Goal: Task Accomplishment & Management: Manage account settings

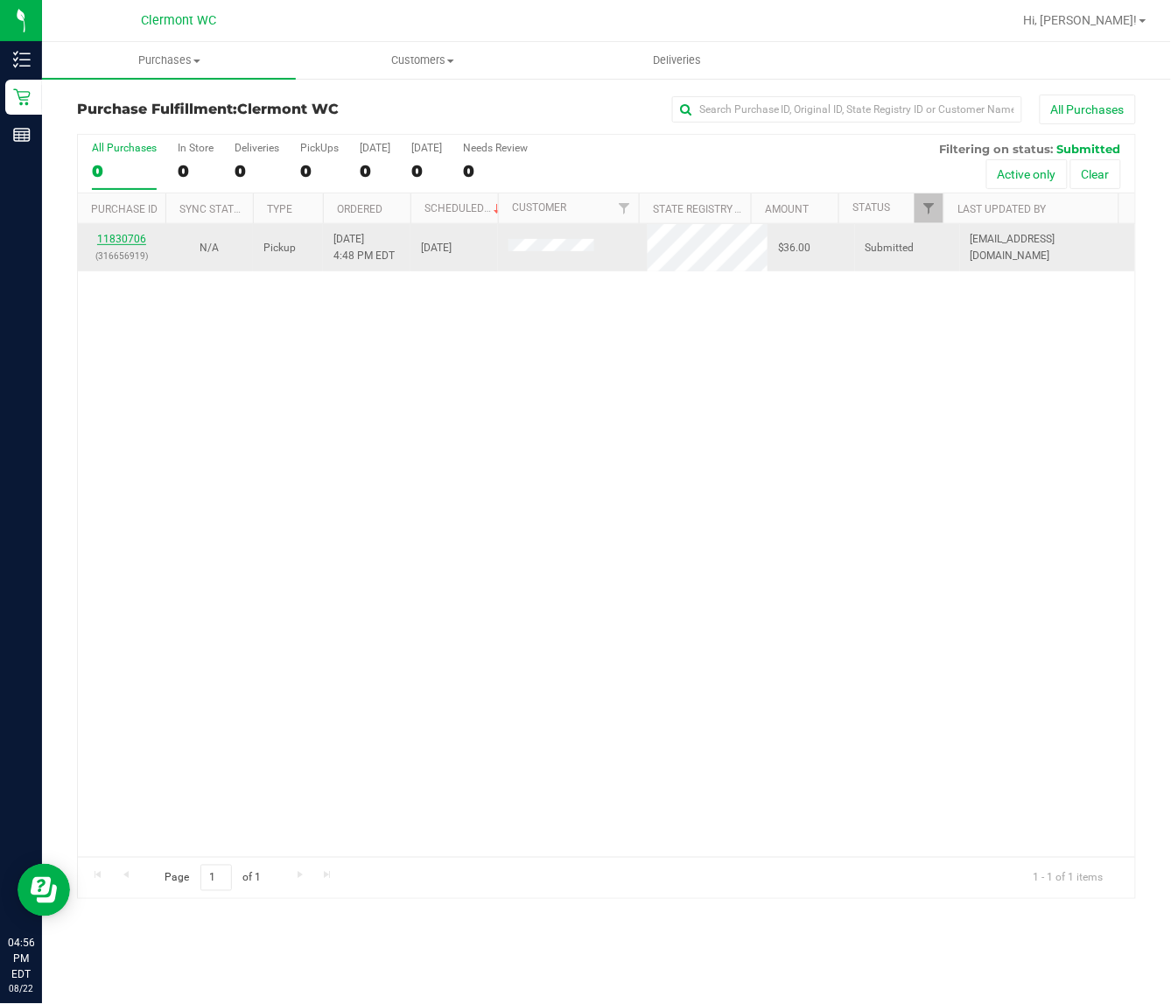
click at [128, 236] on link "11830706" at bounding box center [121, 239] width 49 height 12
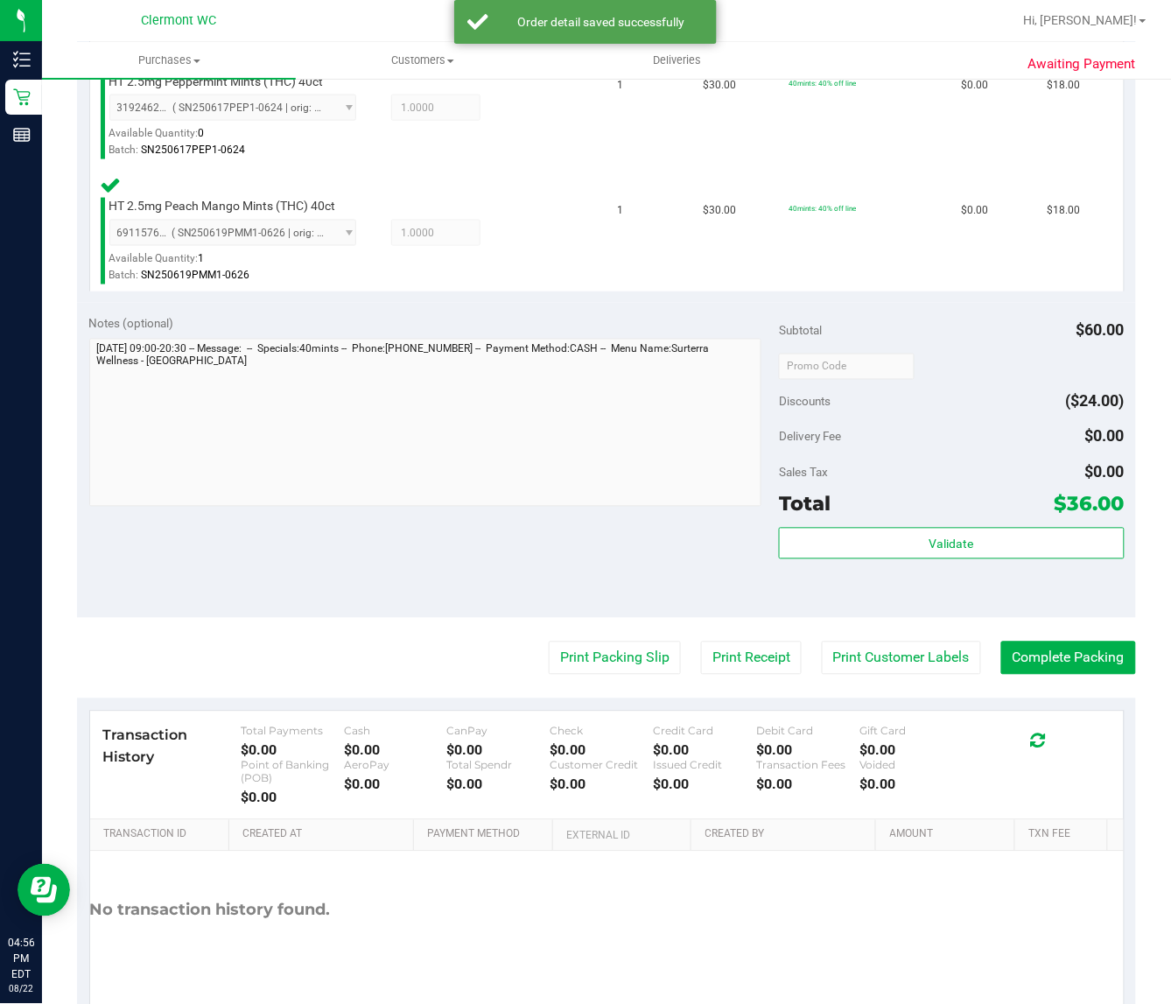
scroll to position [518, 0]
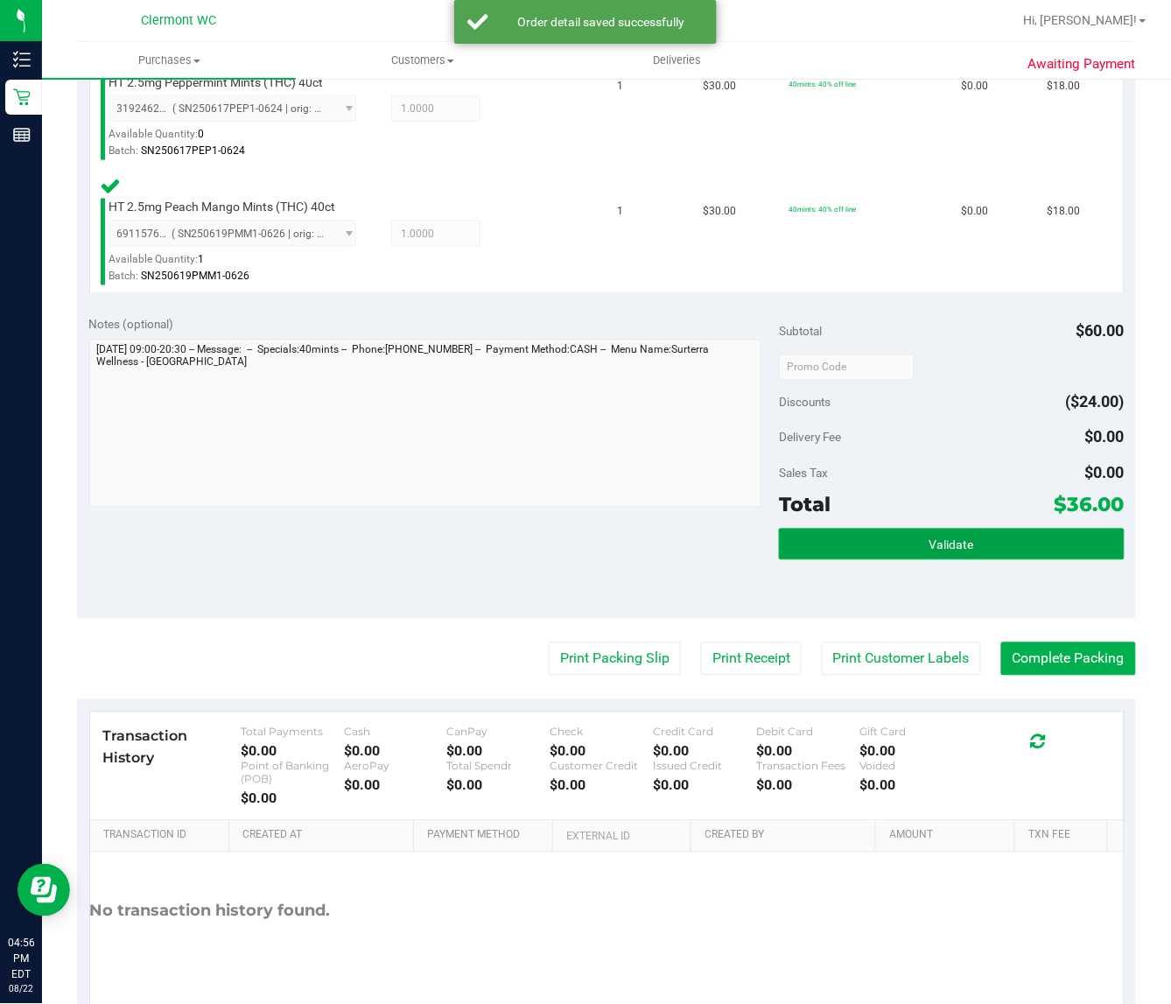
click at [973, 553] on button "Validate" at bounding box center [951, 545] width 345 height 32
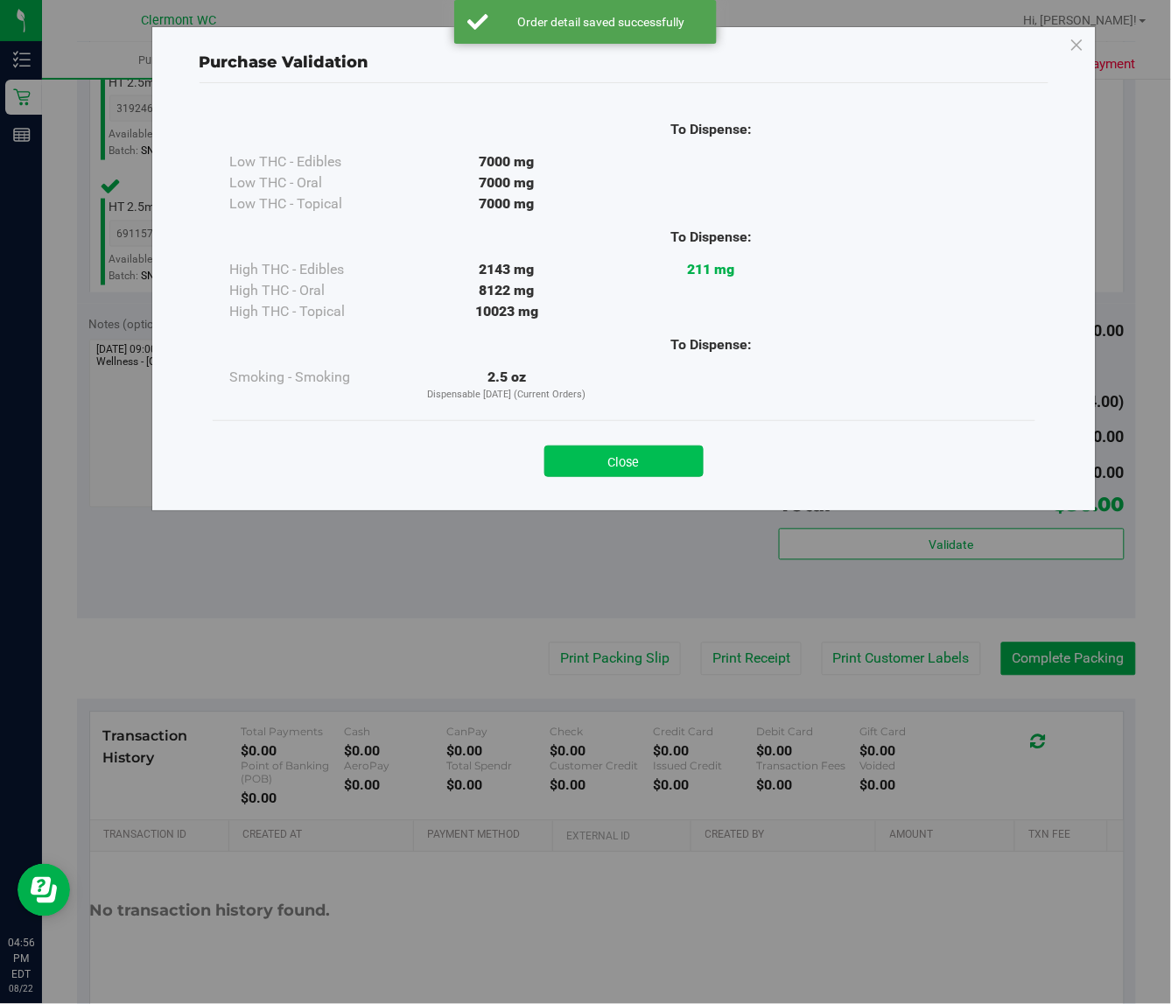
click at [680, 475] on button "Close" at bounding box center [624, 462] width 159 height 32
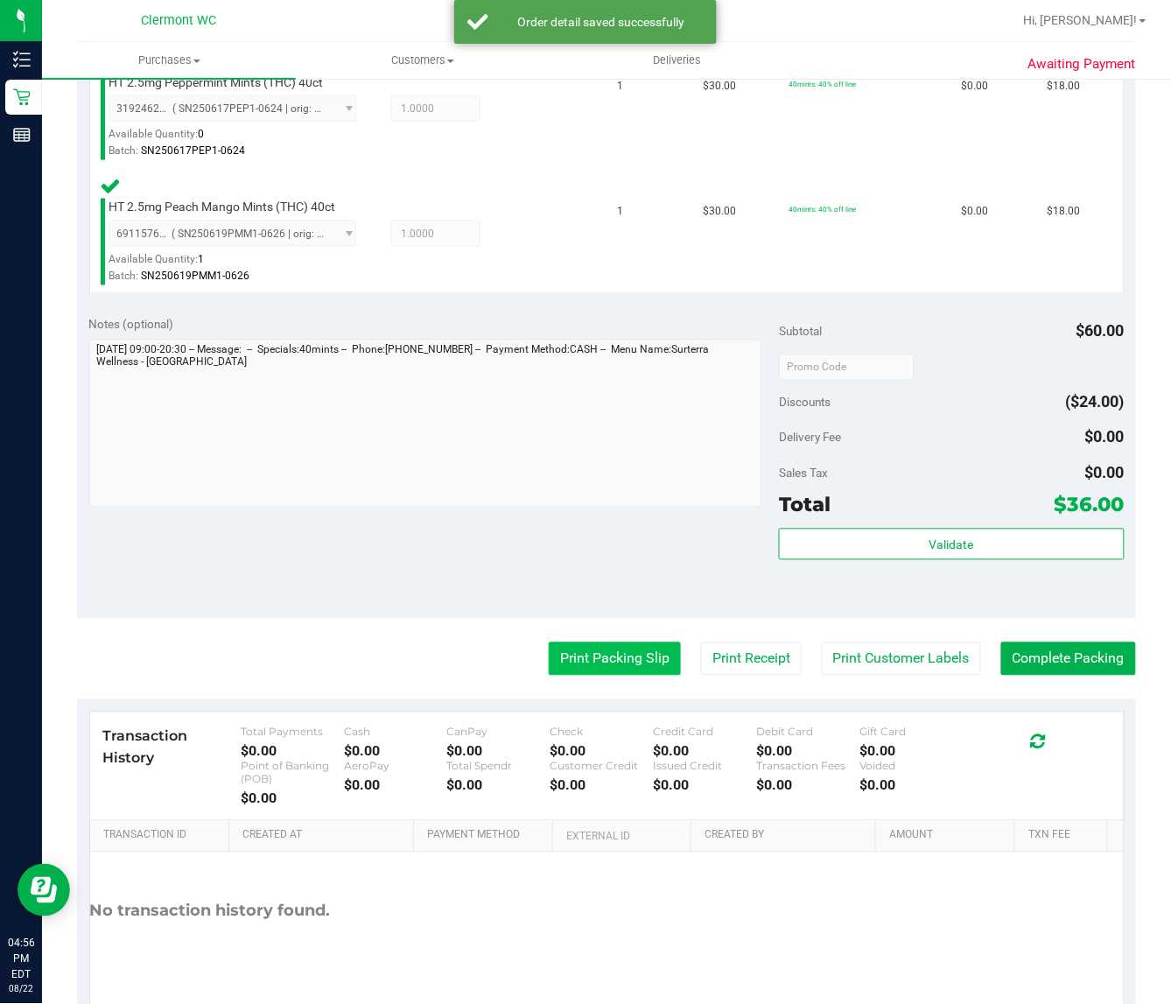
click at [580, 652] on button "Print Packing Slip" at bounding box center [615, 659] width 132 height 33
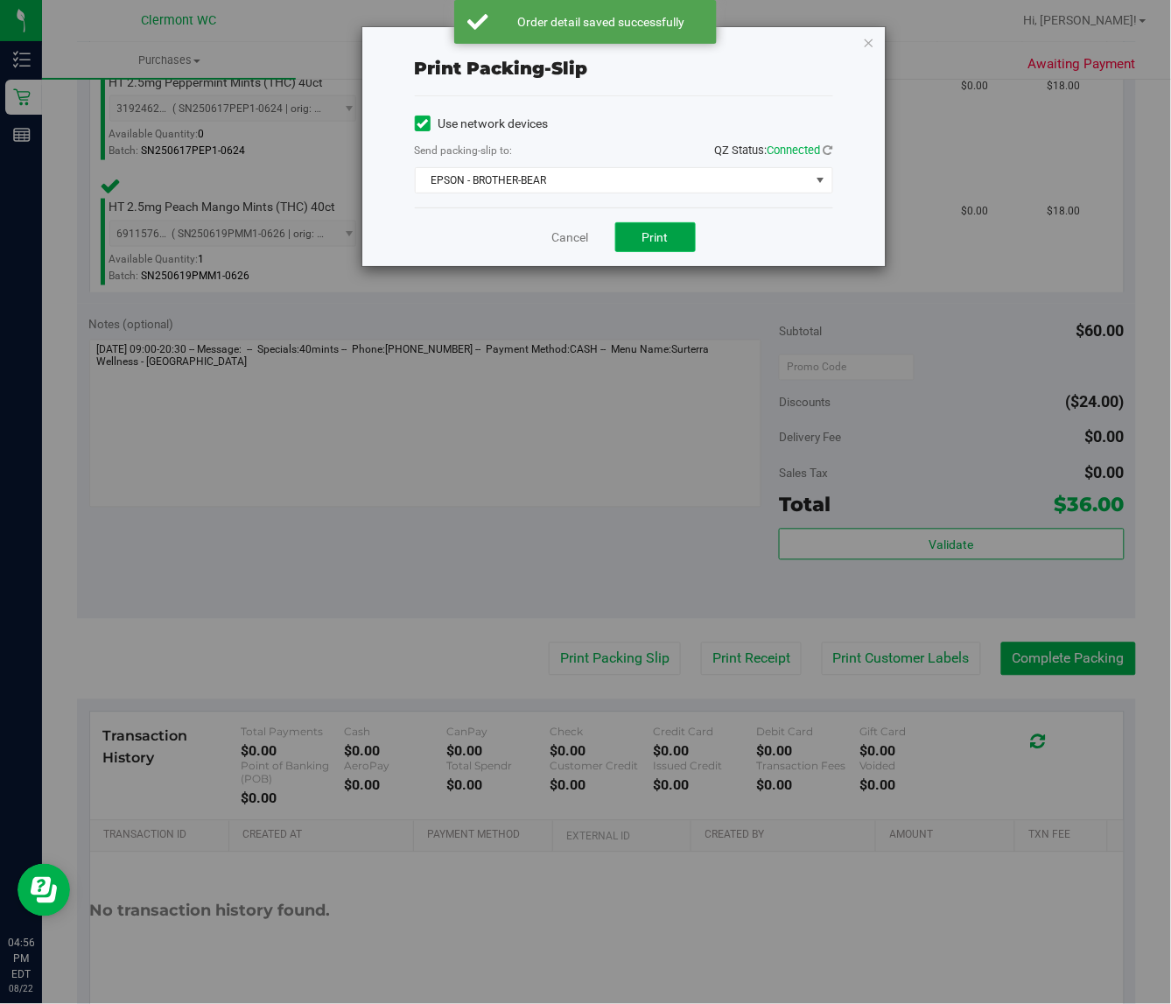
click at [668, 242] on span "Print" at bounding box center [656, 237] width 26 height 14
click at [566, 237] on link "Cancel" at bounding box center [570, 238] width 37 height 18
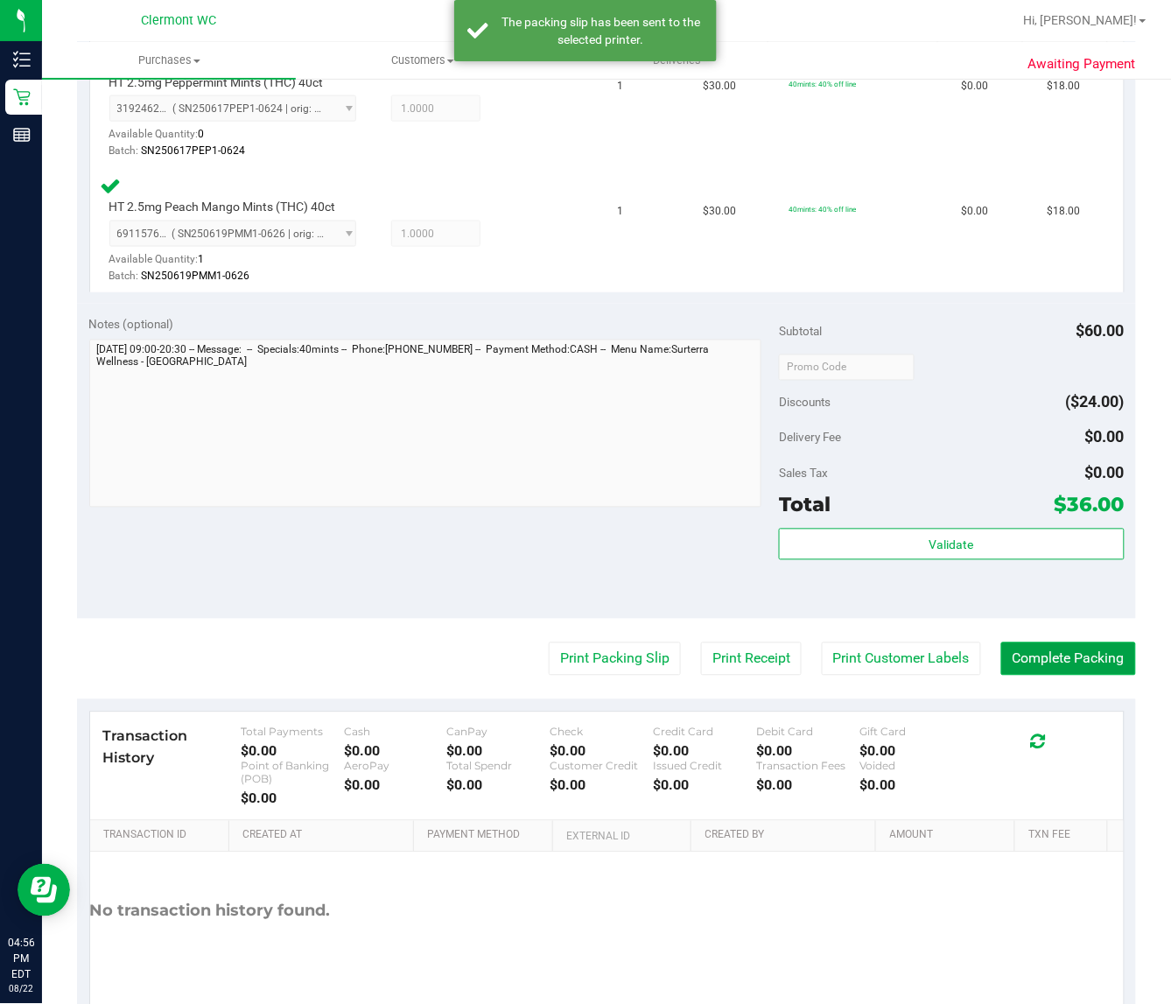
click at [1049, 657] on button "Complete Packing" at bounding box center [1069, 659] width 135 height 33
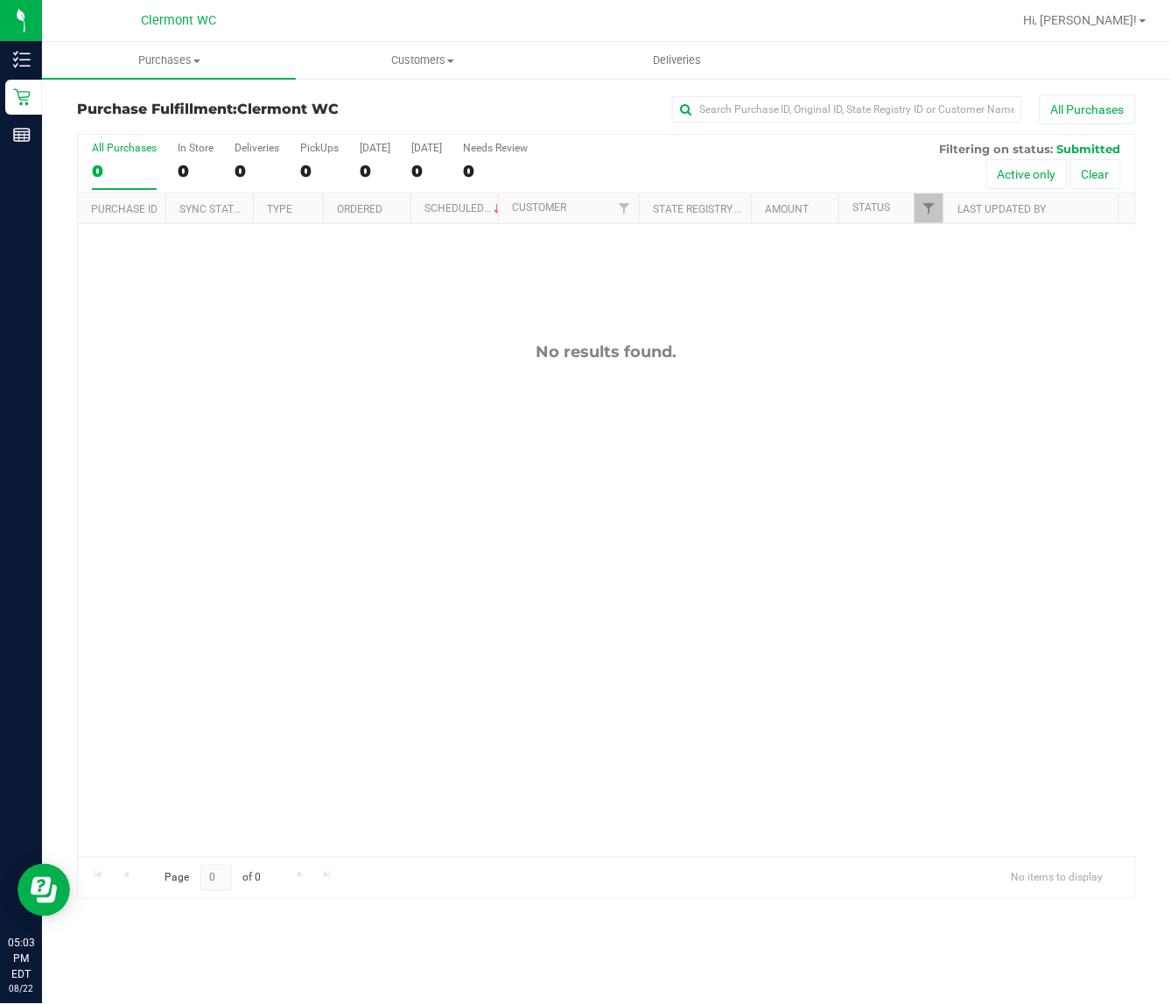
click at [983, 668] on div "No results found." at bounding box center [607, 599] width 1058 height 751
click at [732, 575] on div "11830839 (316661249) N/A Pickup [DATE] 5:04 PM EDT 8/22/2025 $226.00 Submitted …" at bounding box center [607, 540] width 1058 height 633
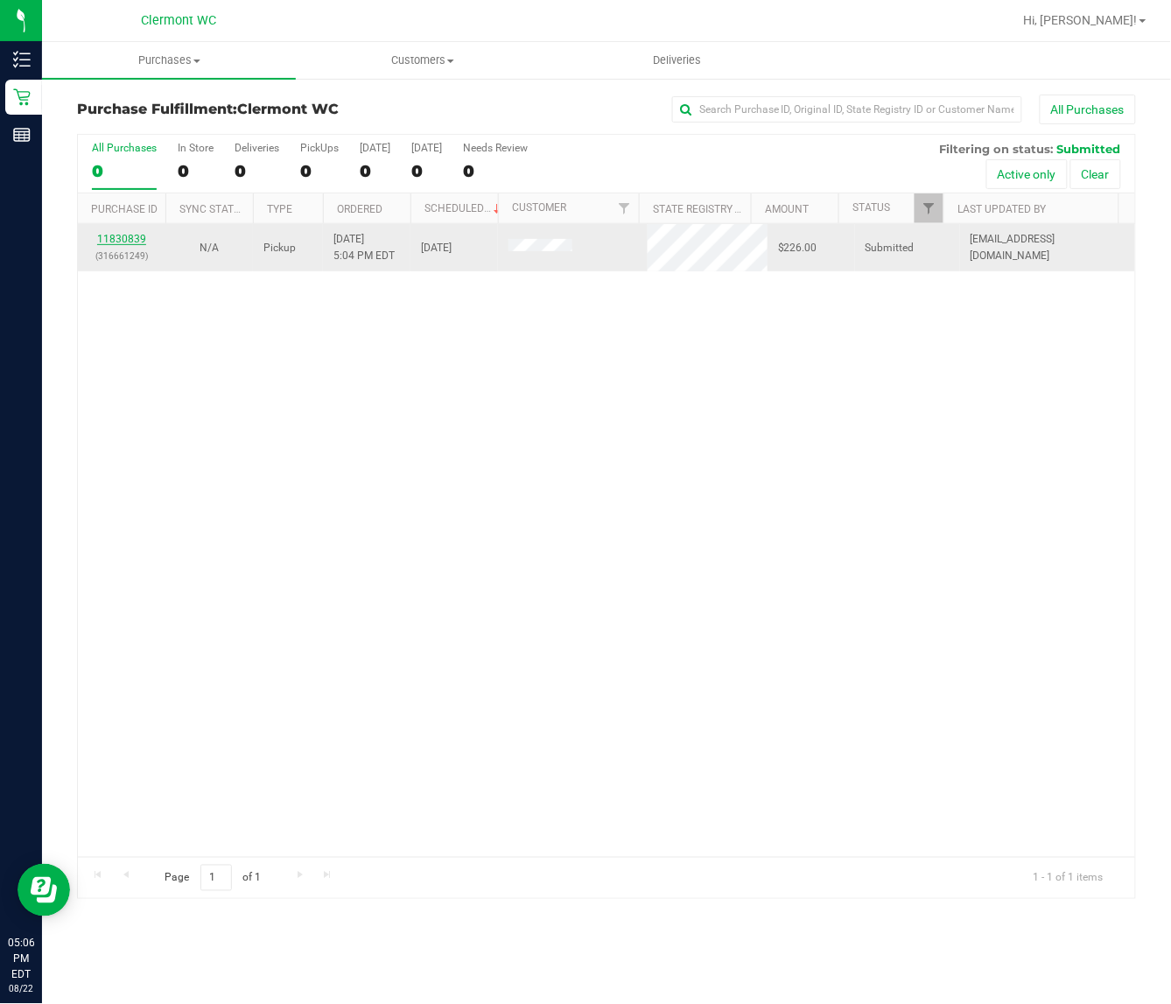
click at [112, 241] on link "11830839" at bounding box center [121, 239] width 49 height 12
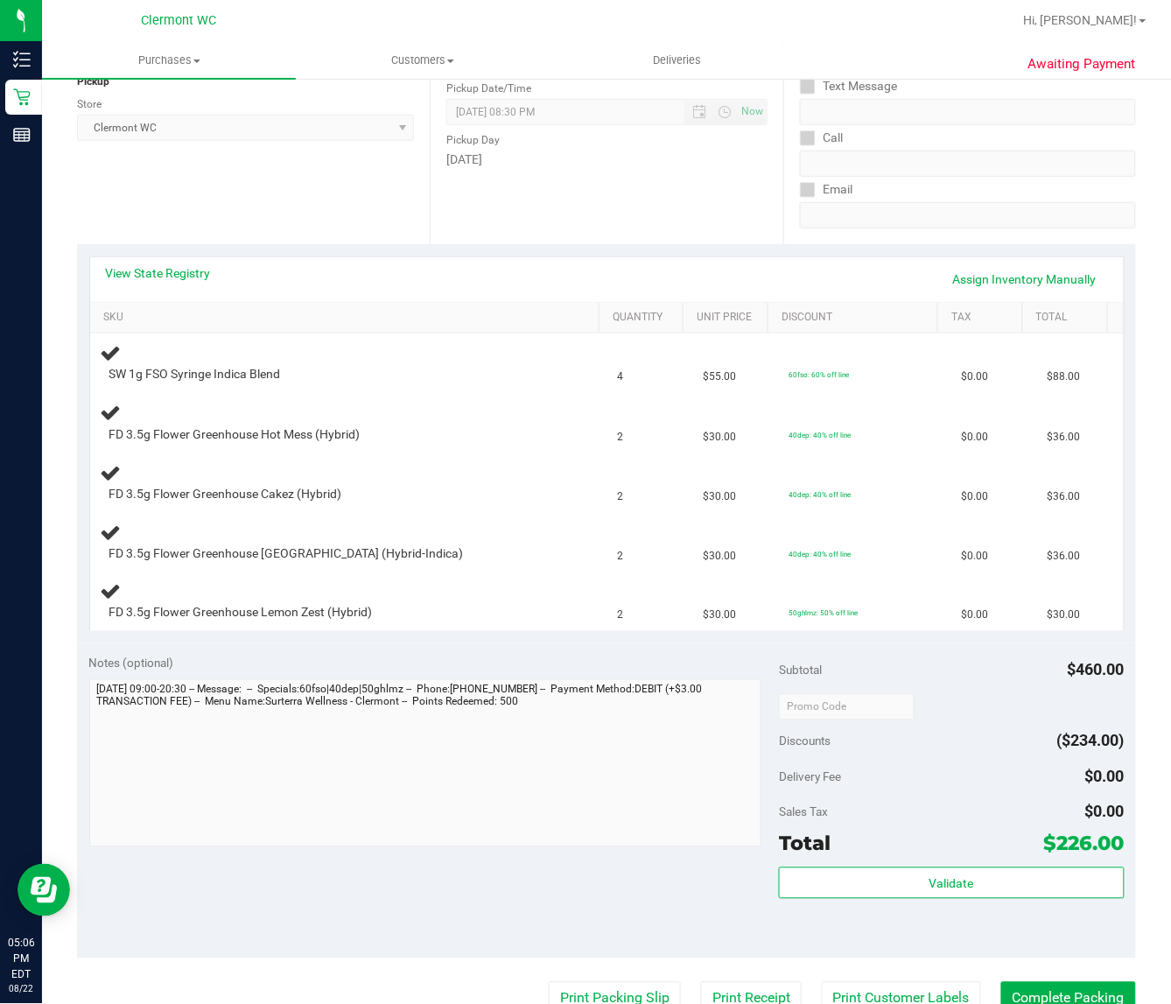
scroll to position [328, 0]
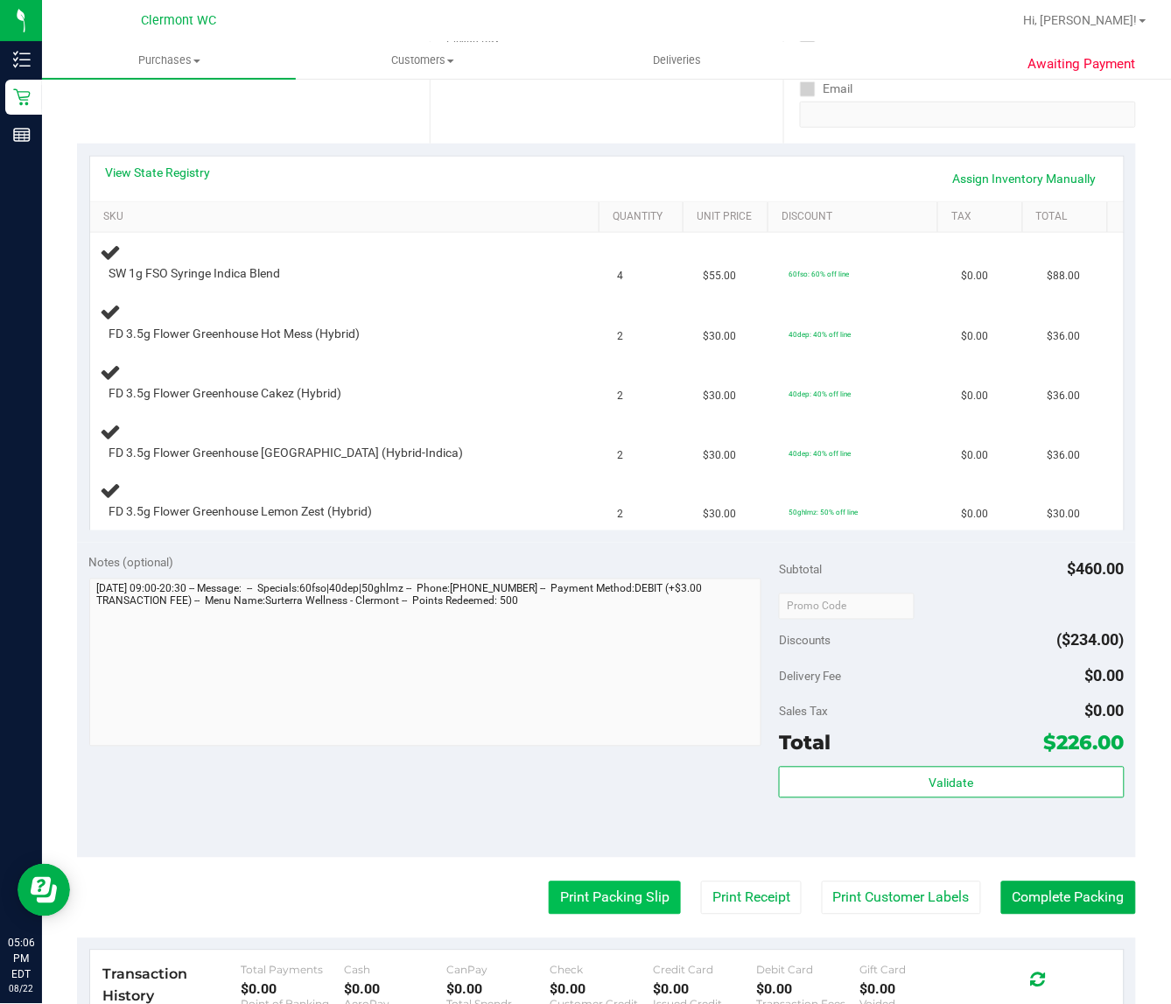
click at [596, 915] on button "Print Packing Slip" at bounding box center [615, 898] width 132 height 33
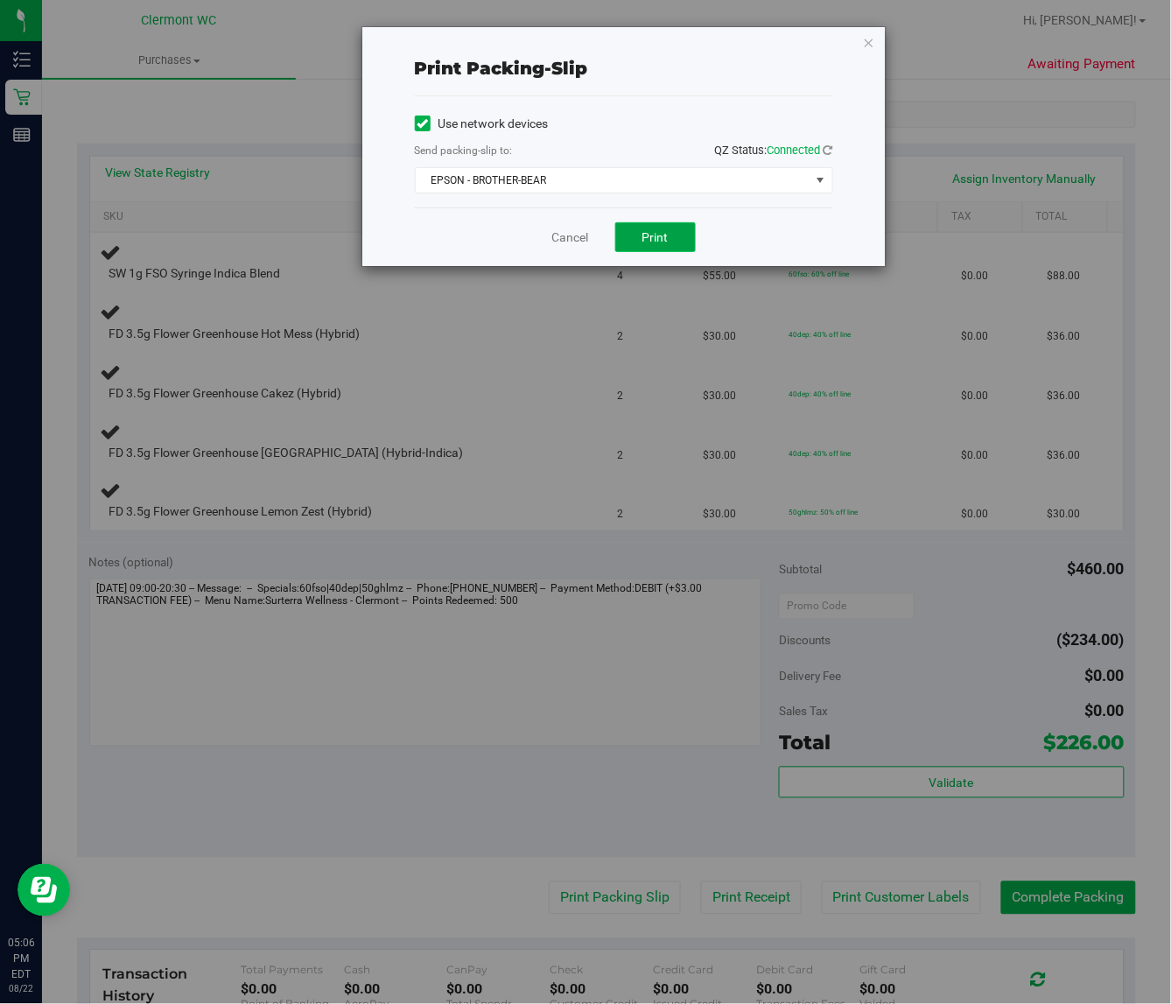
click at [646, 252] on button "Print" at bounding box center [655, 237] width 81 height 30
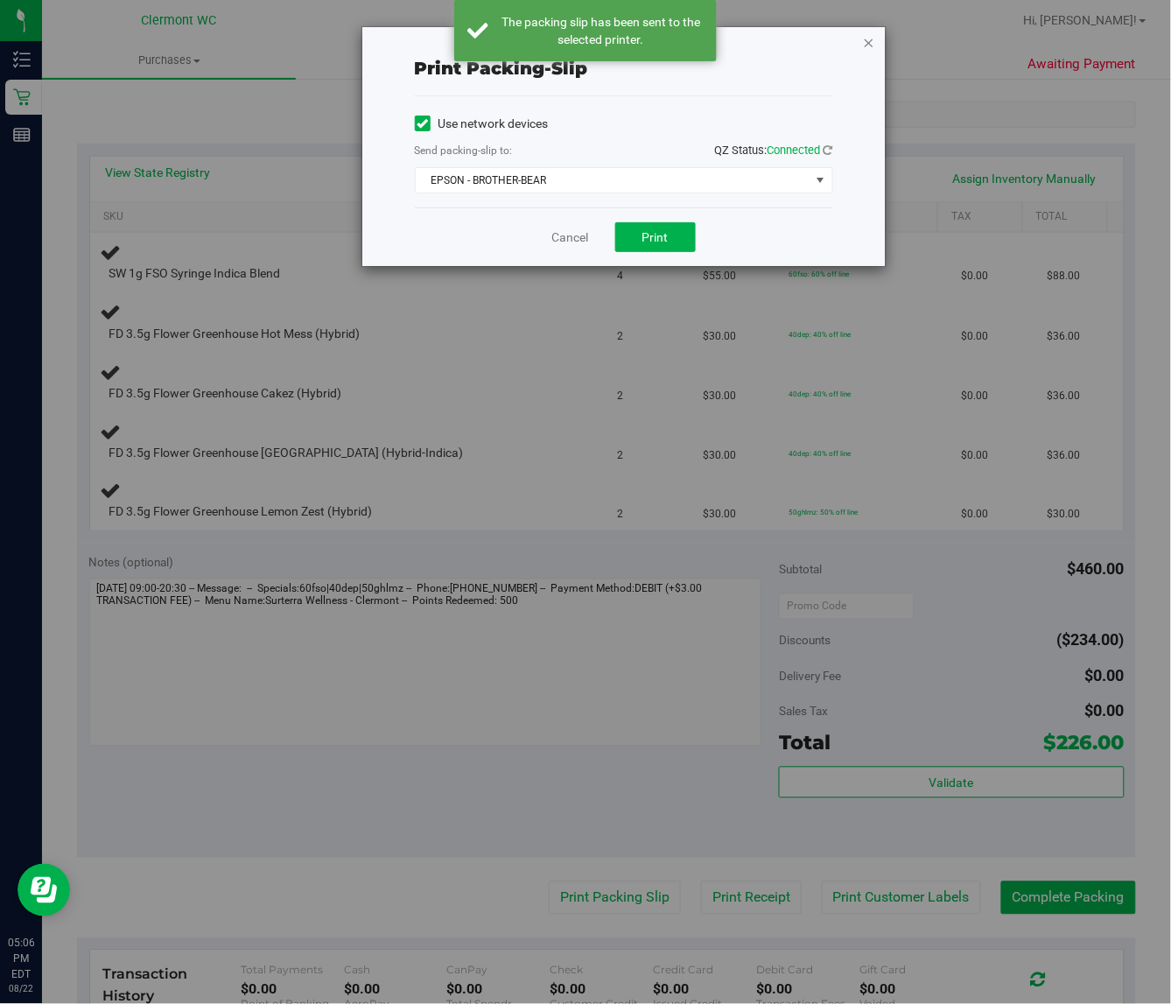
click at [869, 48] on icon "button" at bounding box center [869, 42] width 12 height 21
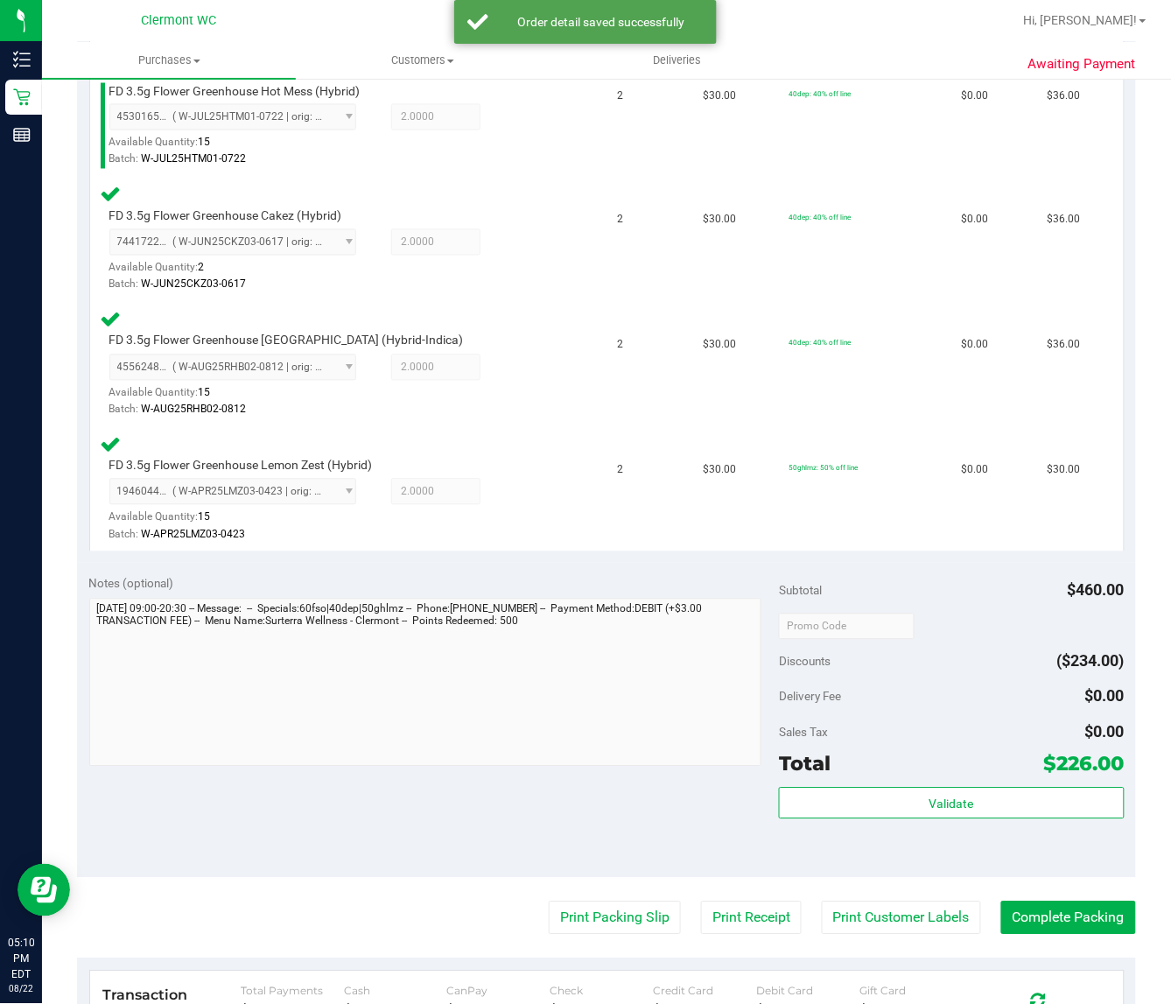
scroll to position [808, 0]
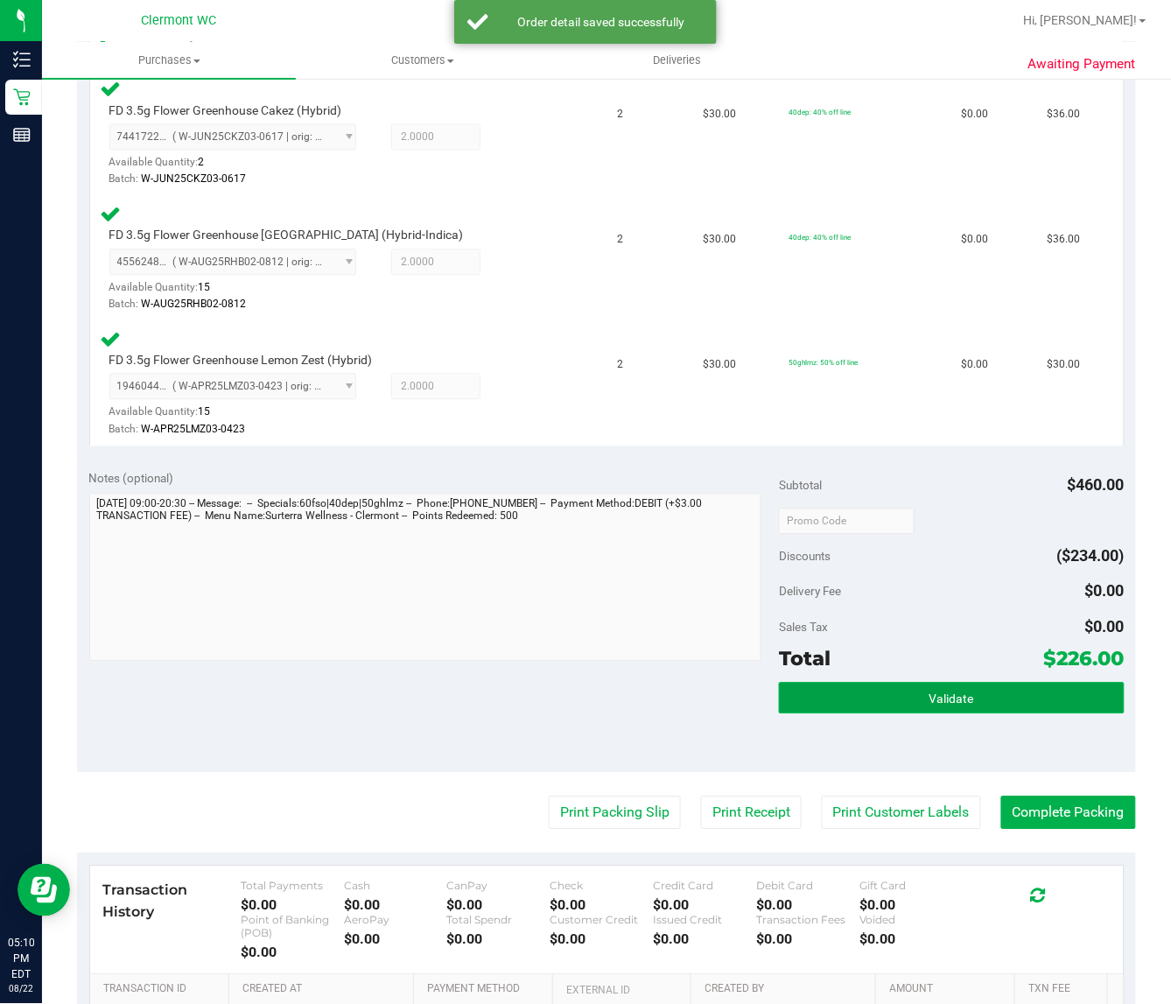
click at [791, 707] on button "Validate" at bounding box center [951, 699] width 345 height 32
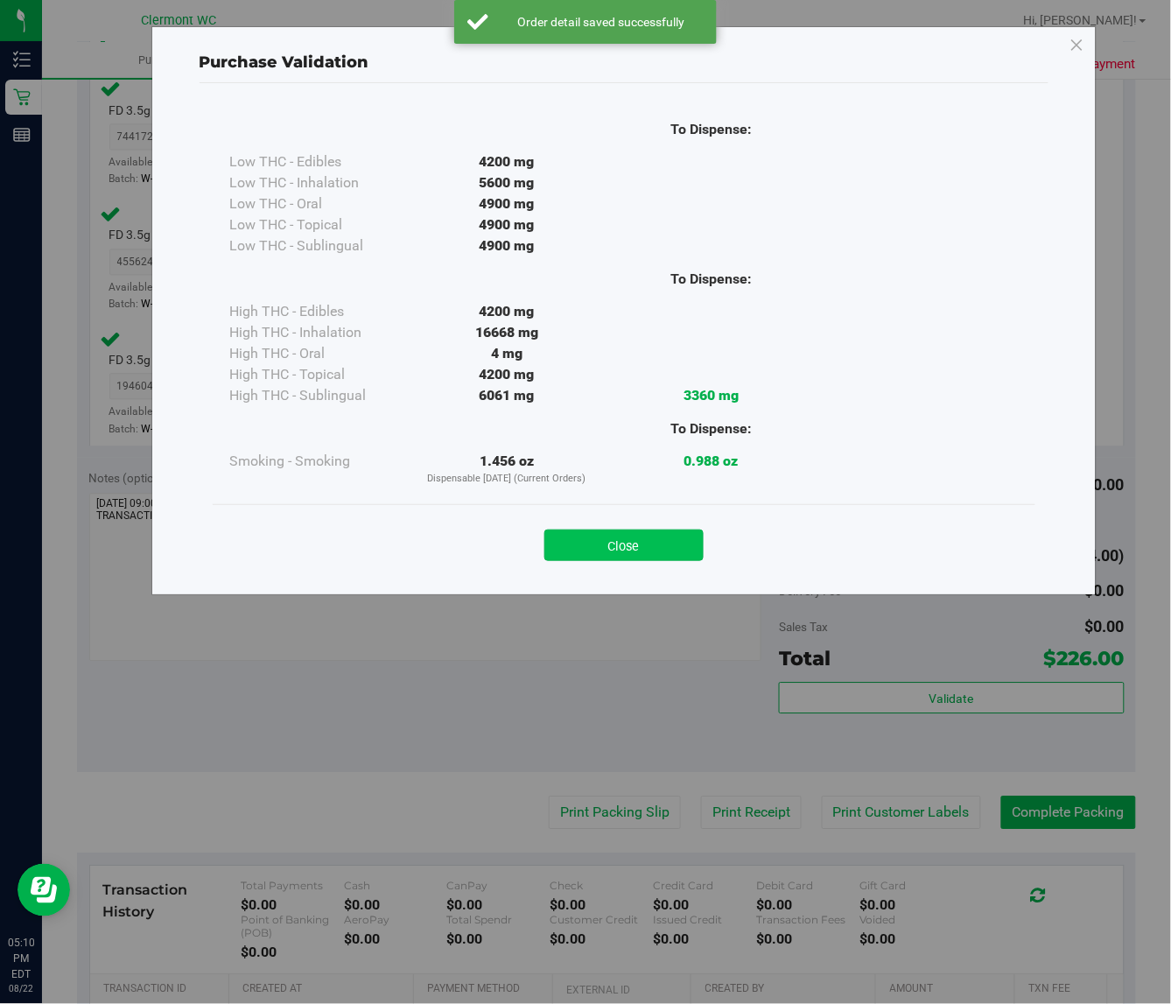
click at [605, 545] on button "Close" at bounding box center [624, 546] width 159 height 32
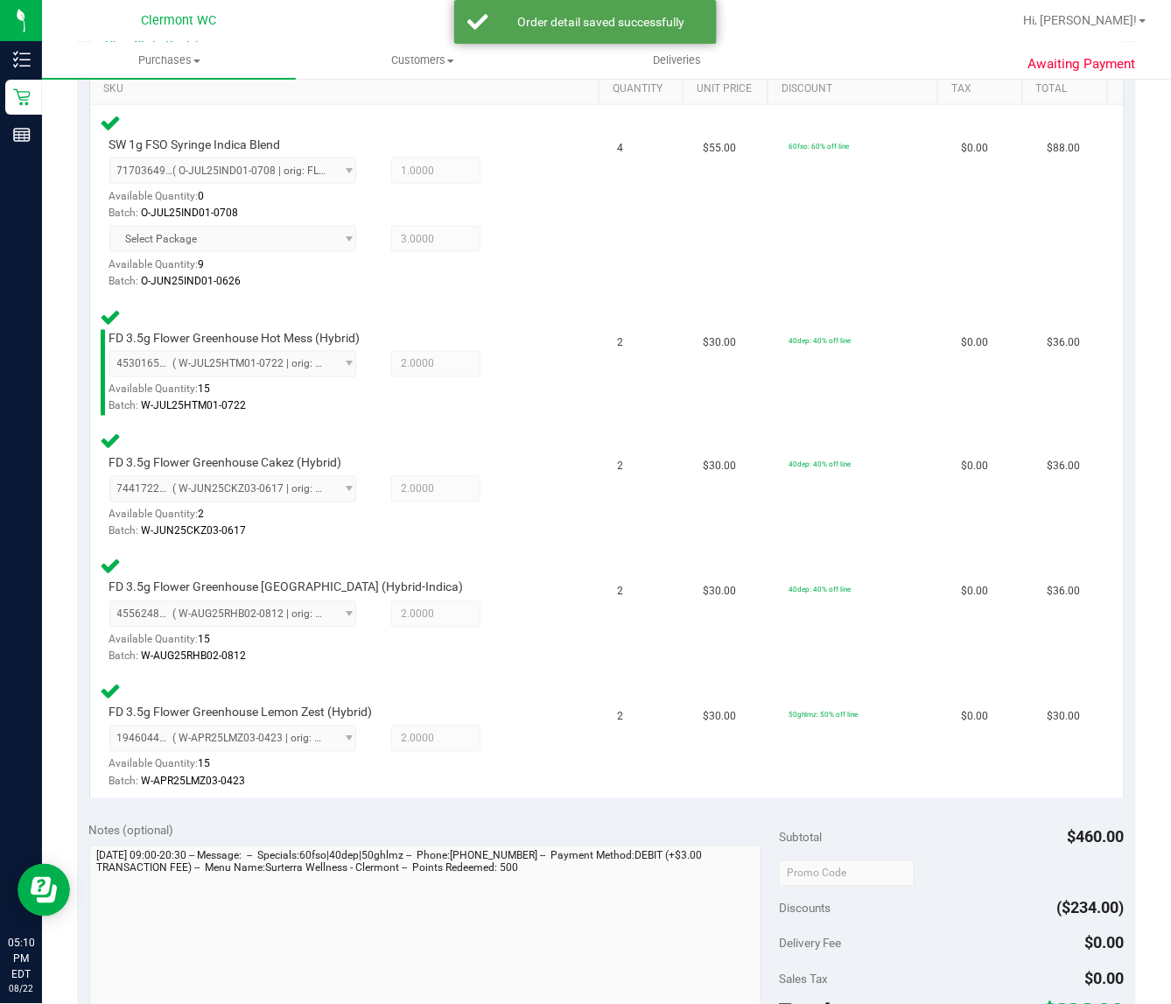
scroll to position [0, 0]
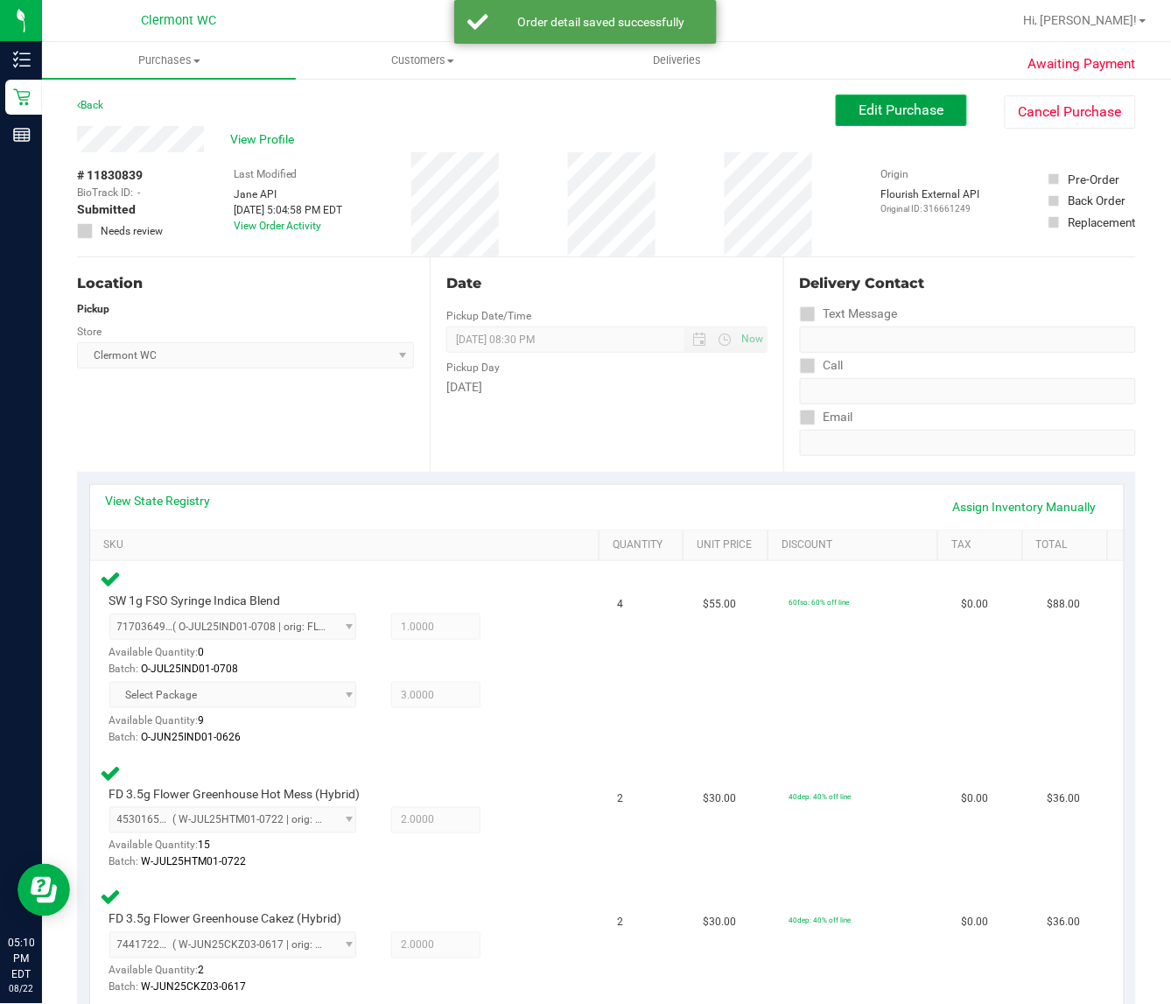
click at [896, 120] on button "Edit Purchase" at bounding box center [901, 111] width 131 height 32
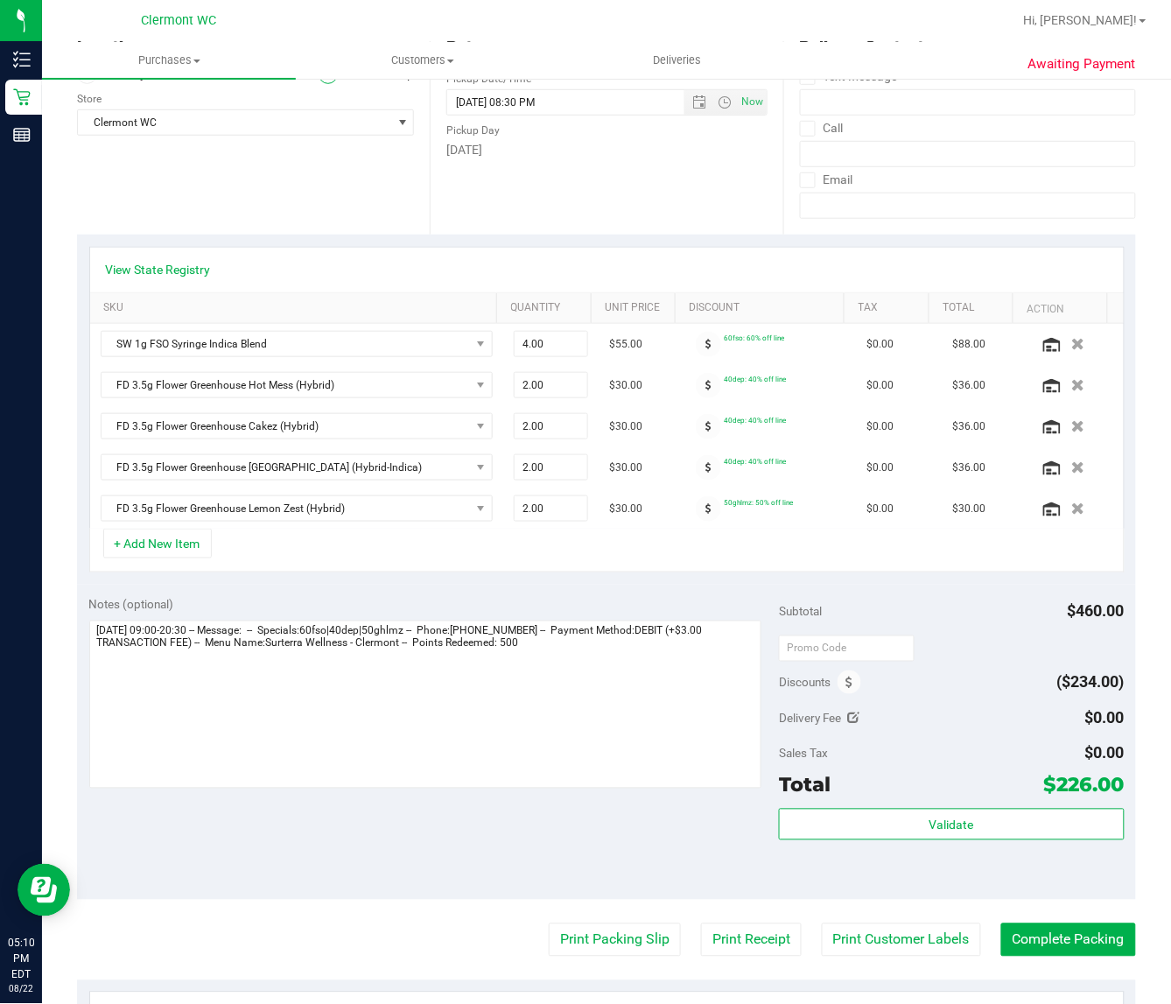
scroll to position [325, 0]
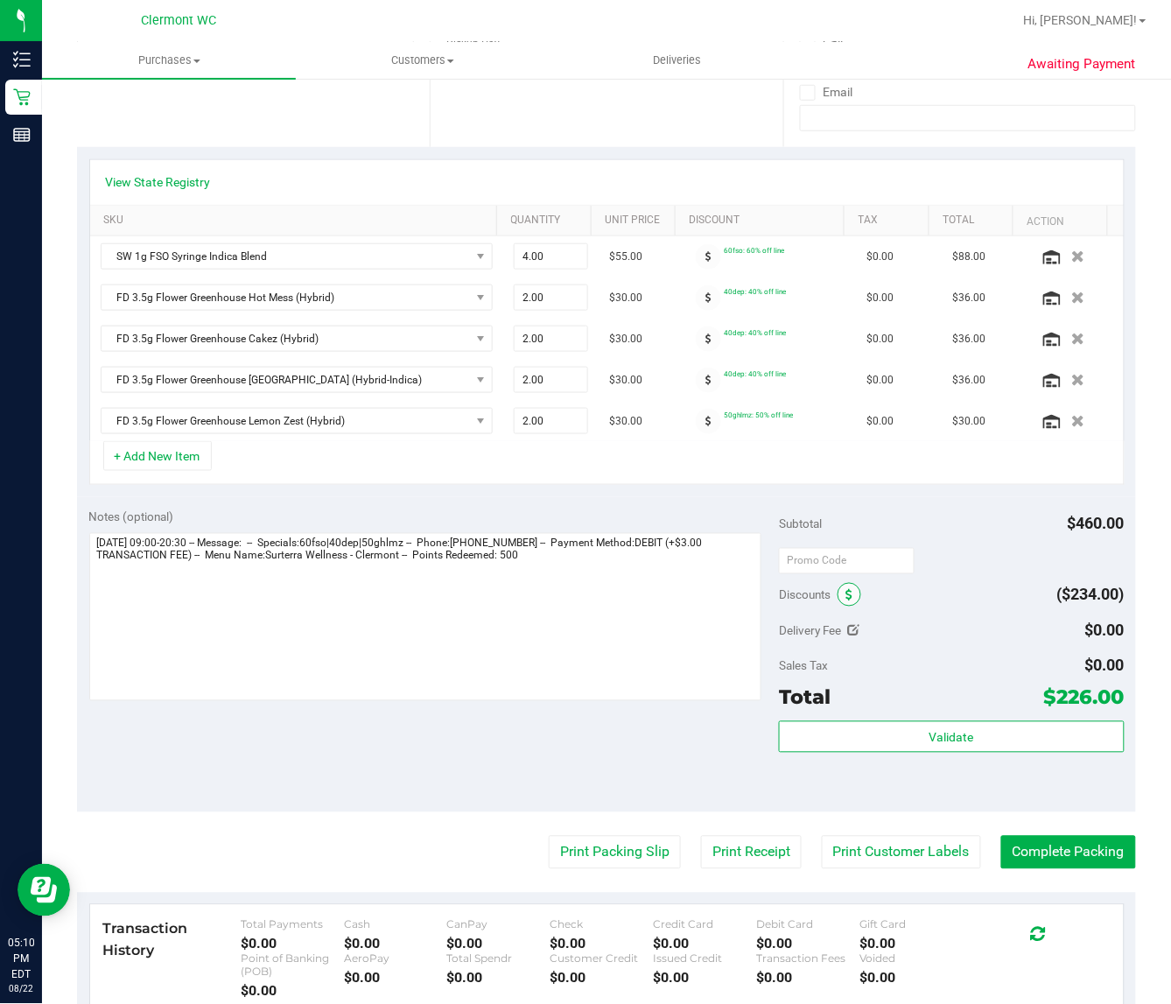
click at [846, 598] on icon at bounding box center [849, 596] width 7 height 12
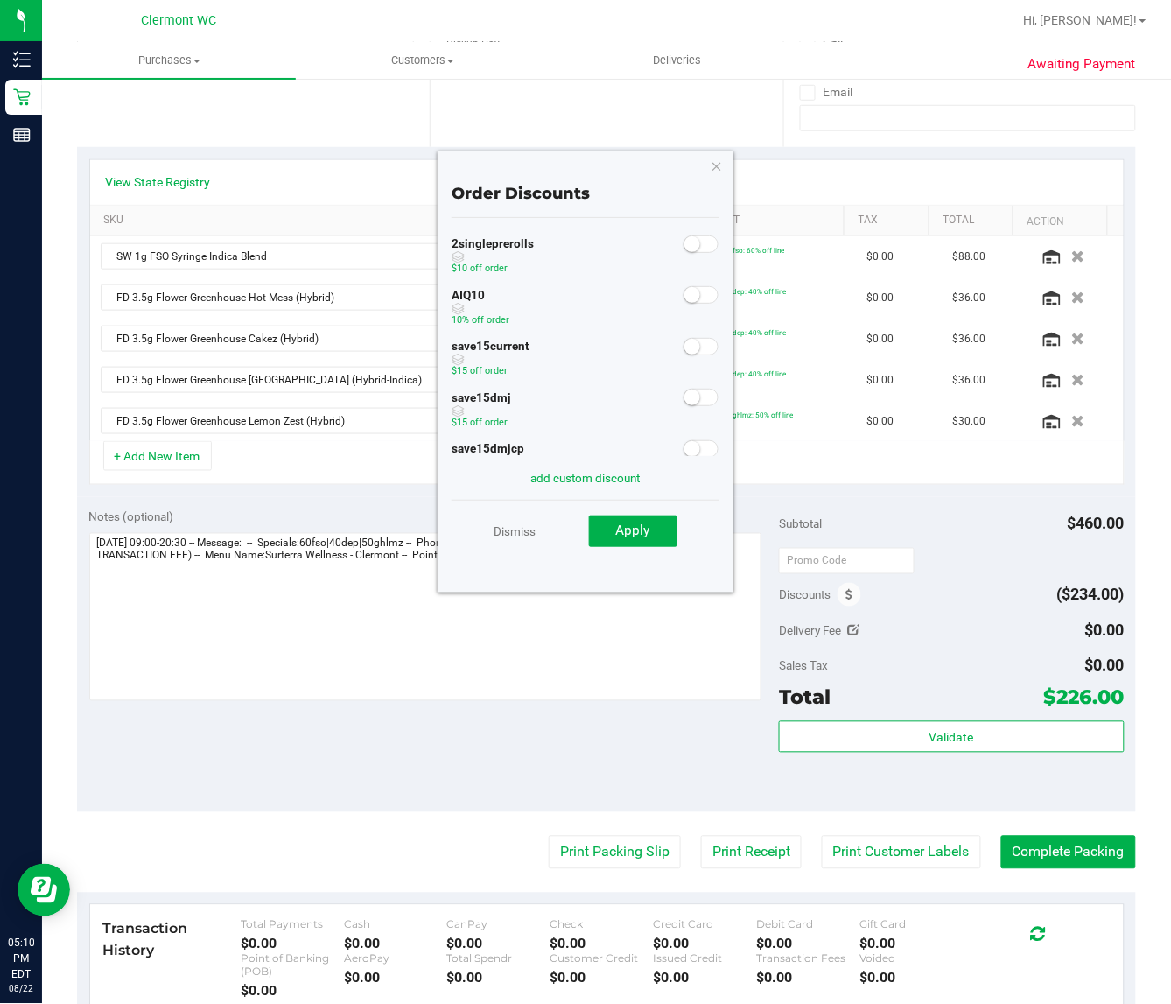
click at [685, 295] on small at bounding box center [693, 295] width 16 height 16
click at [650, 535] on button "Apply" at bounding box center [633, 532] width 88 height 32
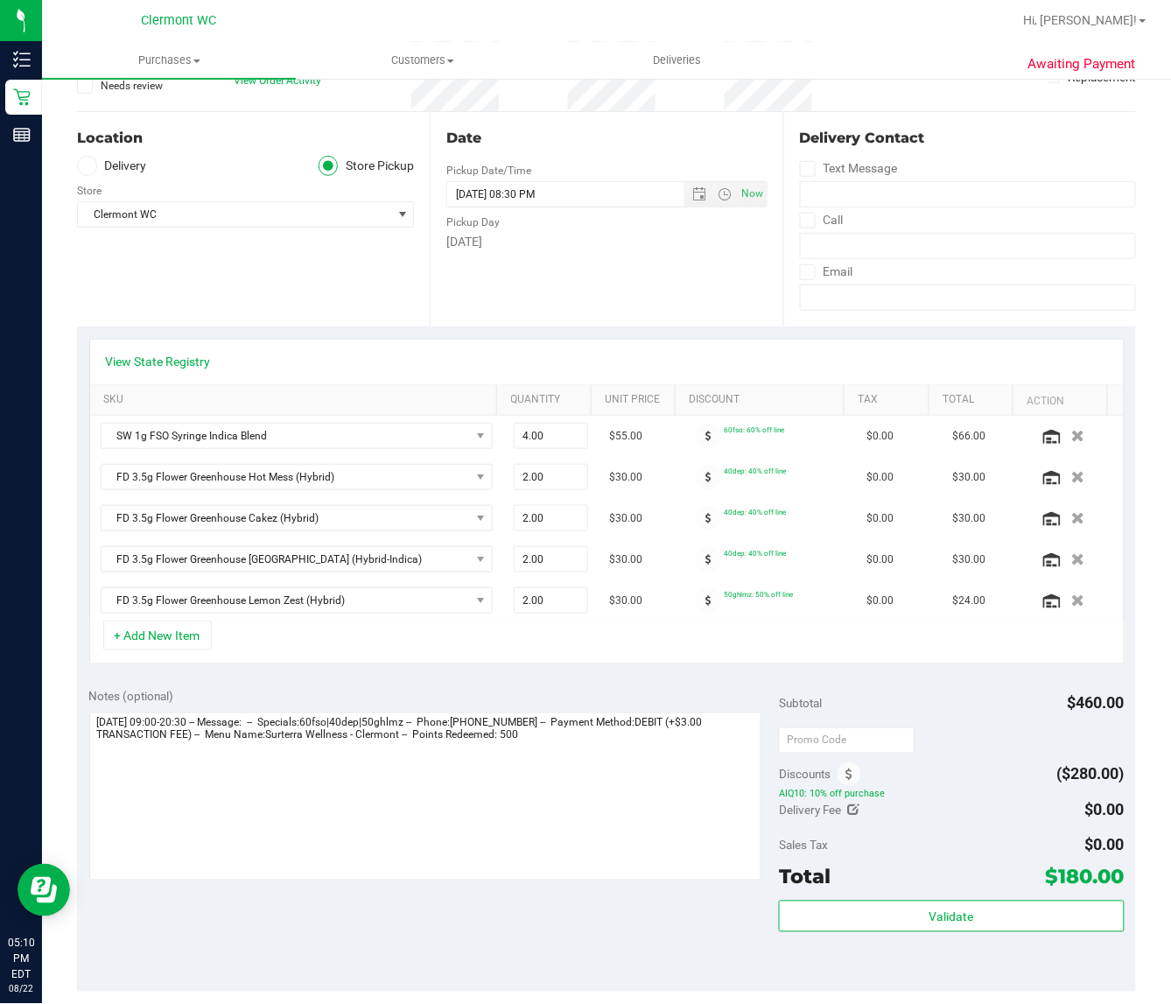
scroll to position [0, 0]
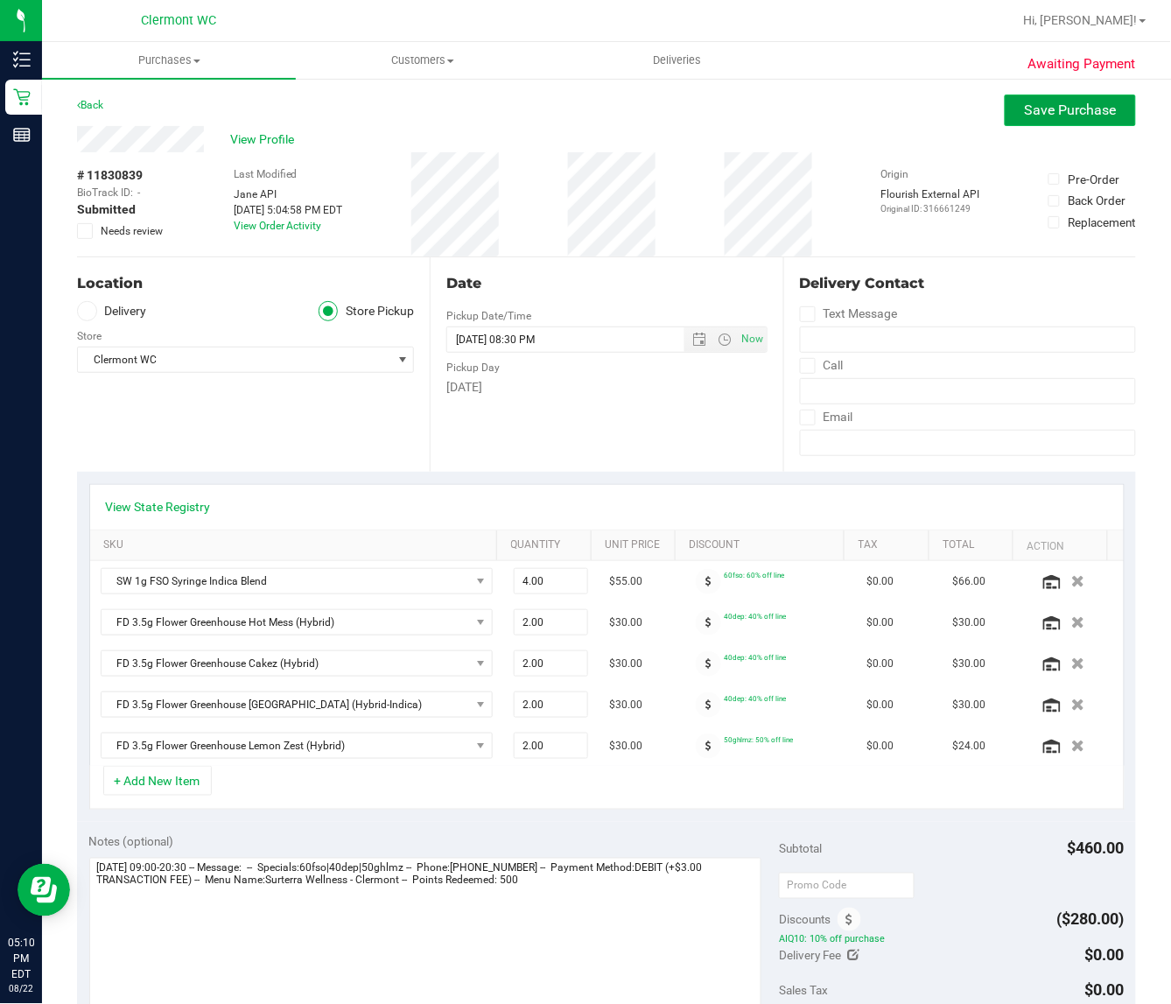
click at [1056, 118] on span "Save Purchase" at bounding box center [1071, 110] width 92 height 17
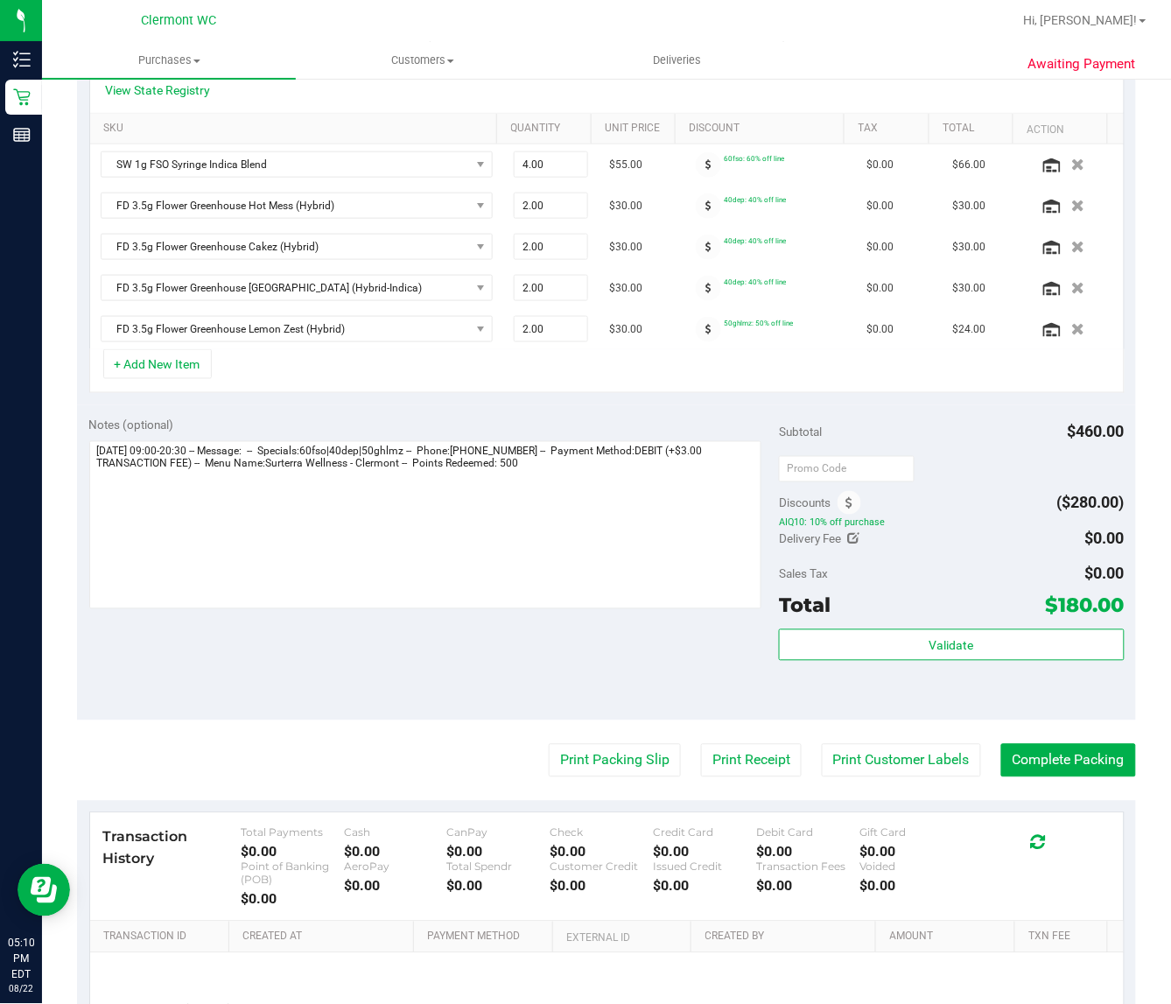
scroll to position [576, 0]
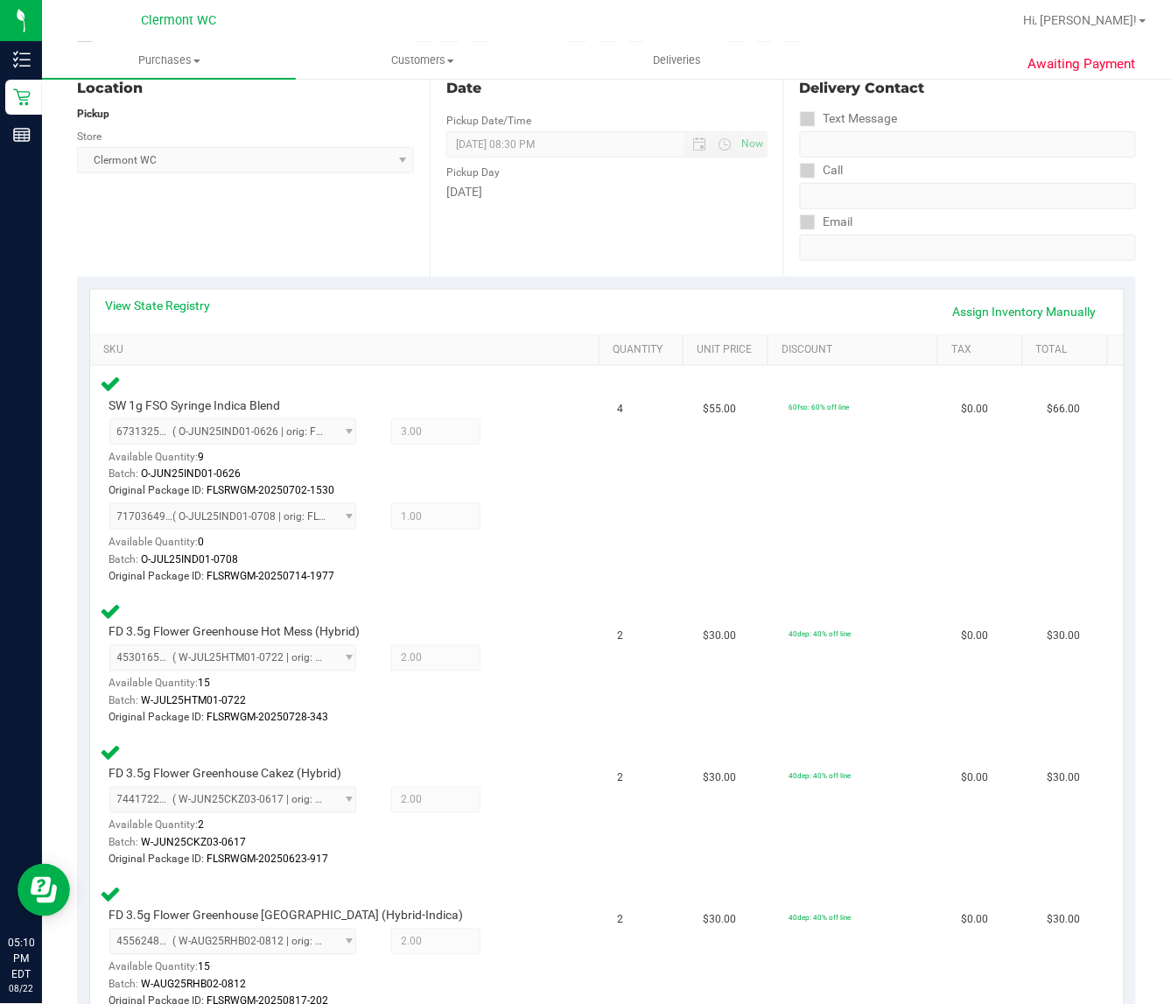
scroll to position [1127, 0]
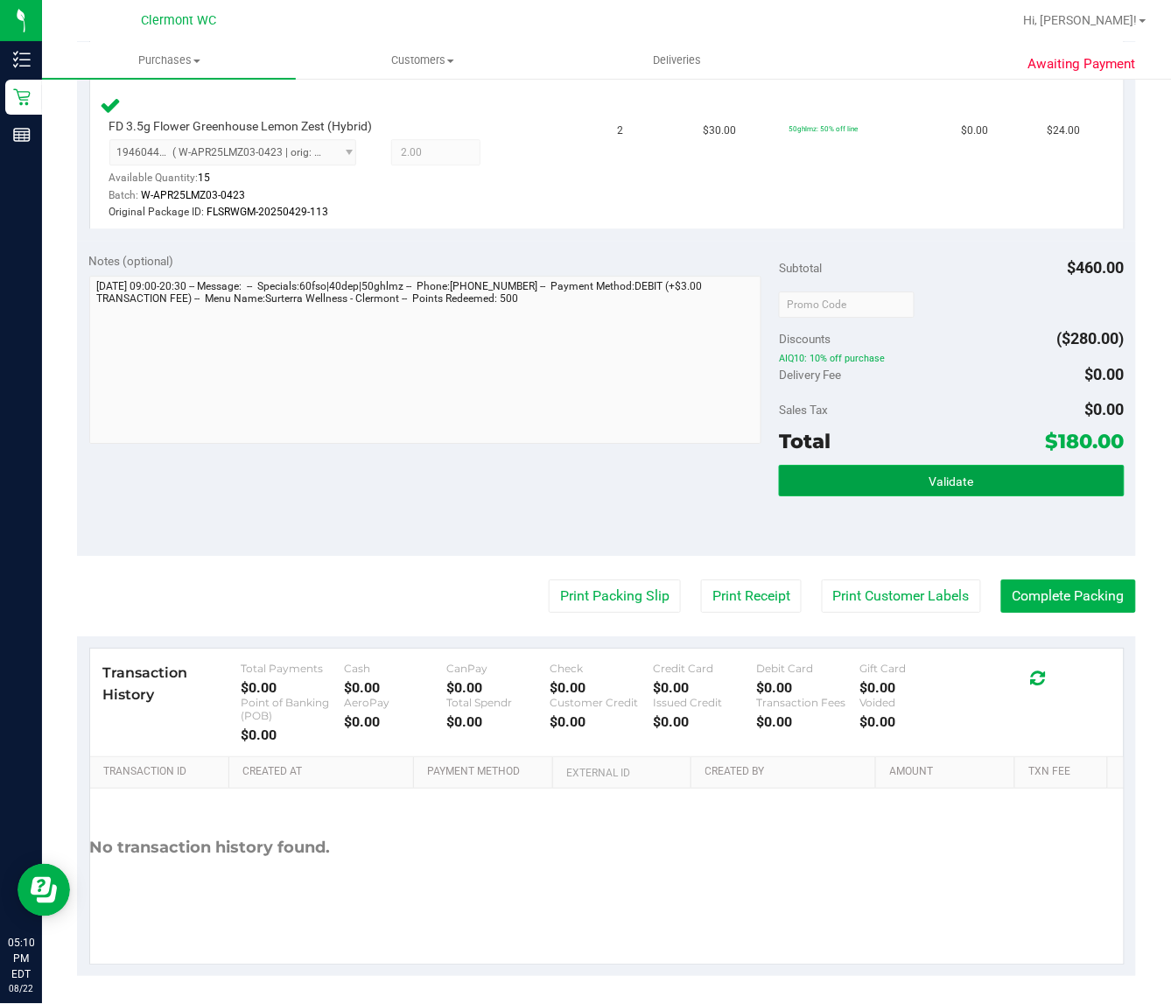
click at [930, 475] on span "Validate" at bounding box center [952, 482] width 45 height 14
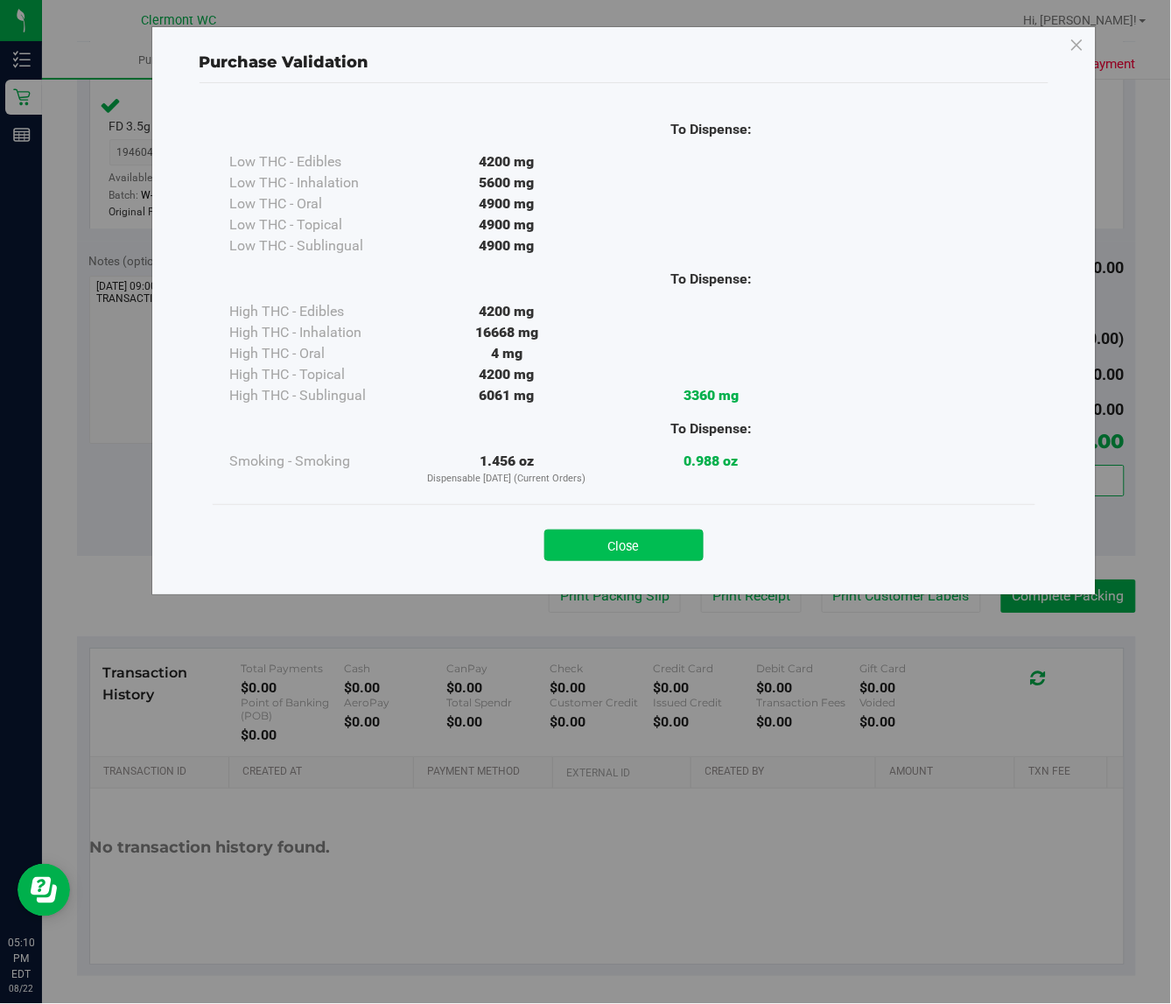
click at [623, 550] on button "Close" at bounding box center [624, 546] width 159 height 32
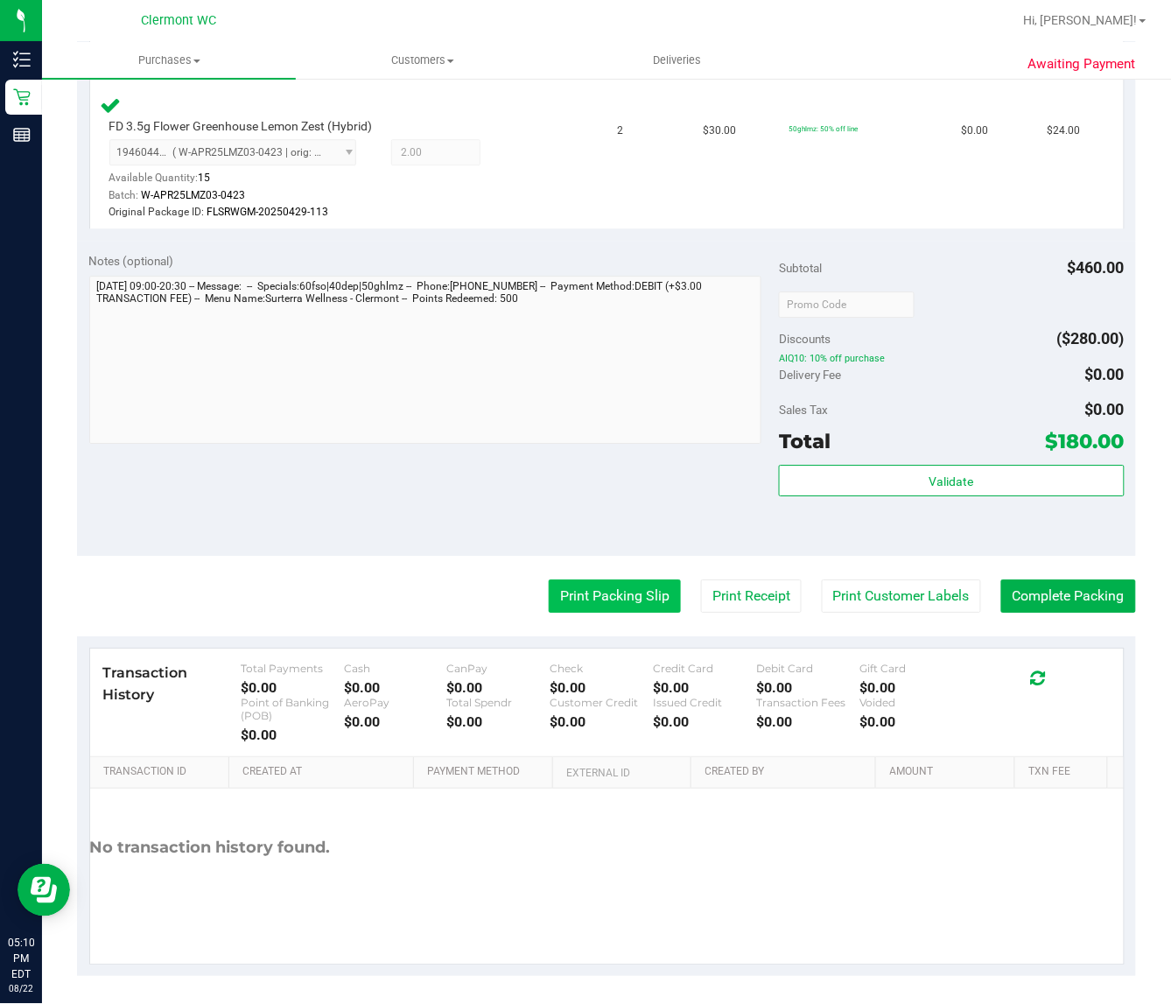
click at [617, 584] on button "Print Packing Slip" at bounding box center [615, 596] width 132 height 33
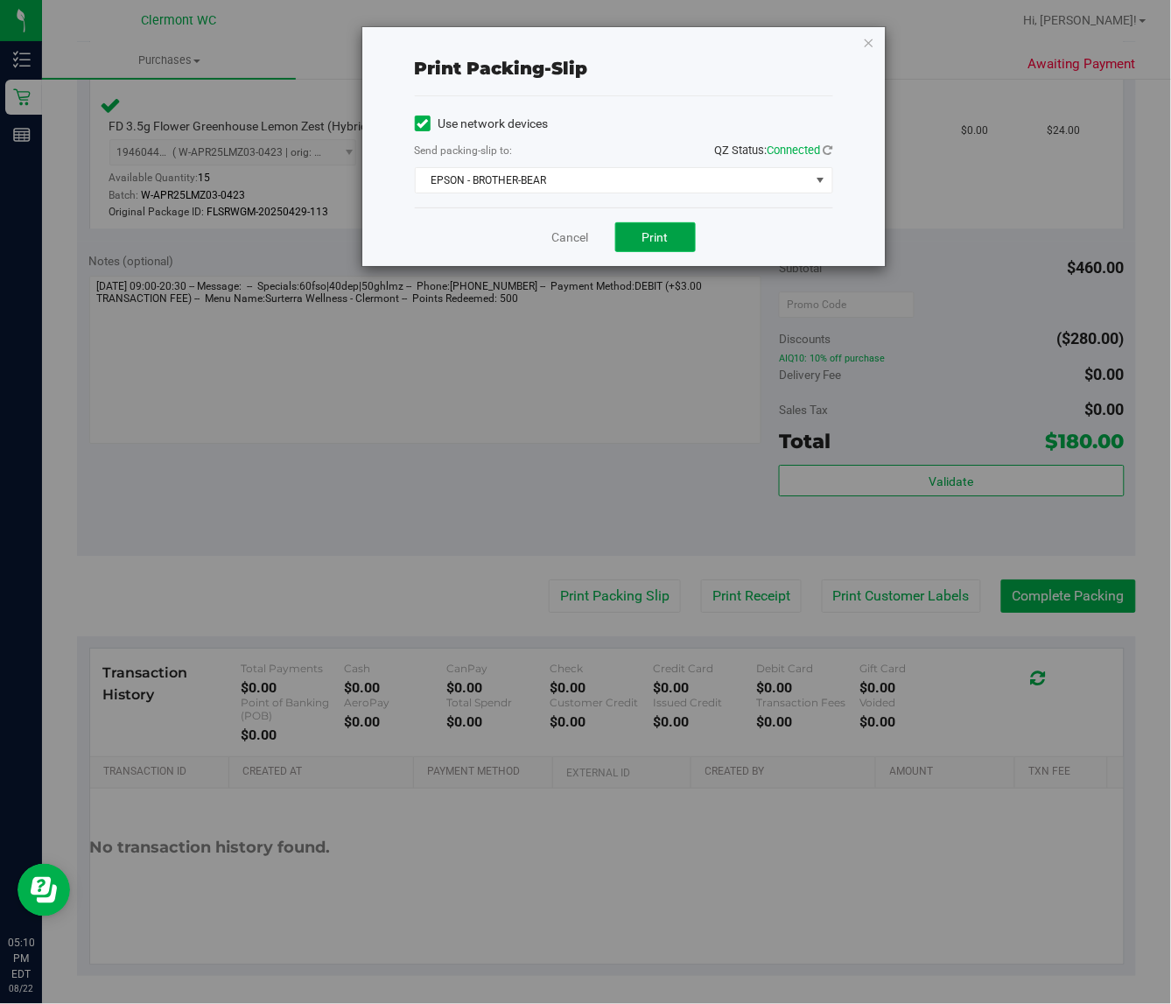
click at [643, 229] on button "Print" at bounding box center [655, 237] width 81 height 30
click at [580, 238] on link "Cancel" at bounding box center [570, 238] width 37 height 18
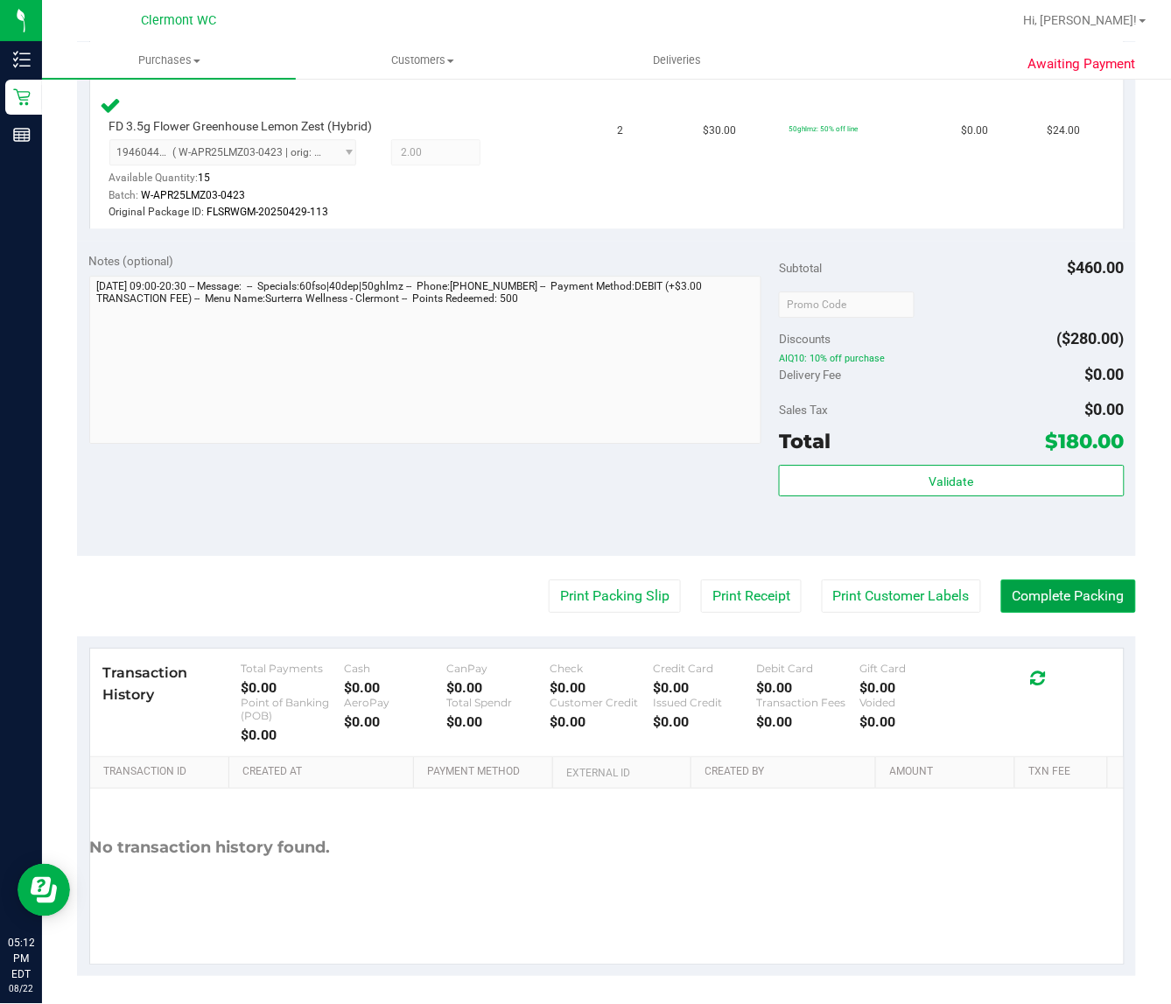
click at [1002, 582] on button "Complete Packing" at bounding box center [1069, 596] width 135 height 33
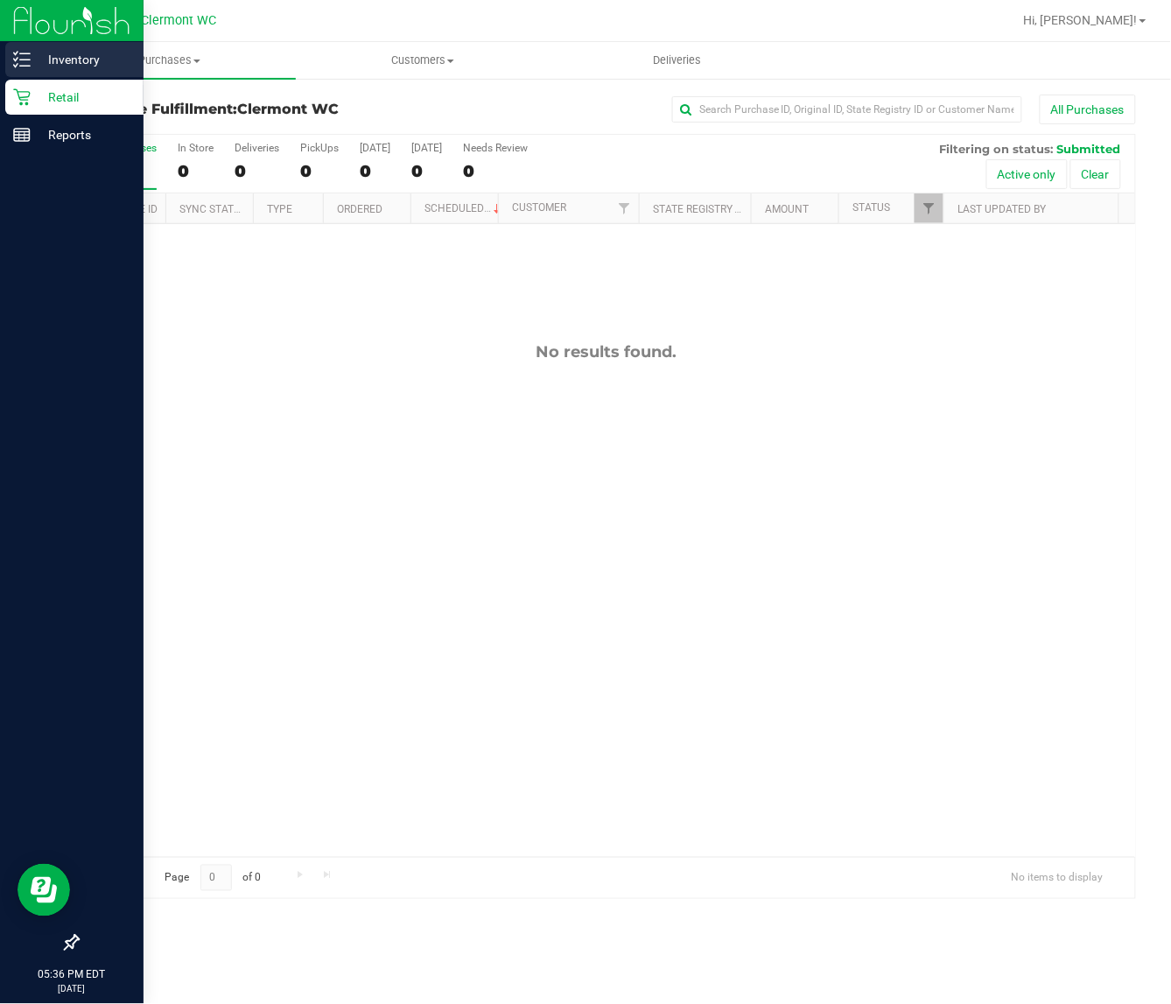
click at [28, 53] on icon at bounding box center [22, 60] width 18 height 18
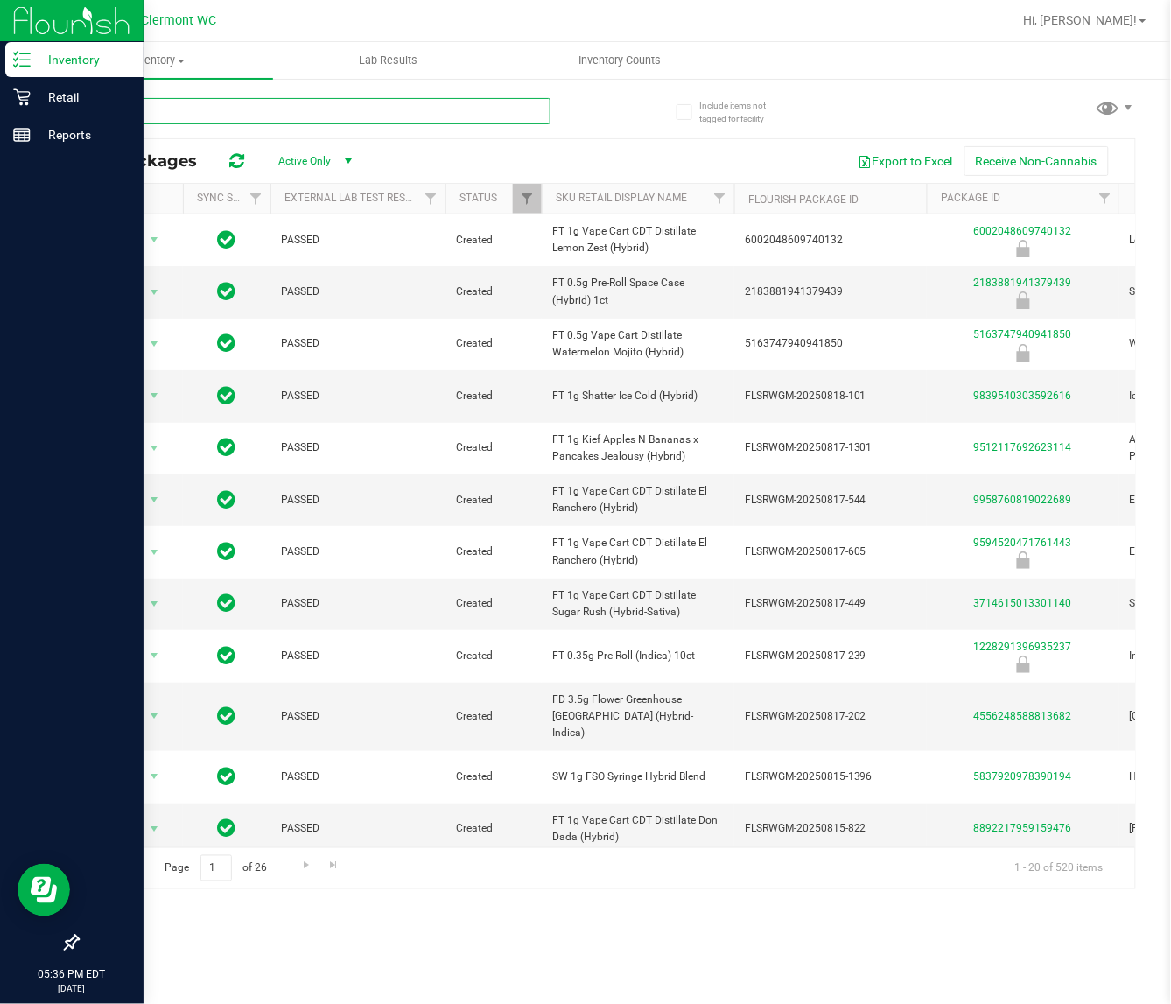
click at [449, 107] on input "text" at bounding box center [314, 111] width 474 height 26
type input "atomic"
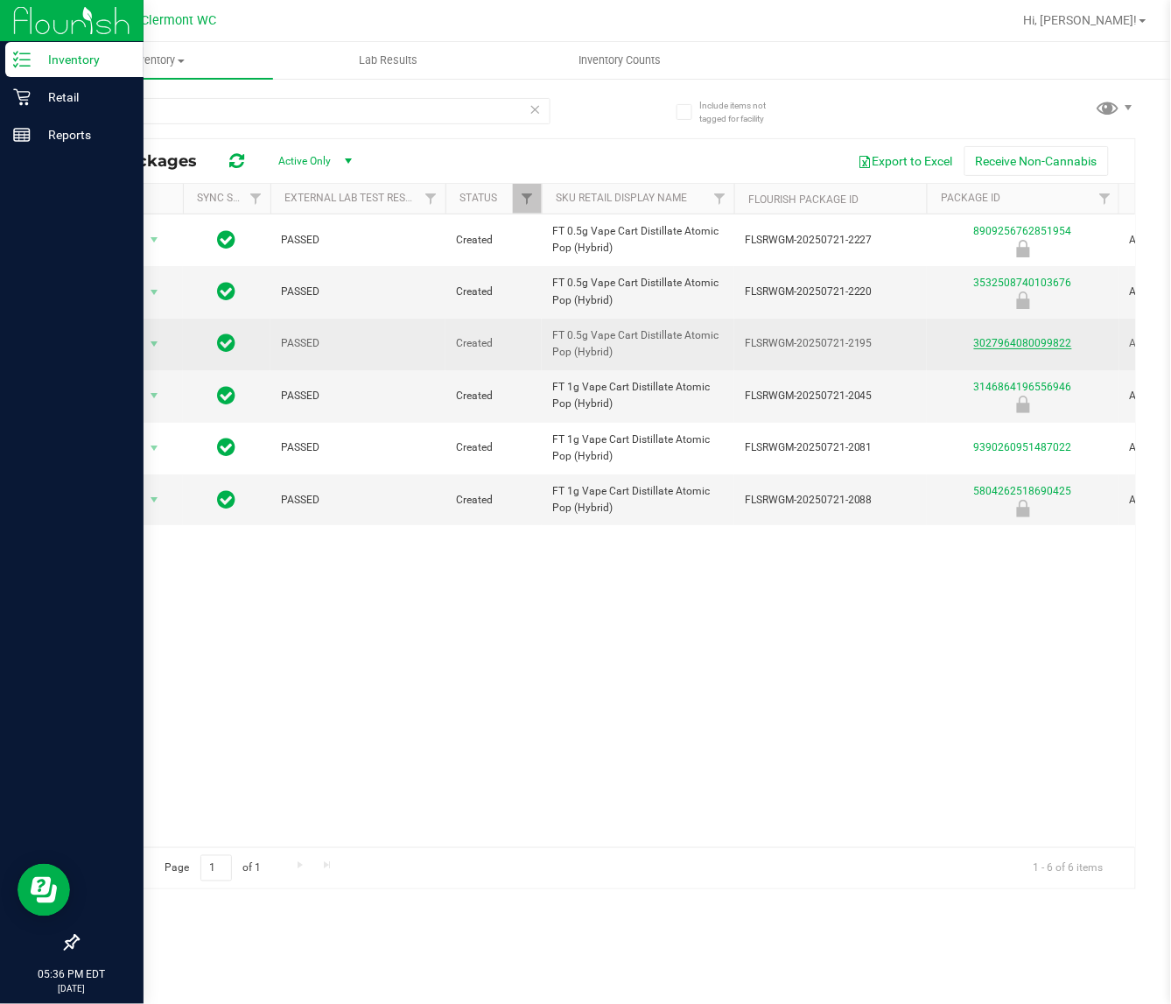
click at [1000, 348] on link "3027964080099822" at bounding box center [1023, 343] width 98 height 12
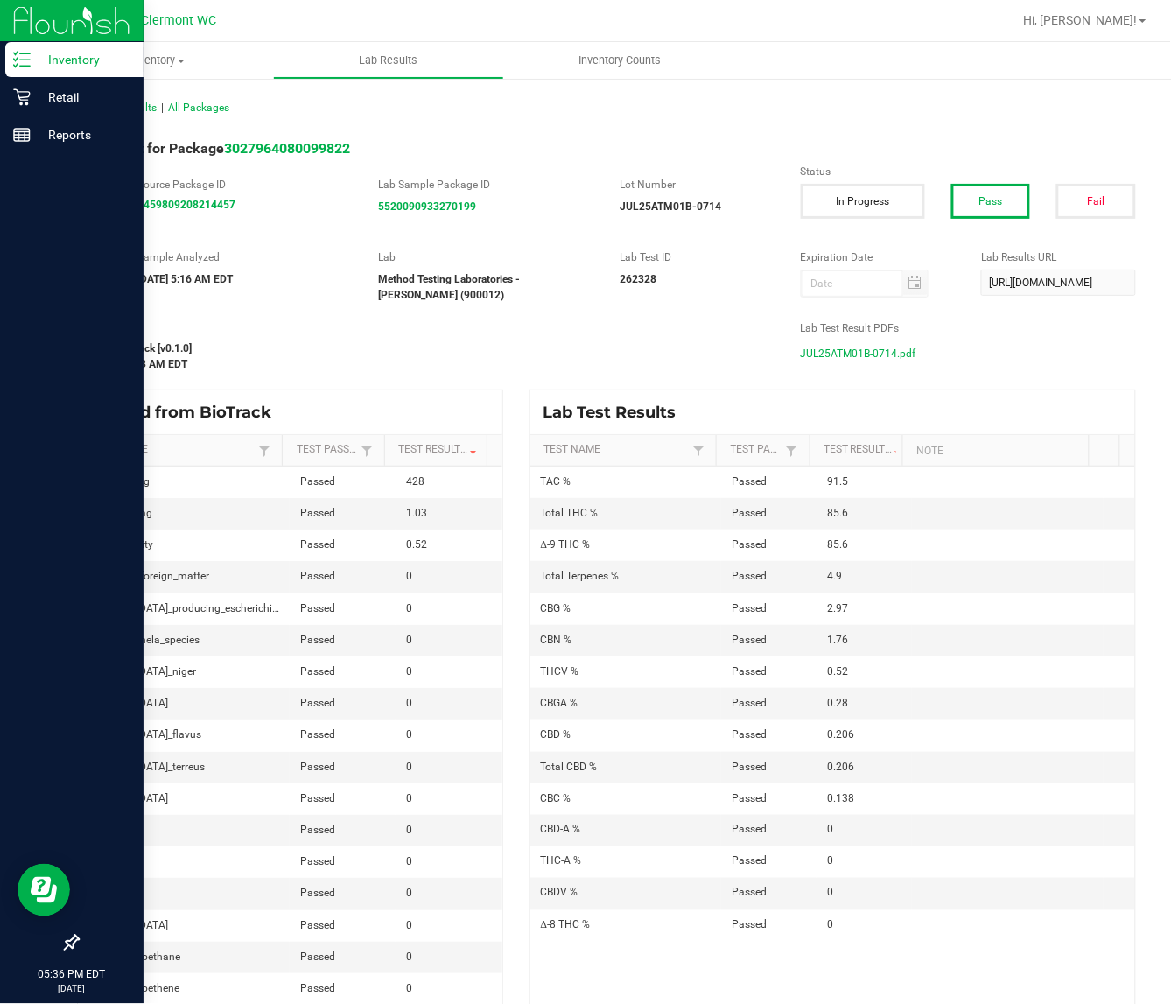
click at [874, 360] on span "JUL25ATM01B-0714.pdf" at bounding box center [859, 354] width 116 height 26
click at [54, 88] on p "Retail" at bounding box center [83, 97] width 105 height 21
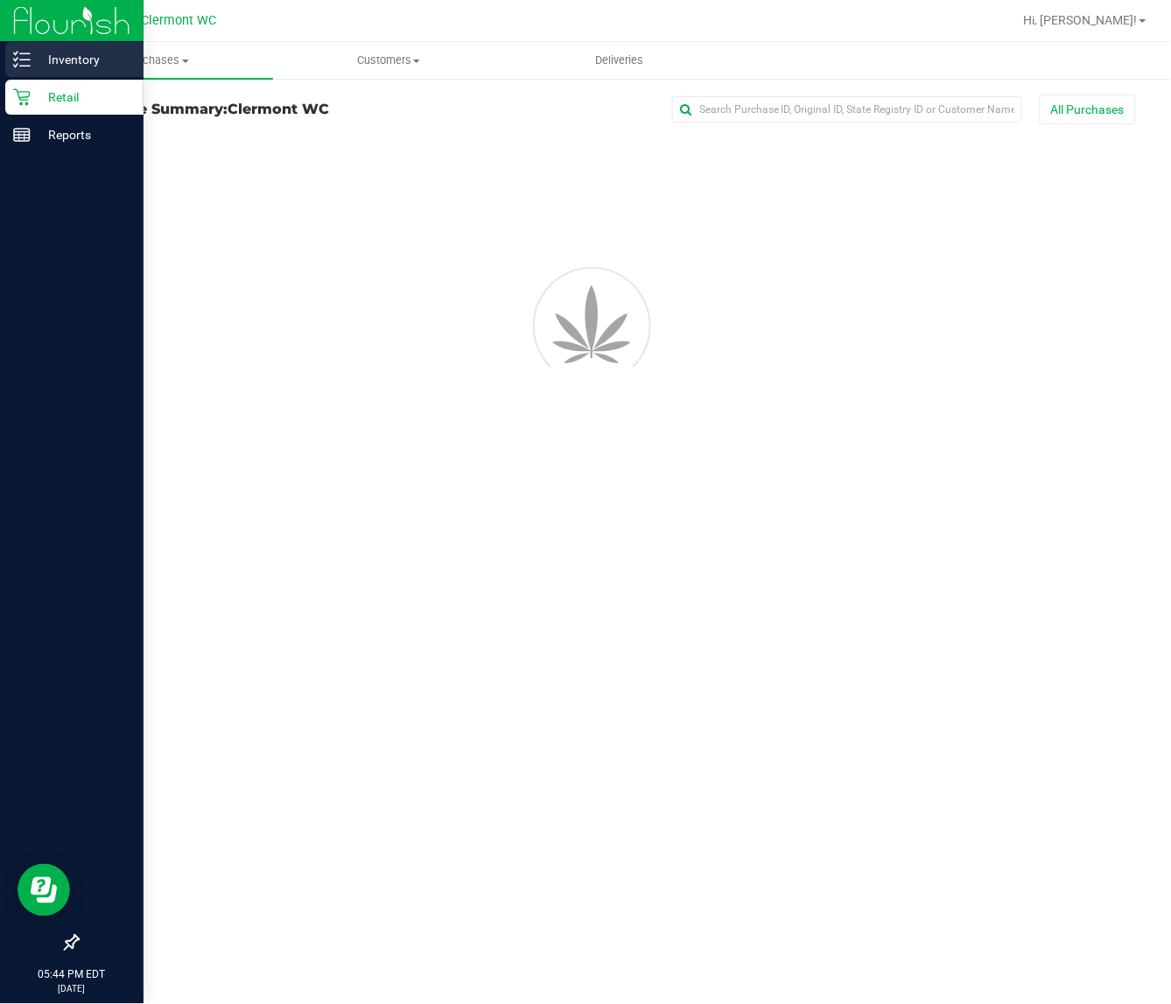
click at [72, 70] on div "Inventory" at bounding box center [74, 59] width 138 height 35
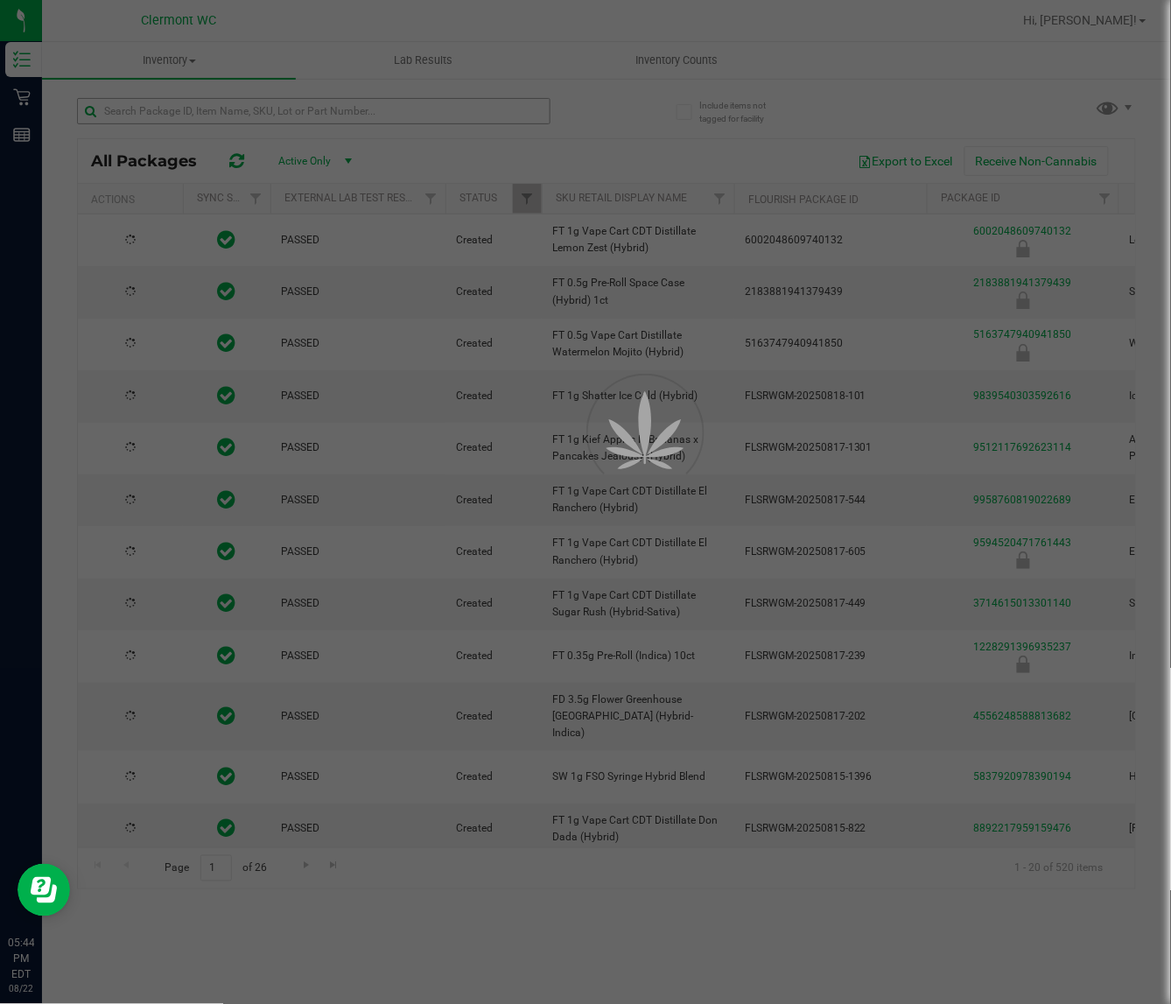
click at [151, 114] on div at bounding box center [585, 502] width 1171 height 1004
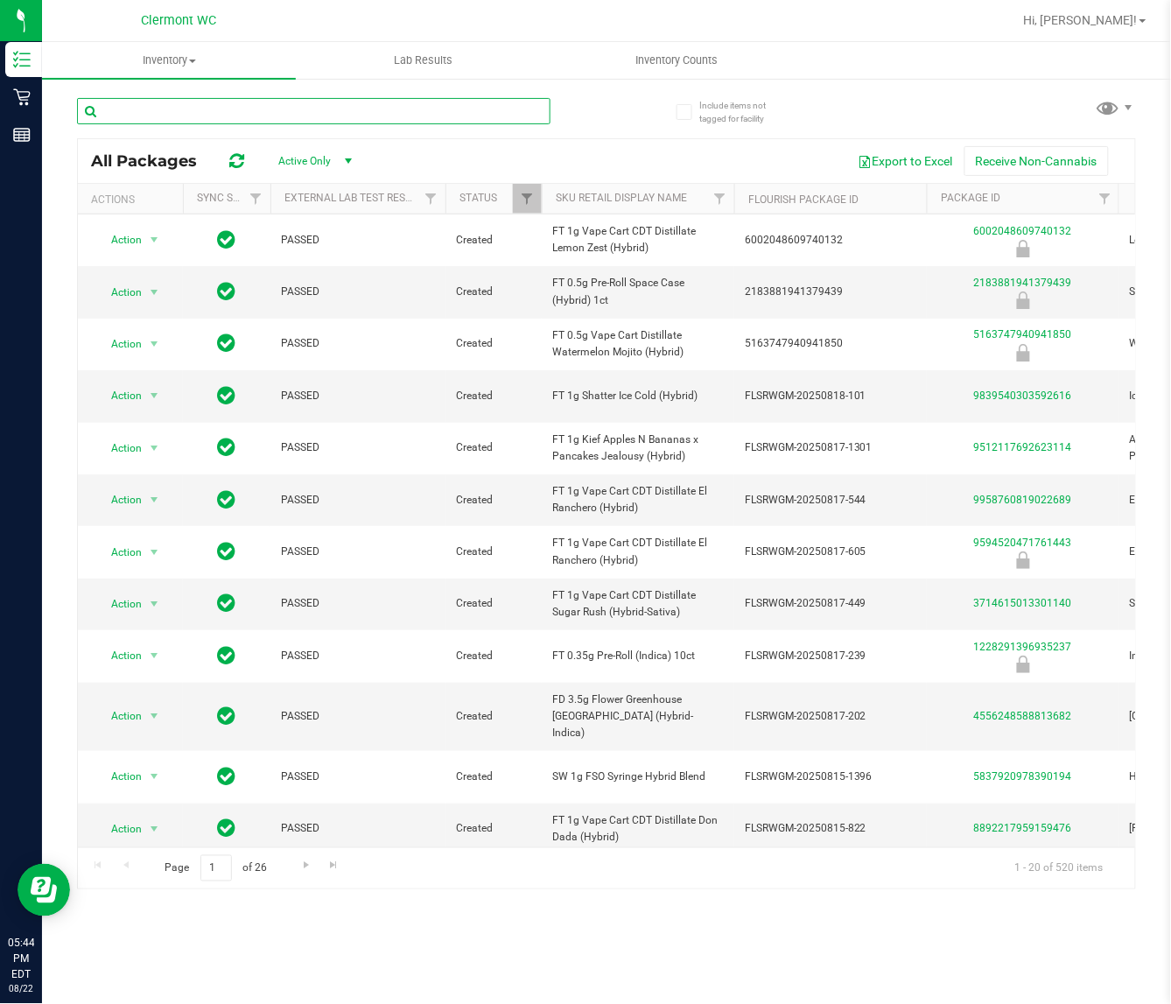
click at [151, 114] on input "text" at bounding box center [314, 111] width 474 height 26
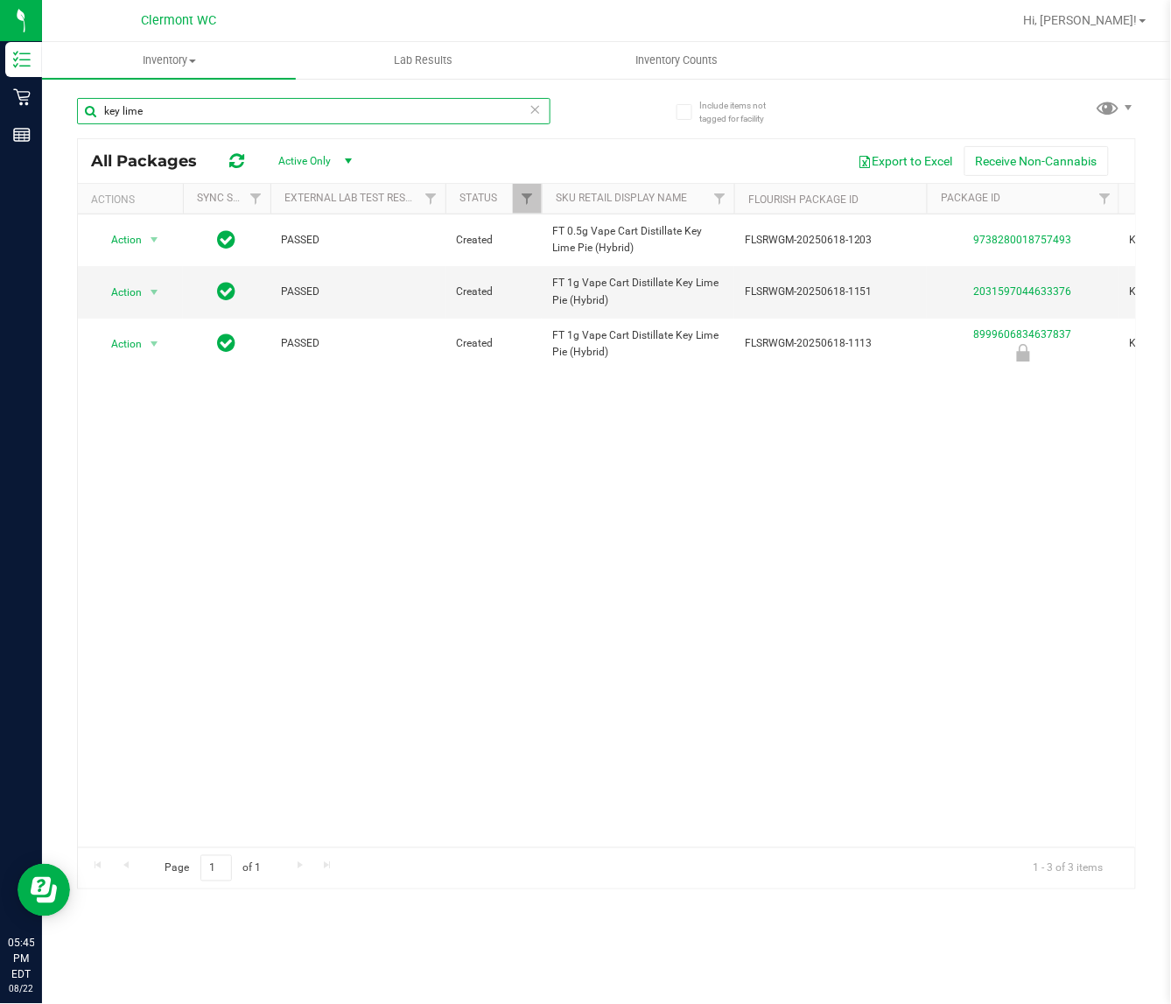
type input "key lime"
drag, startPoint x: 998, startPoint y: 517, endPoint x: 801, endPoint y: 484, distance: 199.8
click at [998, 517] on div "Action Action Global inventory Package audit log Print package label Print prod…" at bounding box center [607, 530] width 1058 height 633
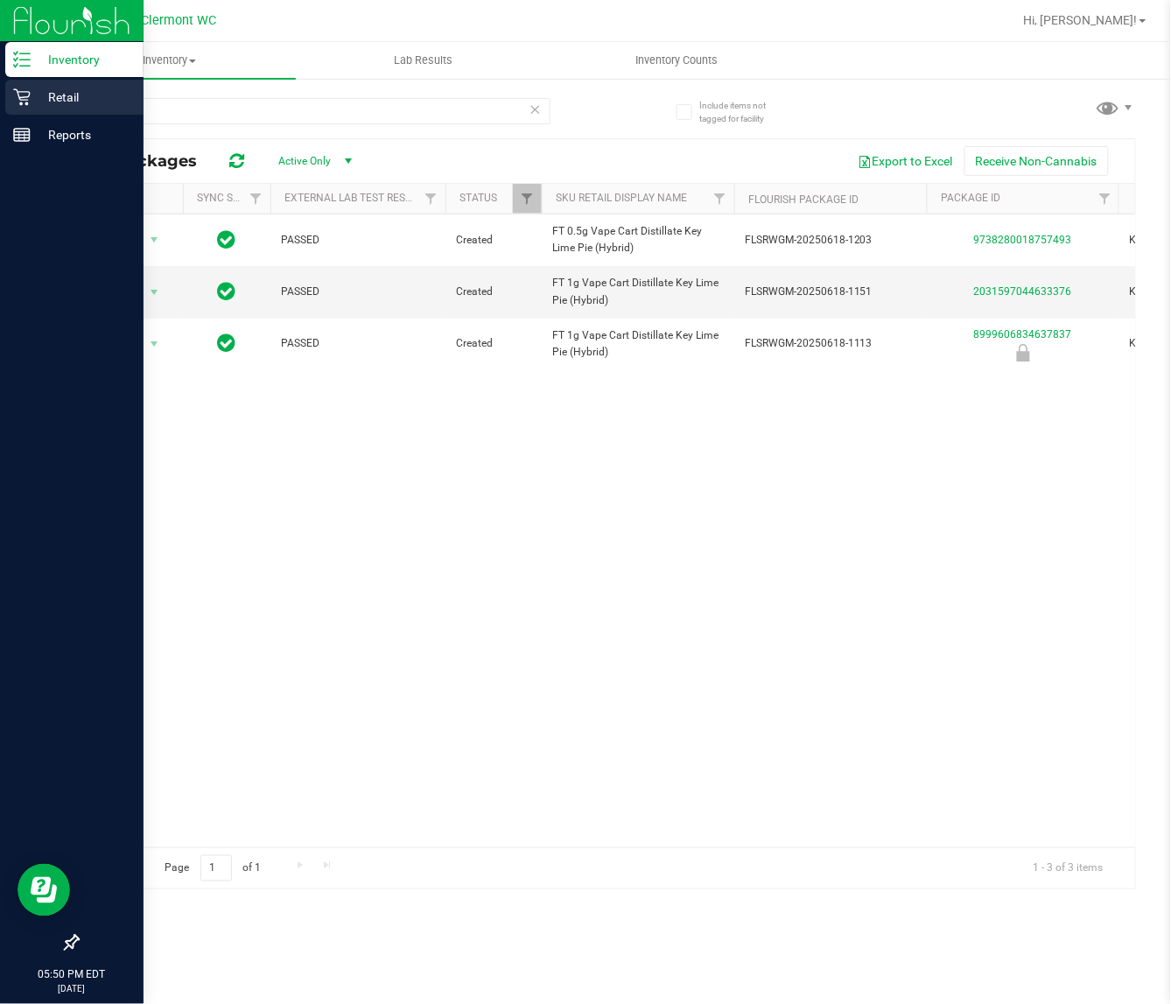
click at [37, 95] on p "Retail" at bounding box center [83, 97] width 105 height 21
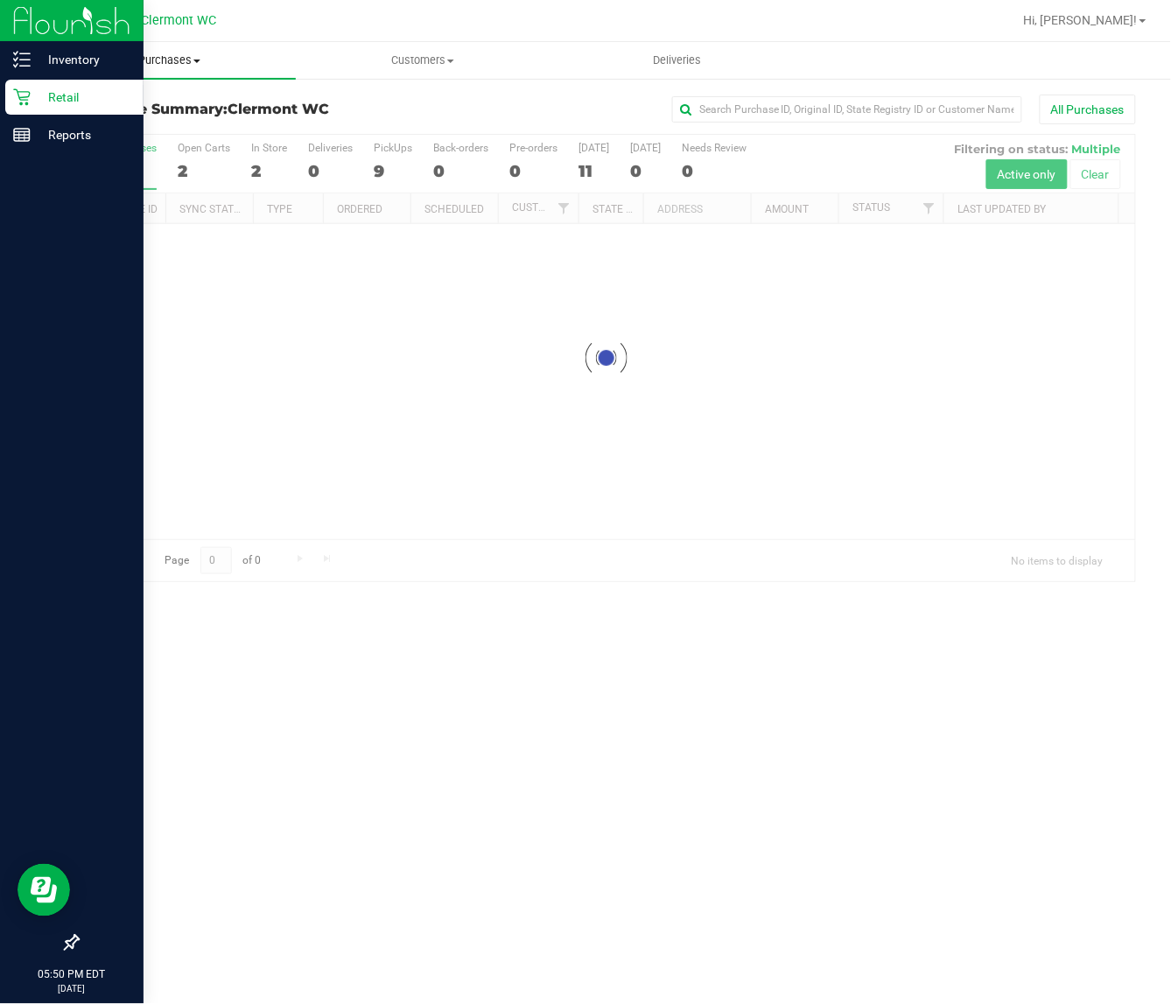
click at [186, 66] on span "Purchases" at bounding box center [169, 61] width 254 height 16
click at [146, 125] on span "Fulfillment" at bounding box center [96, 126] width 109 height 15
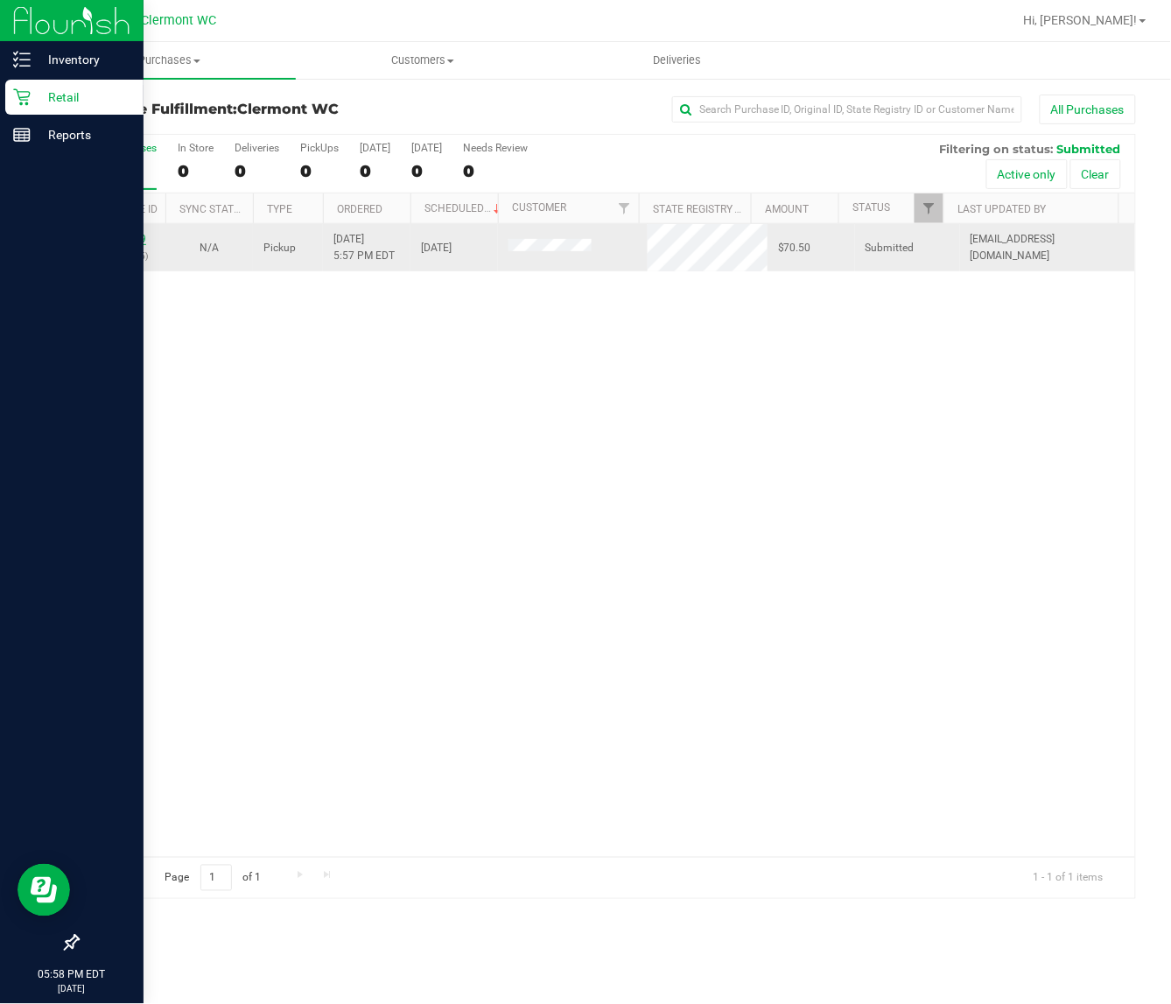
click at [128, 235] on link "11831309" at bounding box center [121, 239] width 49 height 12
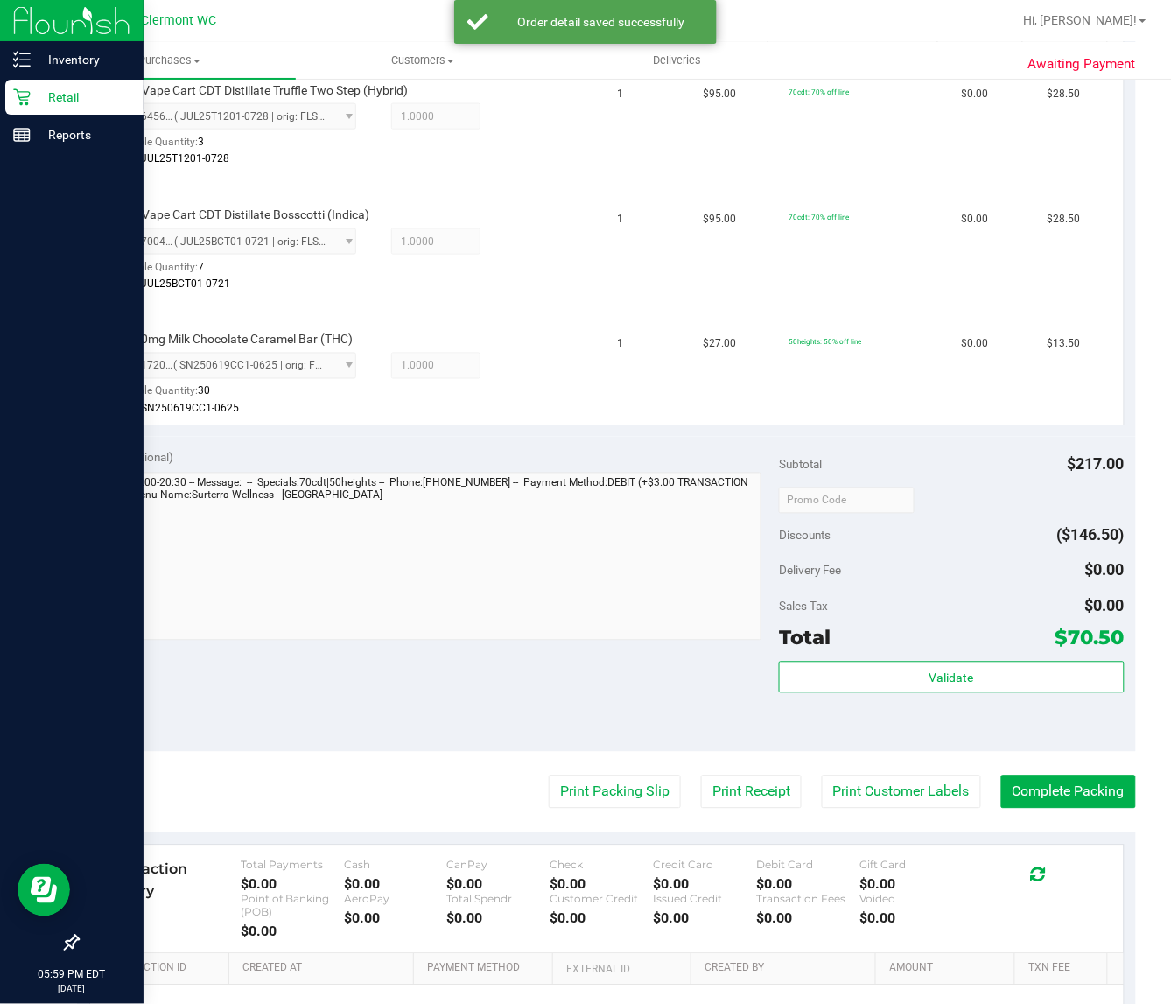
scroll to position [508, 0]
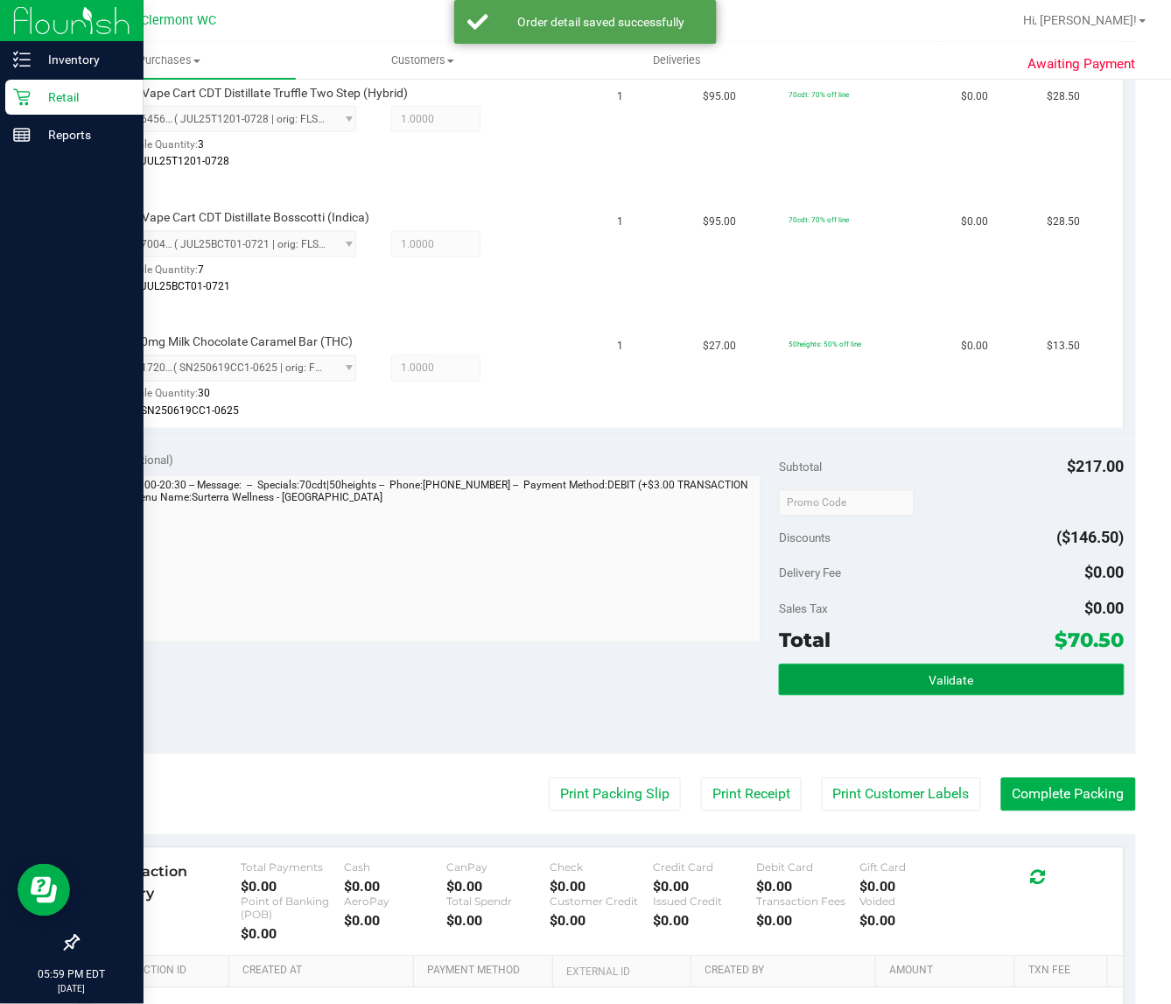
click at [873, 683] on button "Validate" at bounding box center [951, 680] width 345 height 32
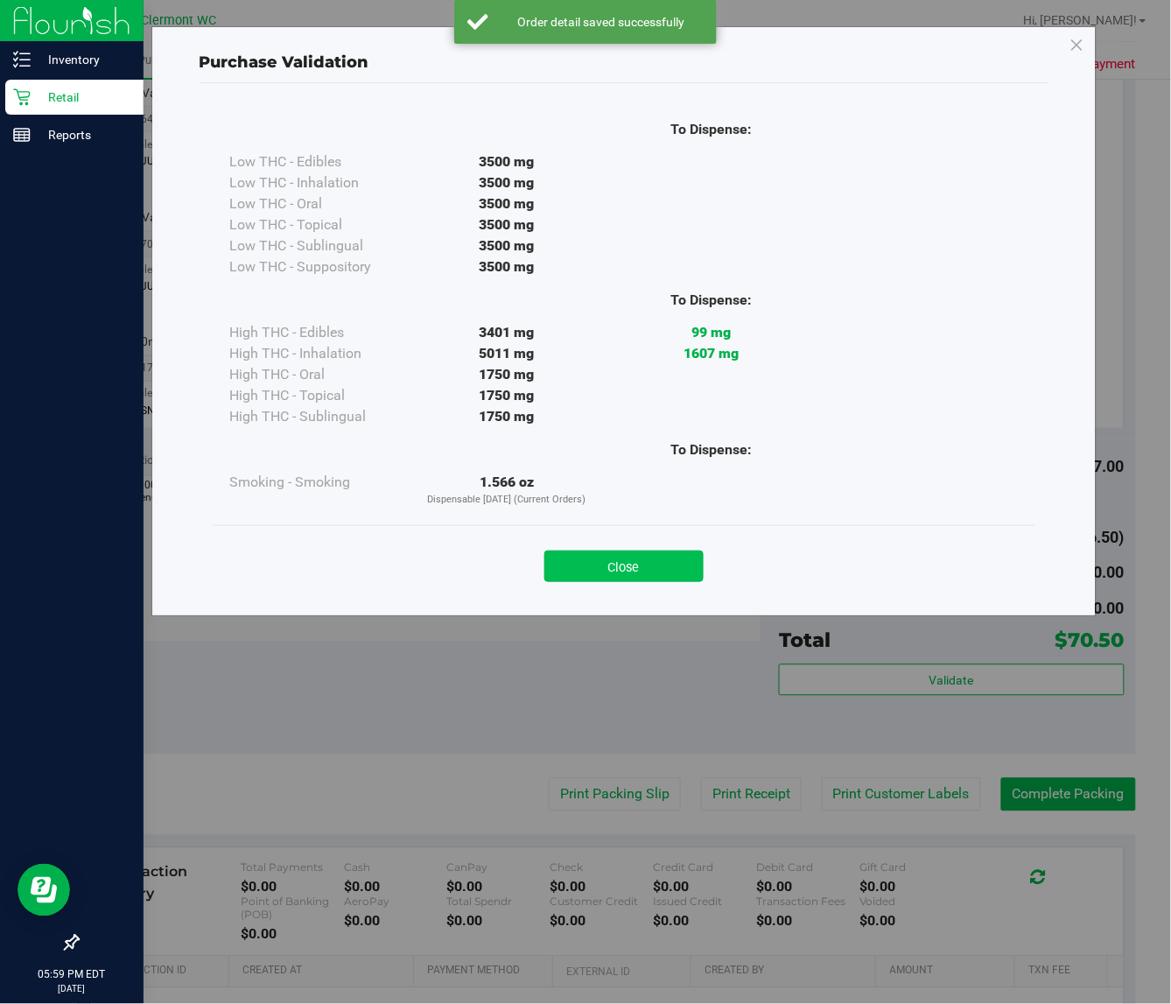
click at [675, 552] on button "Close" at bounding box center [624, 567] width 159 height 32
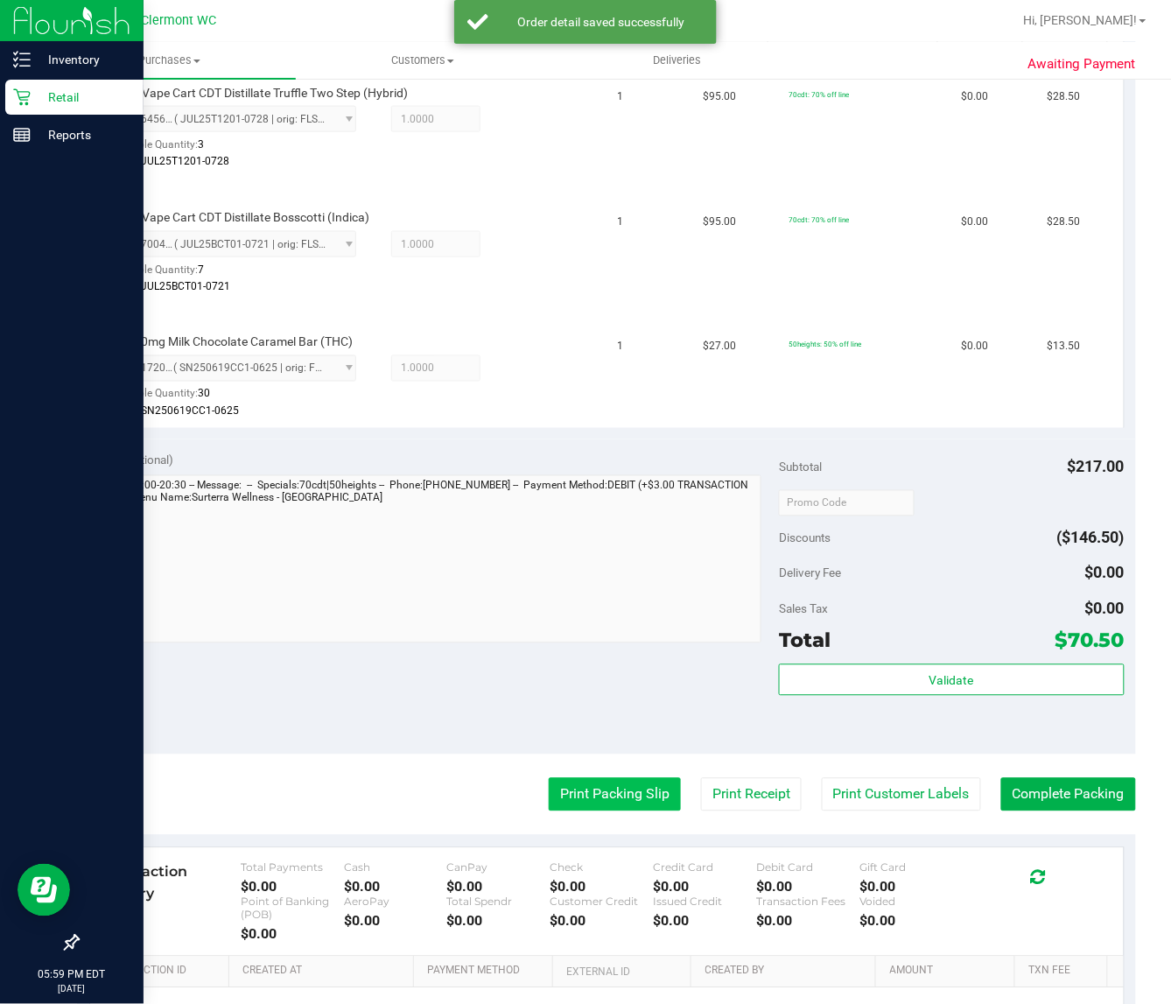
click at [602, 786] on button "Print Packing Slip" at bounding box center [615, 794] width 132 height 33
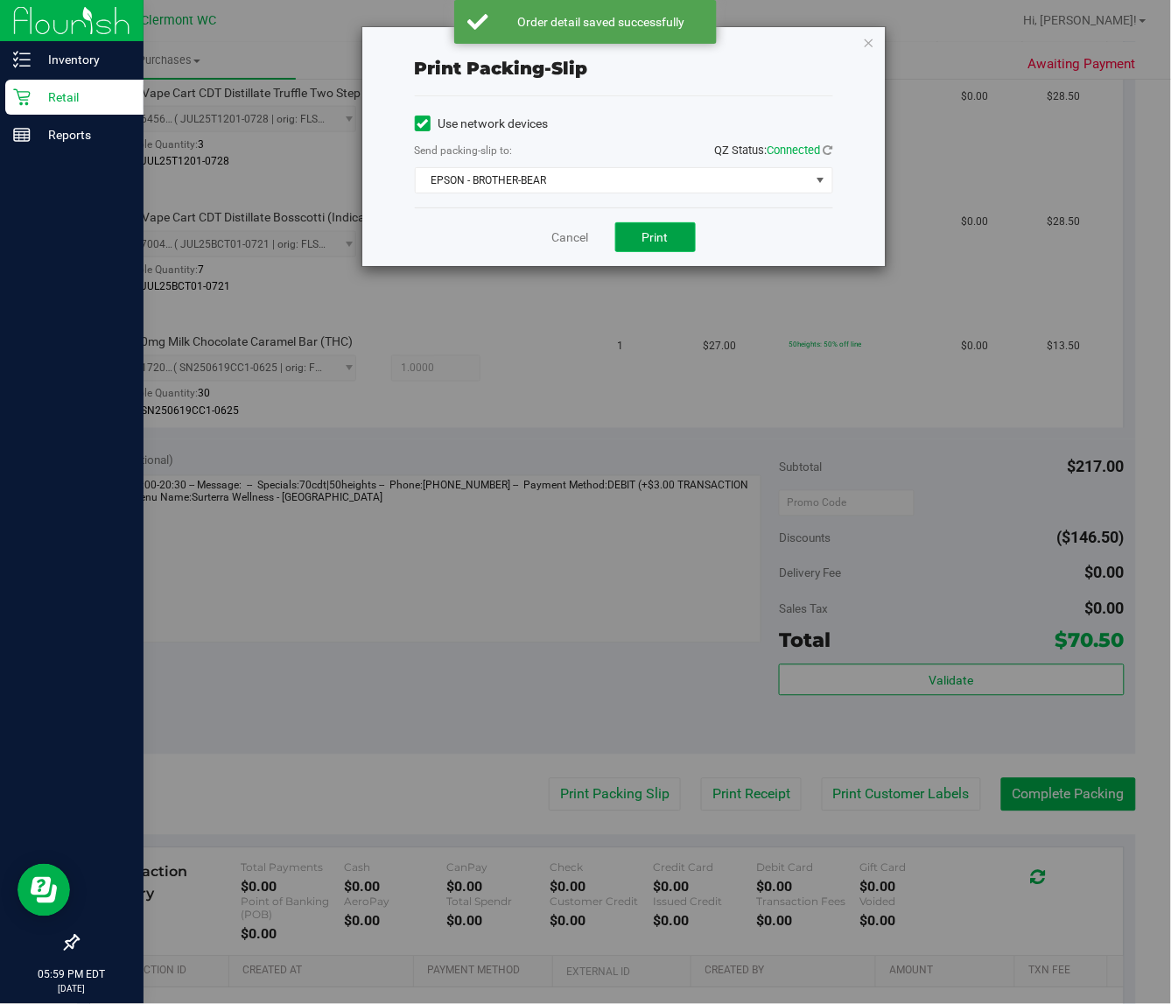
click at [676, 238] on button "Print" at bounding box center [655, 237] width 81 height 30
click at [570, 239] on link "Cancel" at bounding box center [570, 238] width 37 height 18
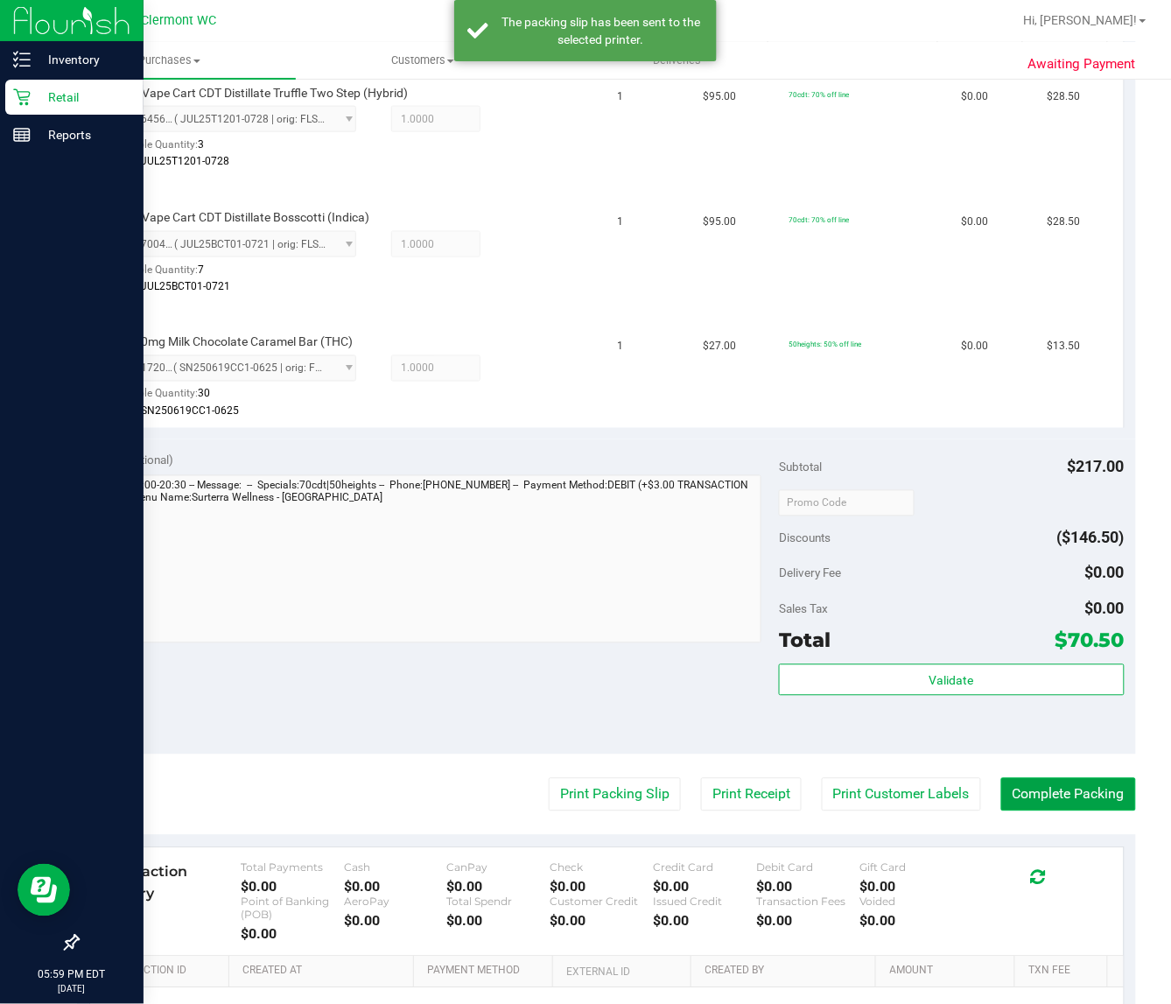
click at [1031, 798] on button "Complete Packing" at bounding box center [1069, 794] width 135 height 33
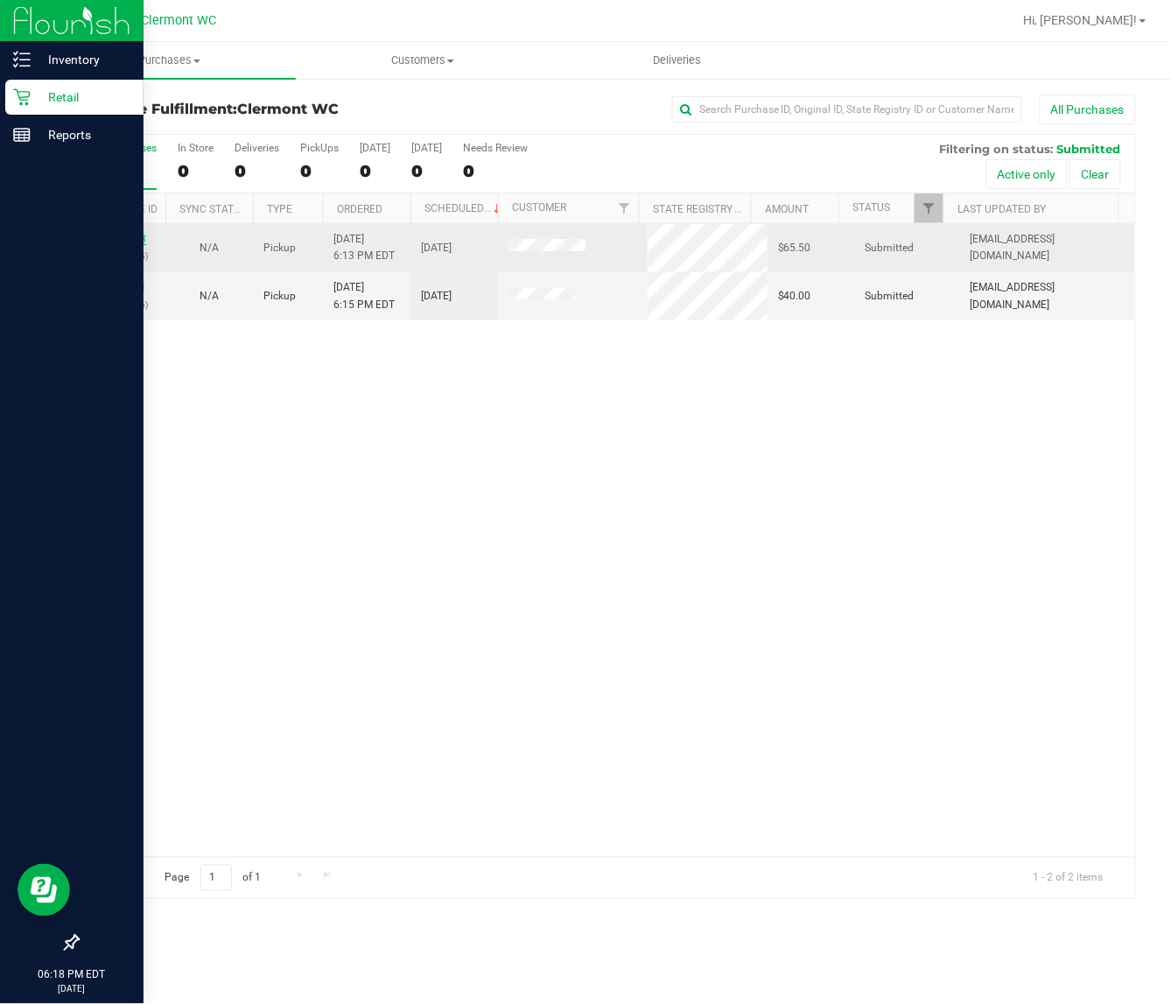
click at [128, 242] on link "11831443" at bounding box center [121, 239] width 49 height 12
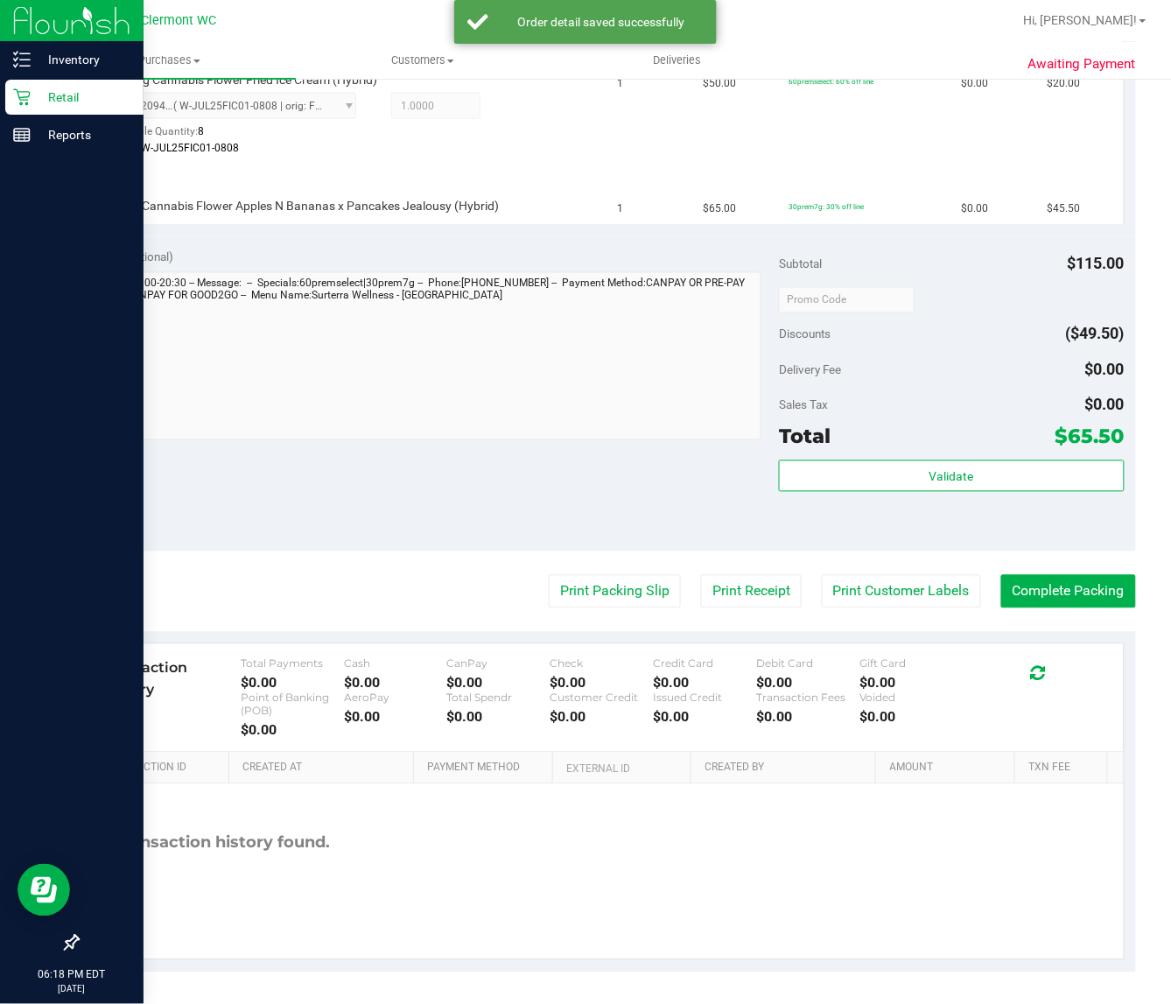
scroll to position [512, 0]
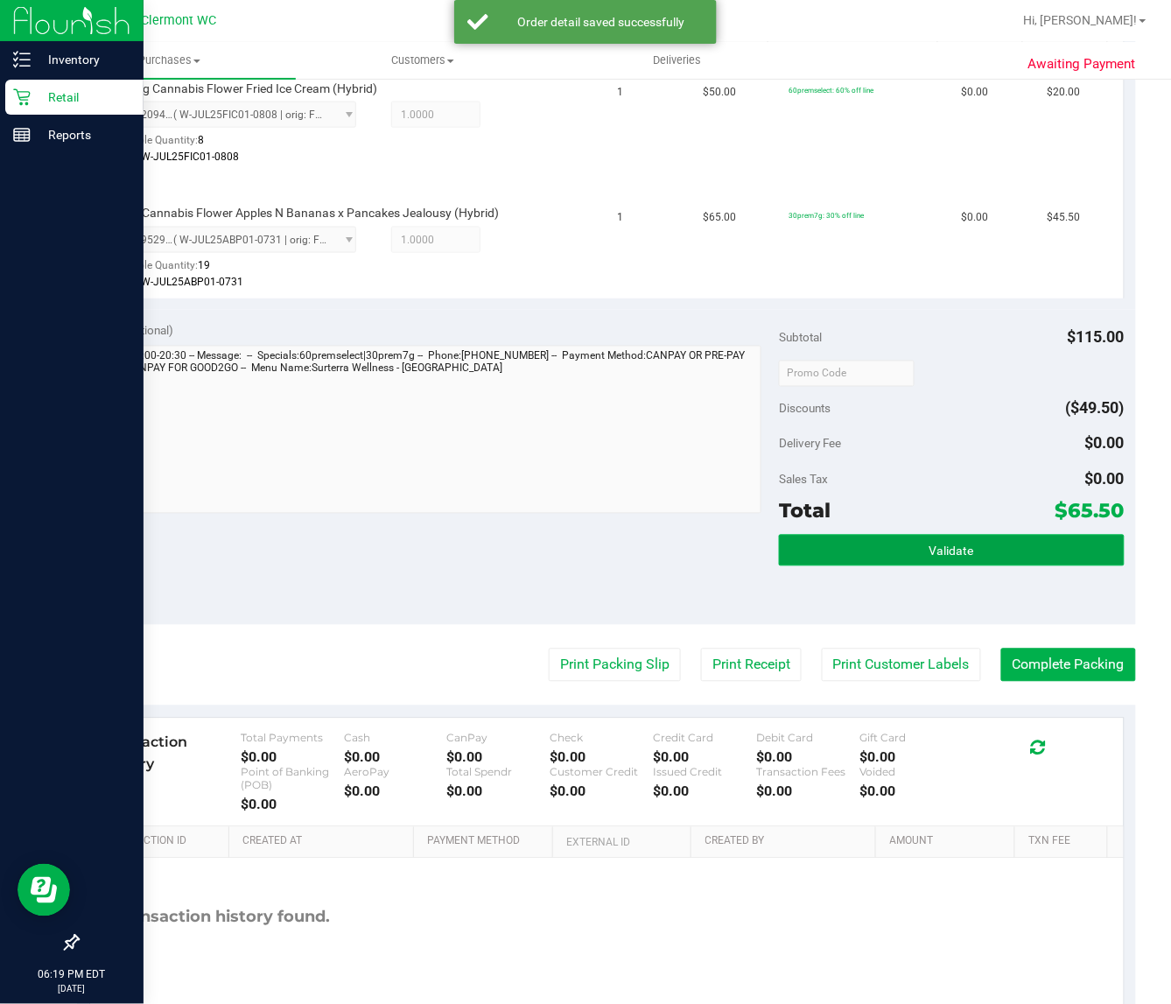
click at [976, 541] on button "Validate" at bounding box center [951, 551] width 345 height 32
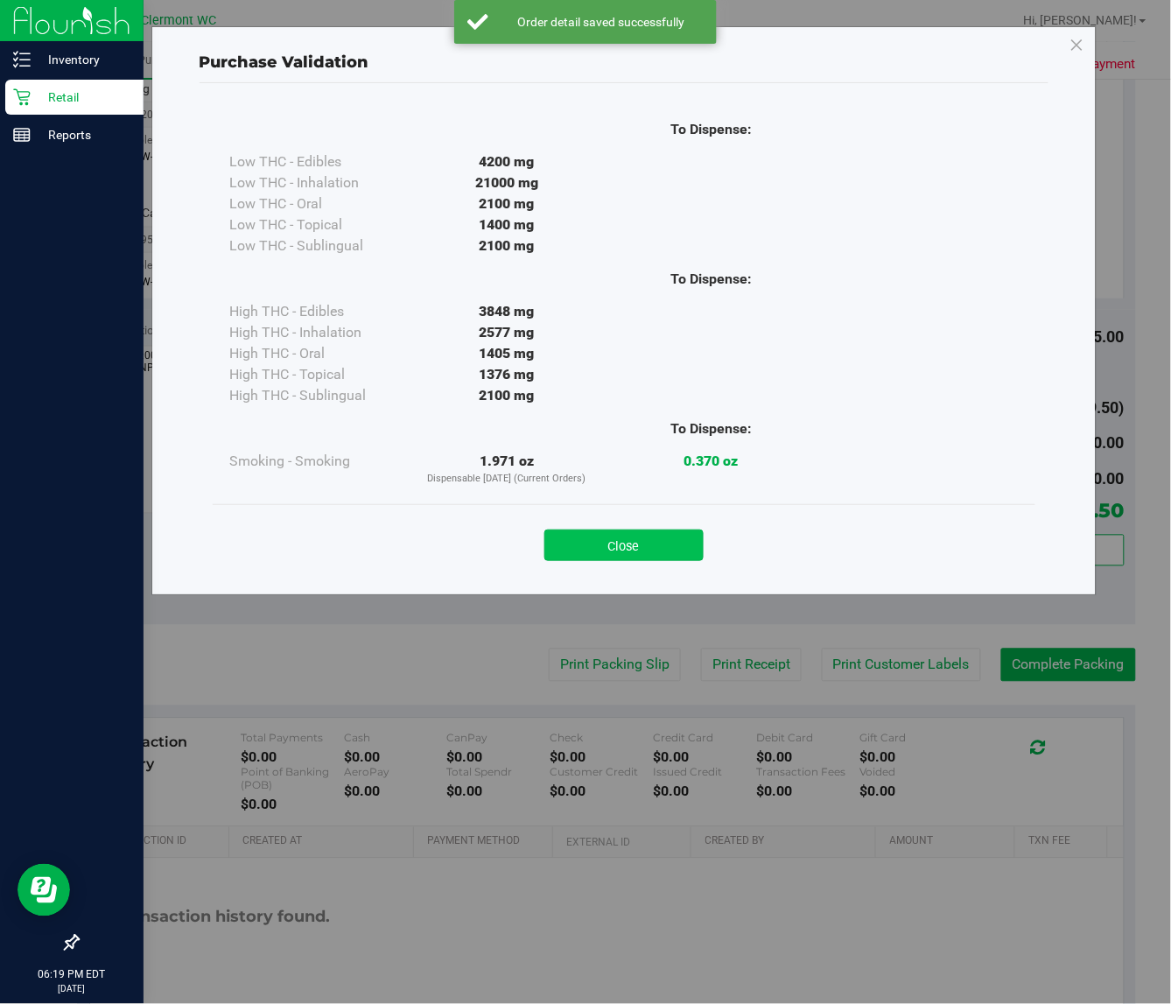
click at [655, 540] on button "Close" at bounding box center [624, 546] width 159 height 32
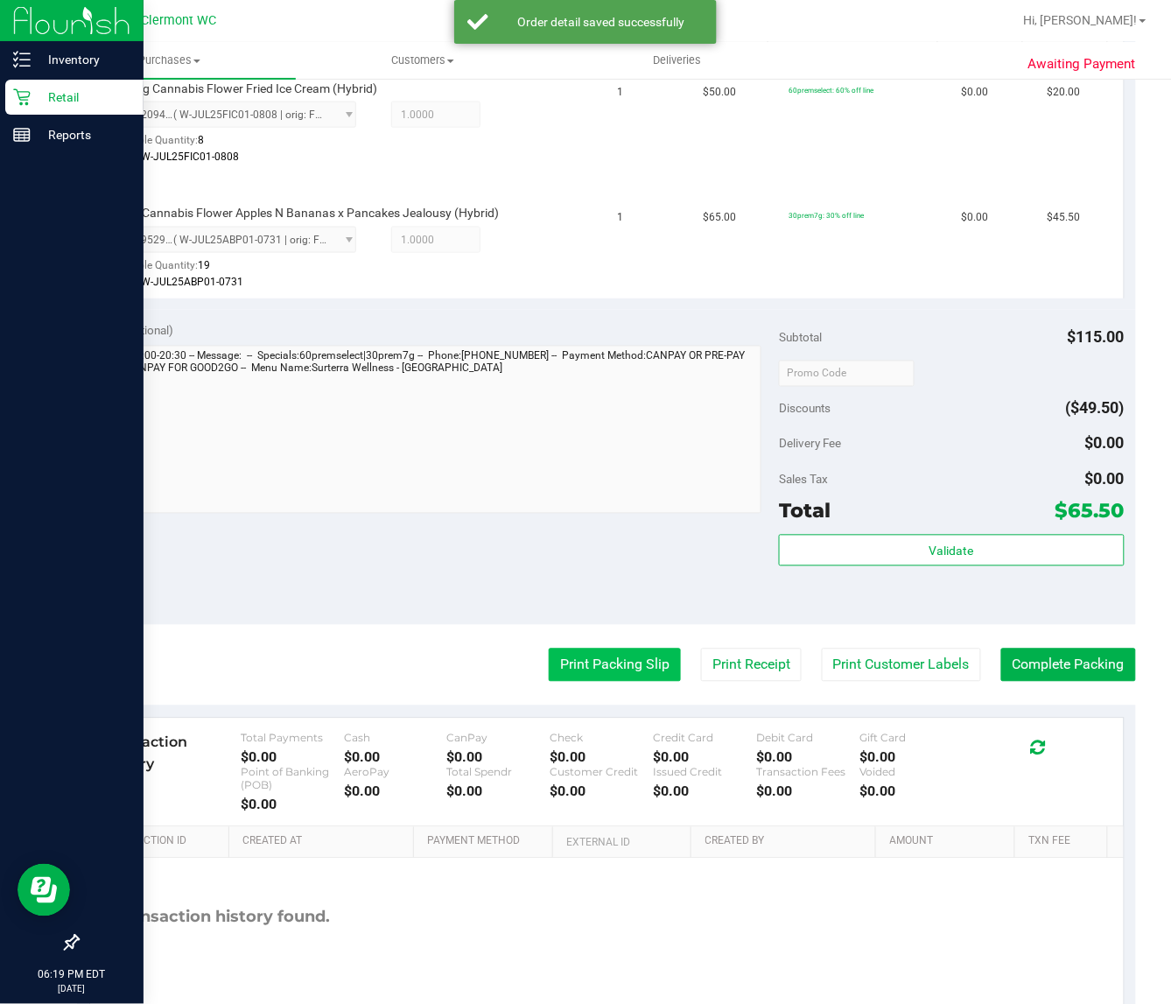
click at [615, 666] on button "Print Packing Slip" at bounding box center [615, 665] width 132 height 33
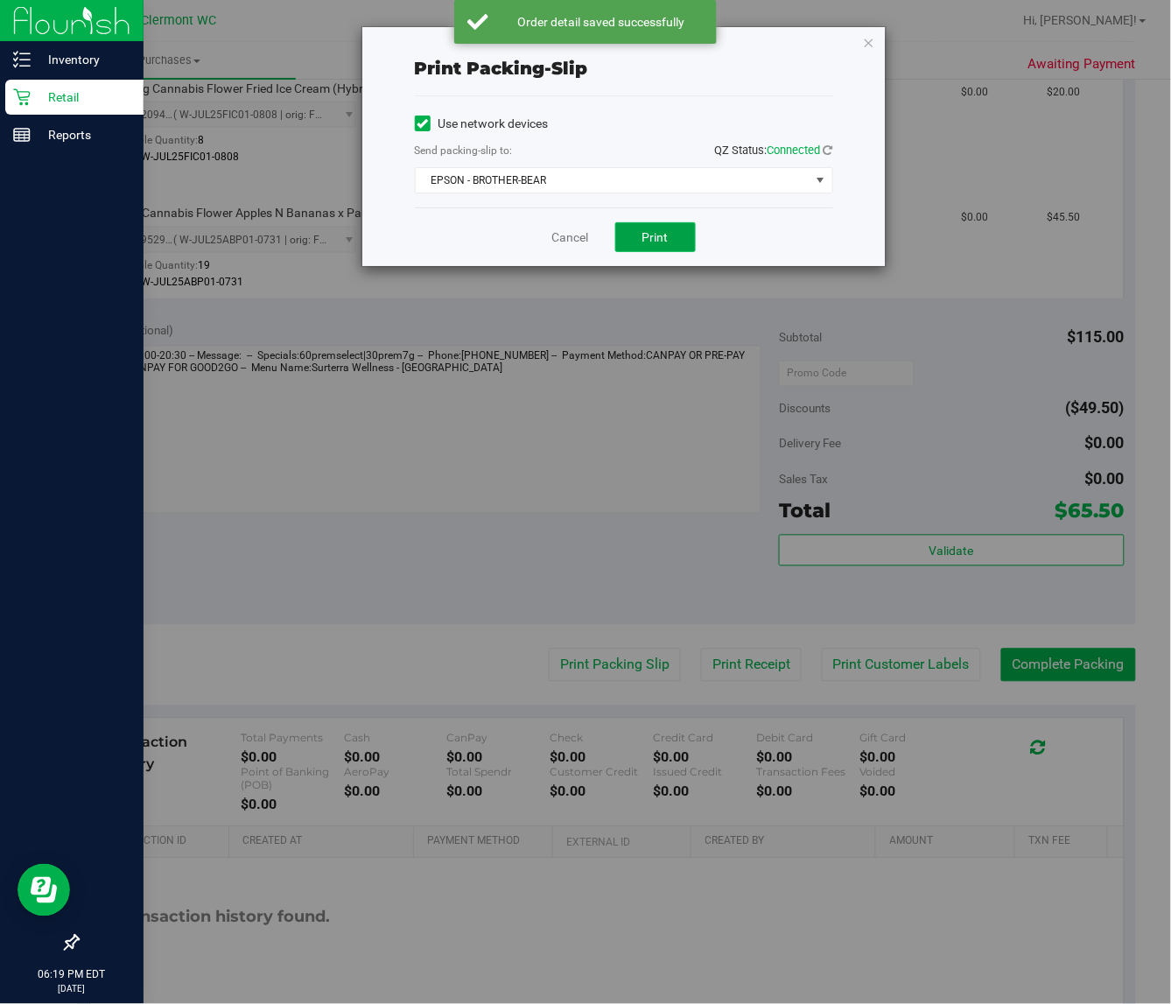
click at [666, 239] on span "Print" at bounding box center [656, 237] width 26 height 14
click at [571, 235] on link "Cancel" at bounding box center [570, 238] width 37 height 18
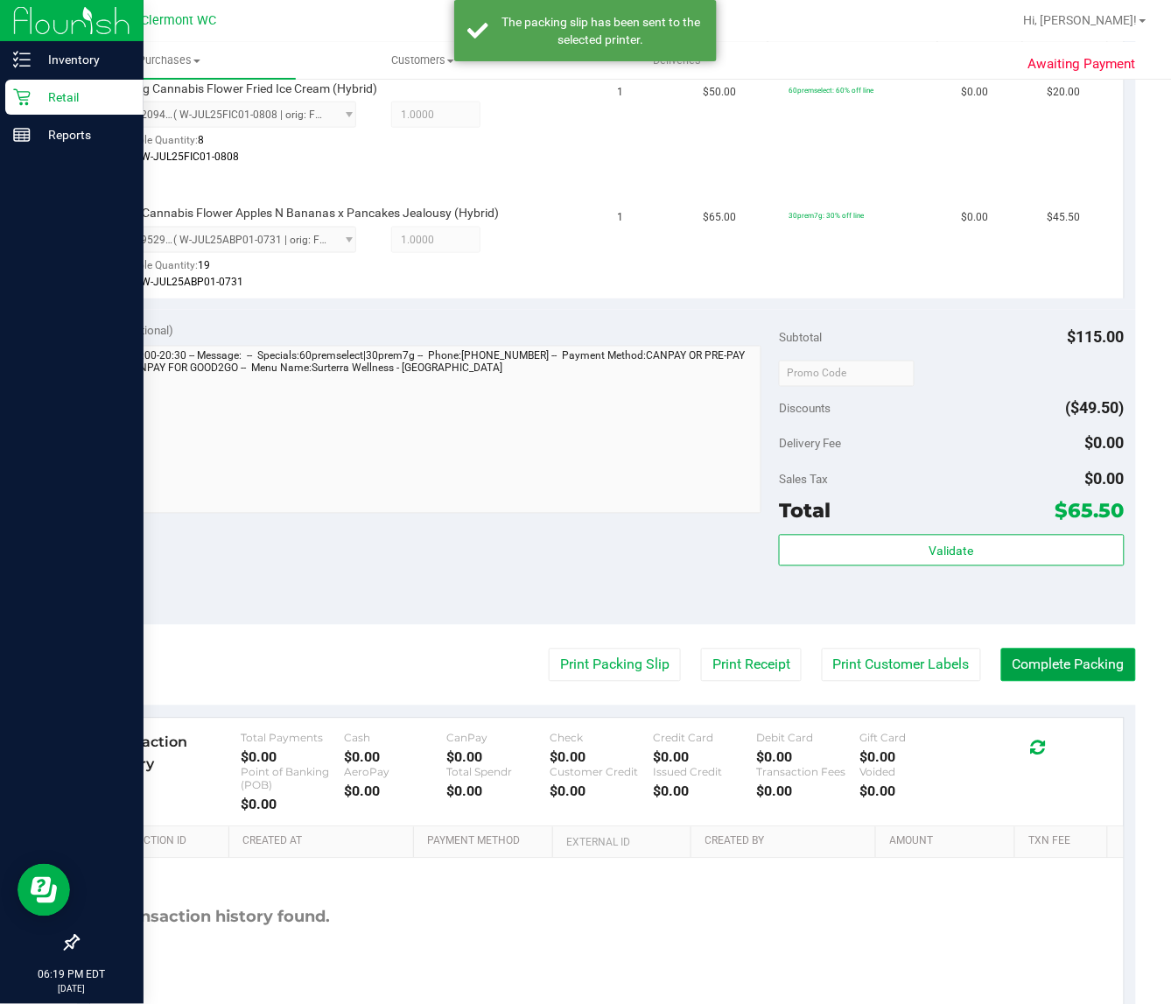
click at [1033, 653] on button "Complete Packing" at bounding box center [1069, 665] width 135 height 33
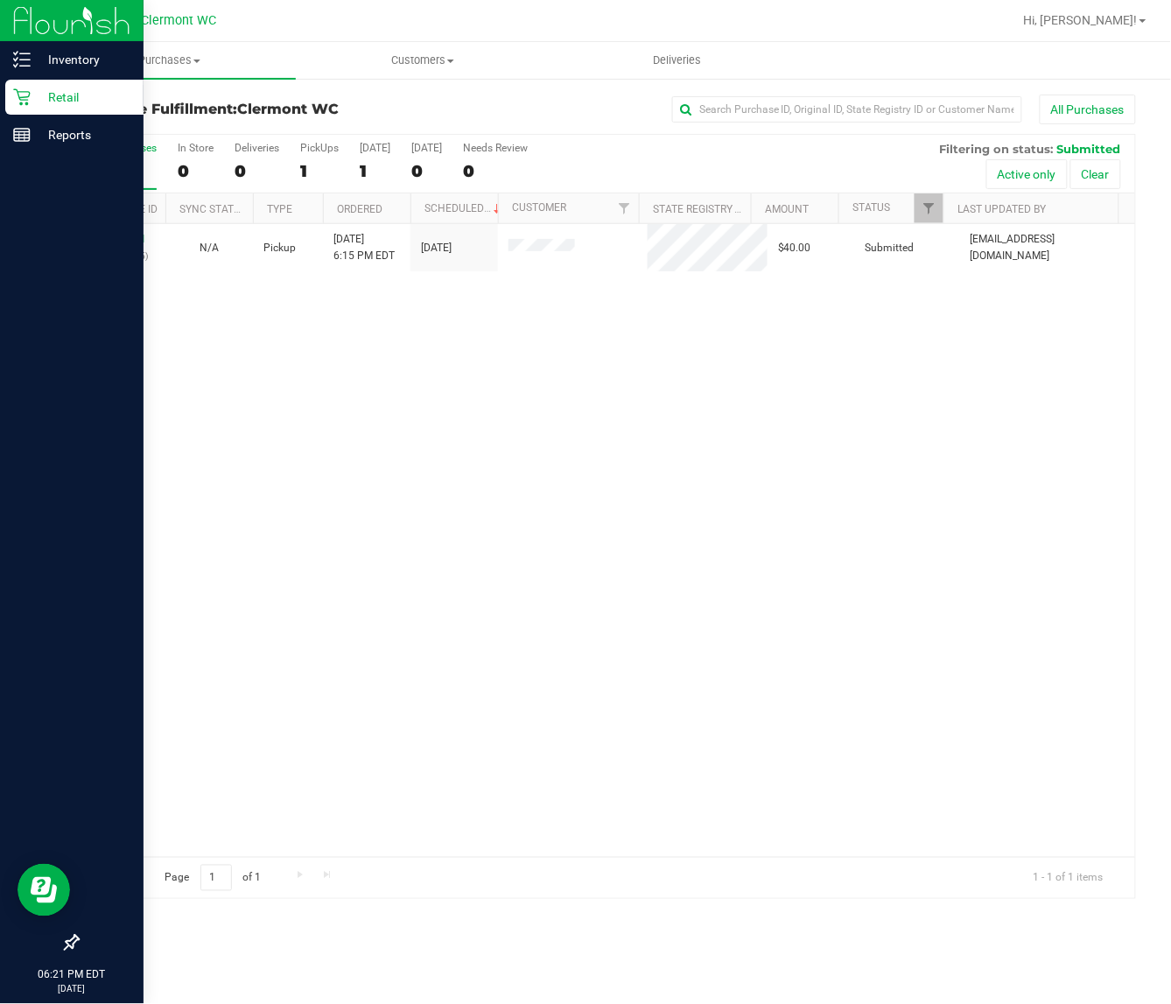
click at [720, 508] on div "11831461 (316681555) N/A Pickup [DATE] 6:15 PM EDT 8/22/2025 $40.00 Submitted […" at bounding box center [607, 540] width 1058 height 633
click at [836, 412] on div "11831461 (316681555) N/A Pickup [DATE] 6:15 PM EDT 8/22/2025 $40.00 Submitted […" at bounding box center [607, 540] width 1058 height 633
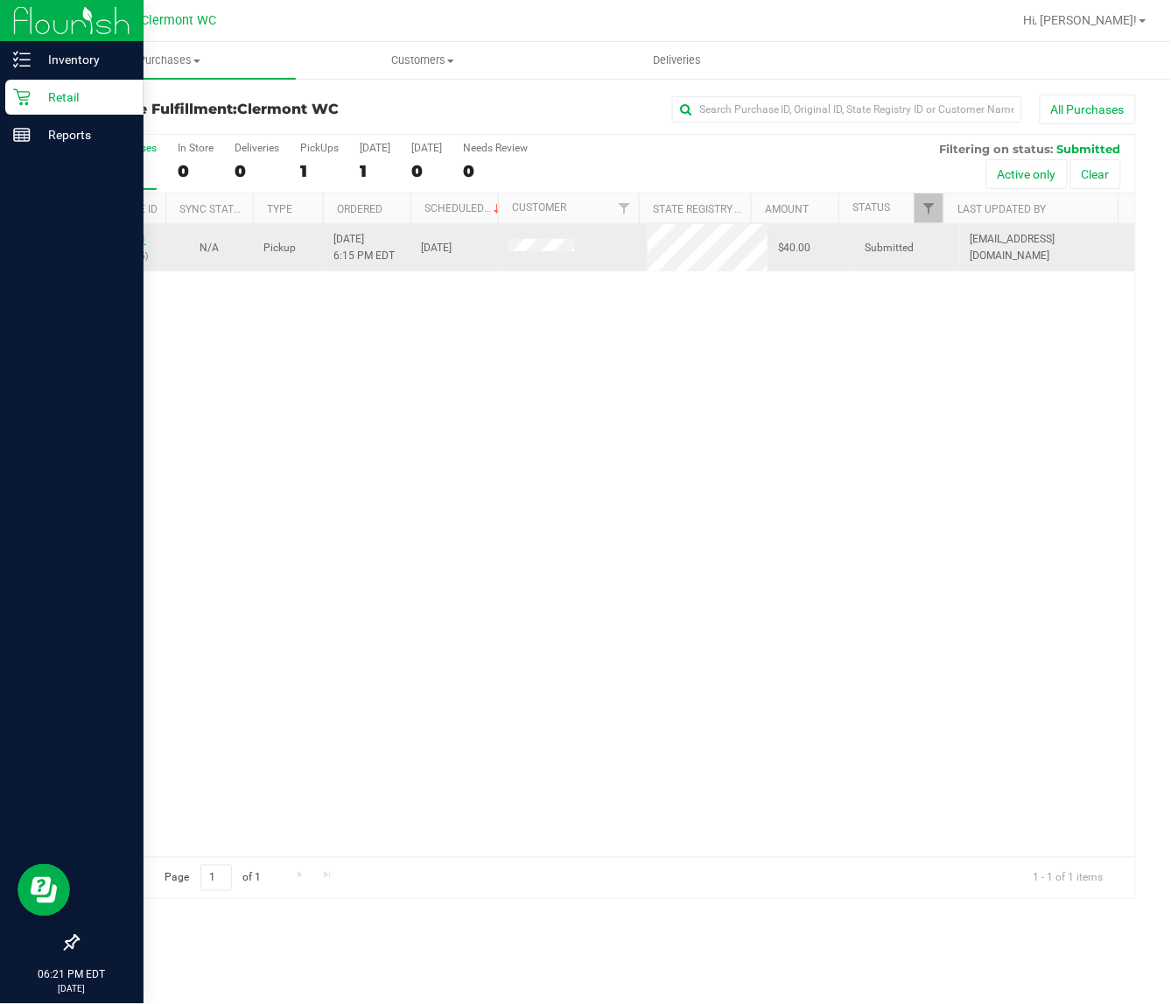
click at [114, 241] on link "11831461" at bounding box center [121, 239] width 49 height 12
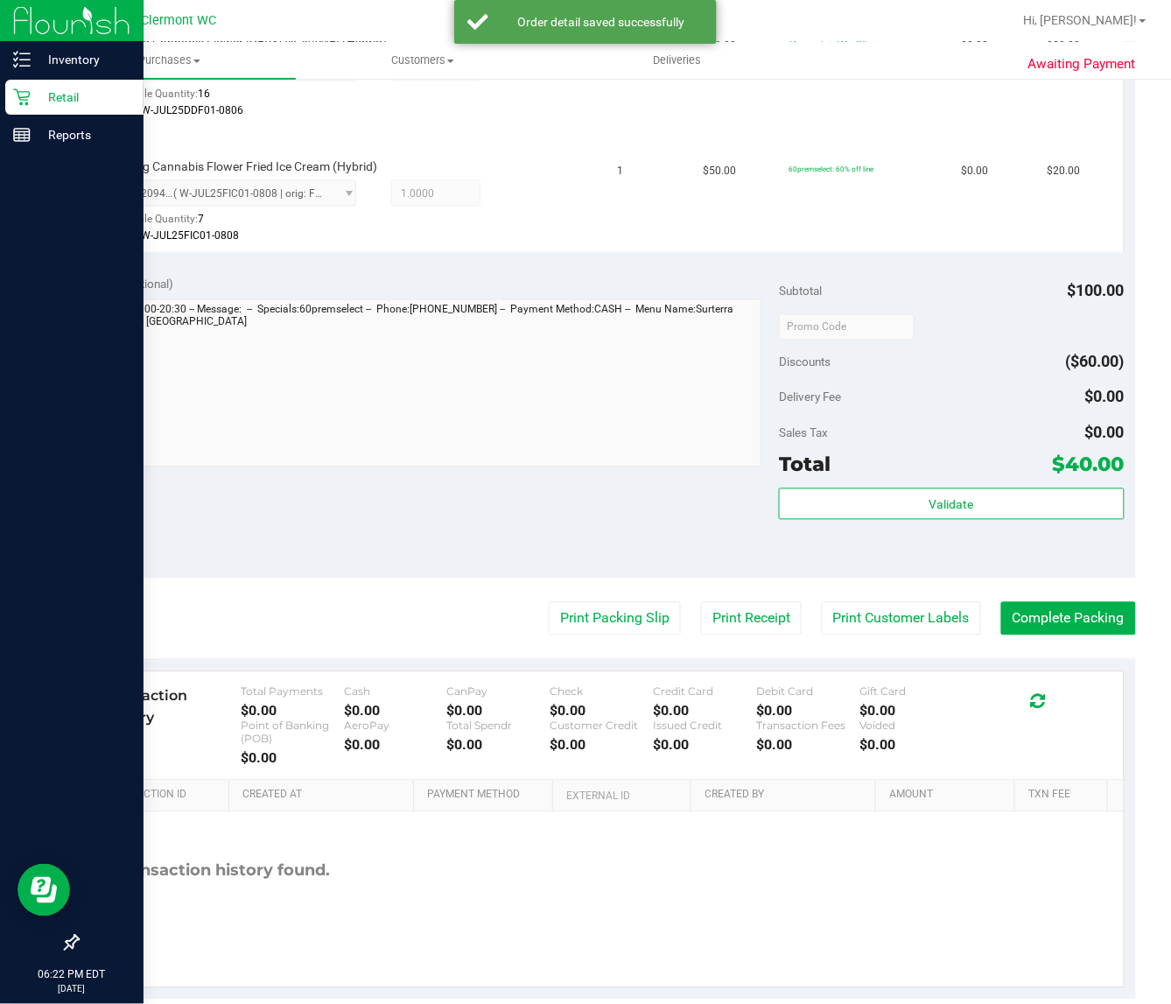
scroll to position [557, 0]
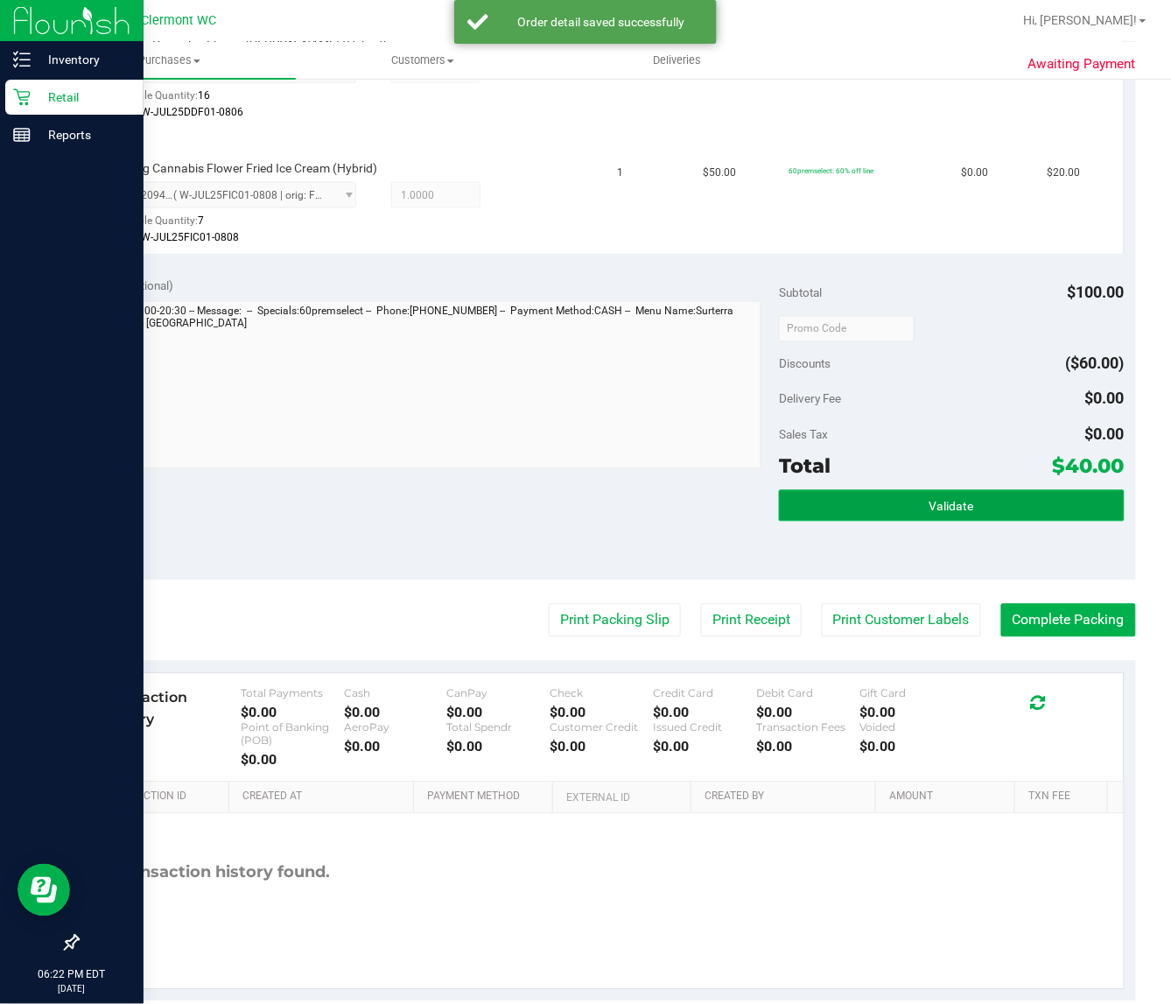
click at [826, 493] on button "Validate" at bounding box center [951, 506] width 345 height 32
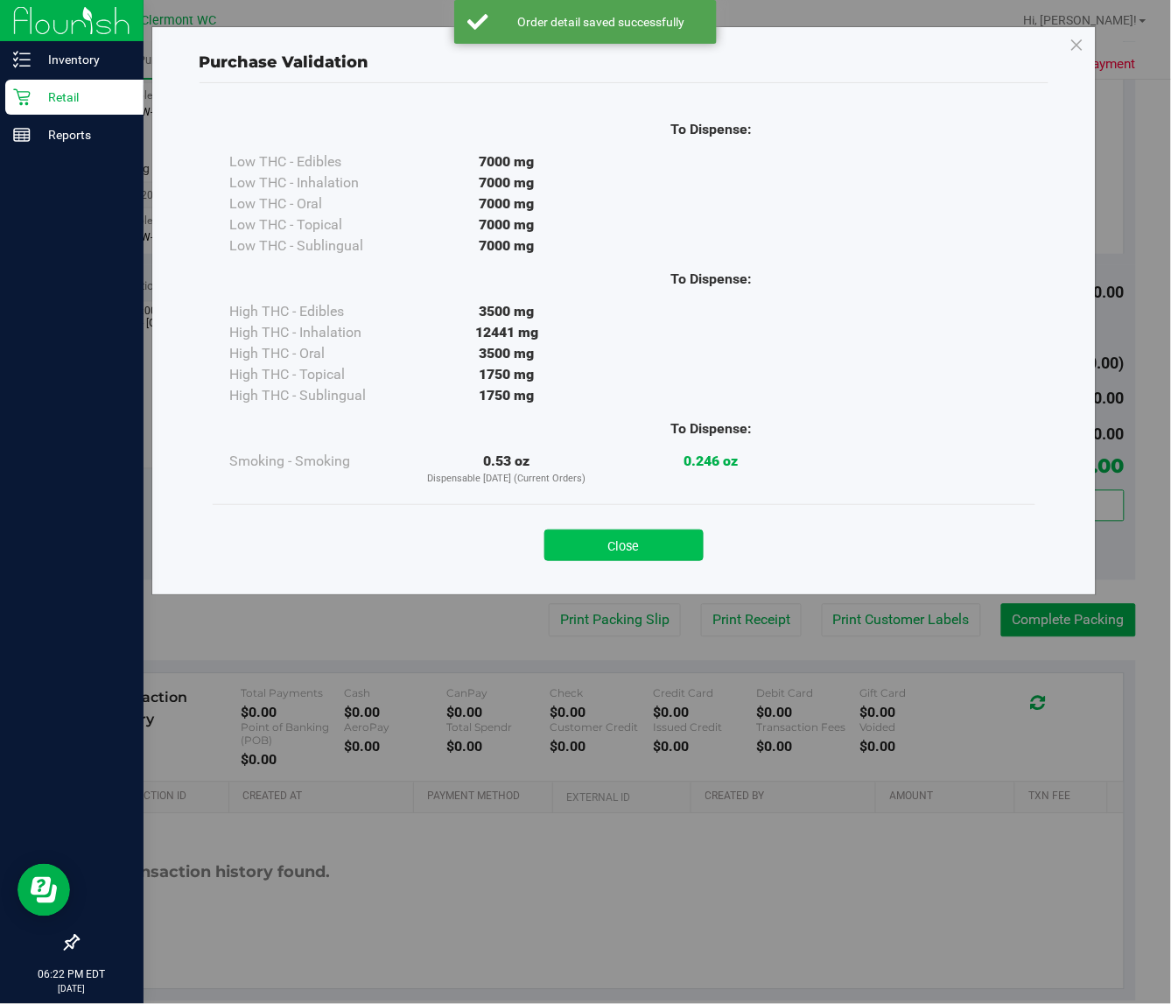
click at [630, 545] on button "Close" at bounding box center [624, 546] width 159 height 32
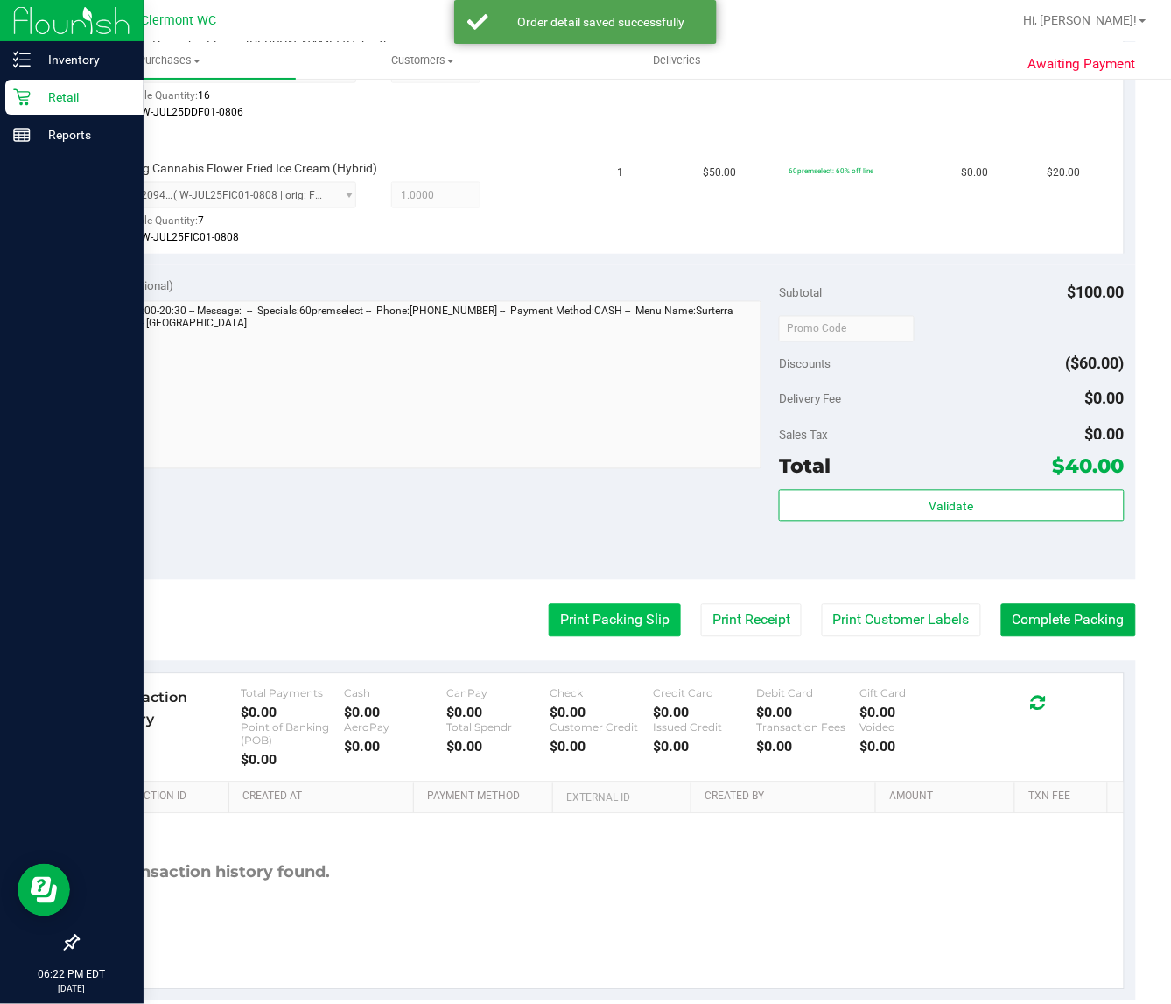
click at [620, 615] on button "Print Packing Slip" at bounding box center [615, 620] width 132 height 33
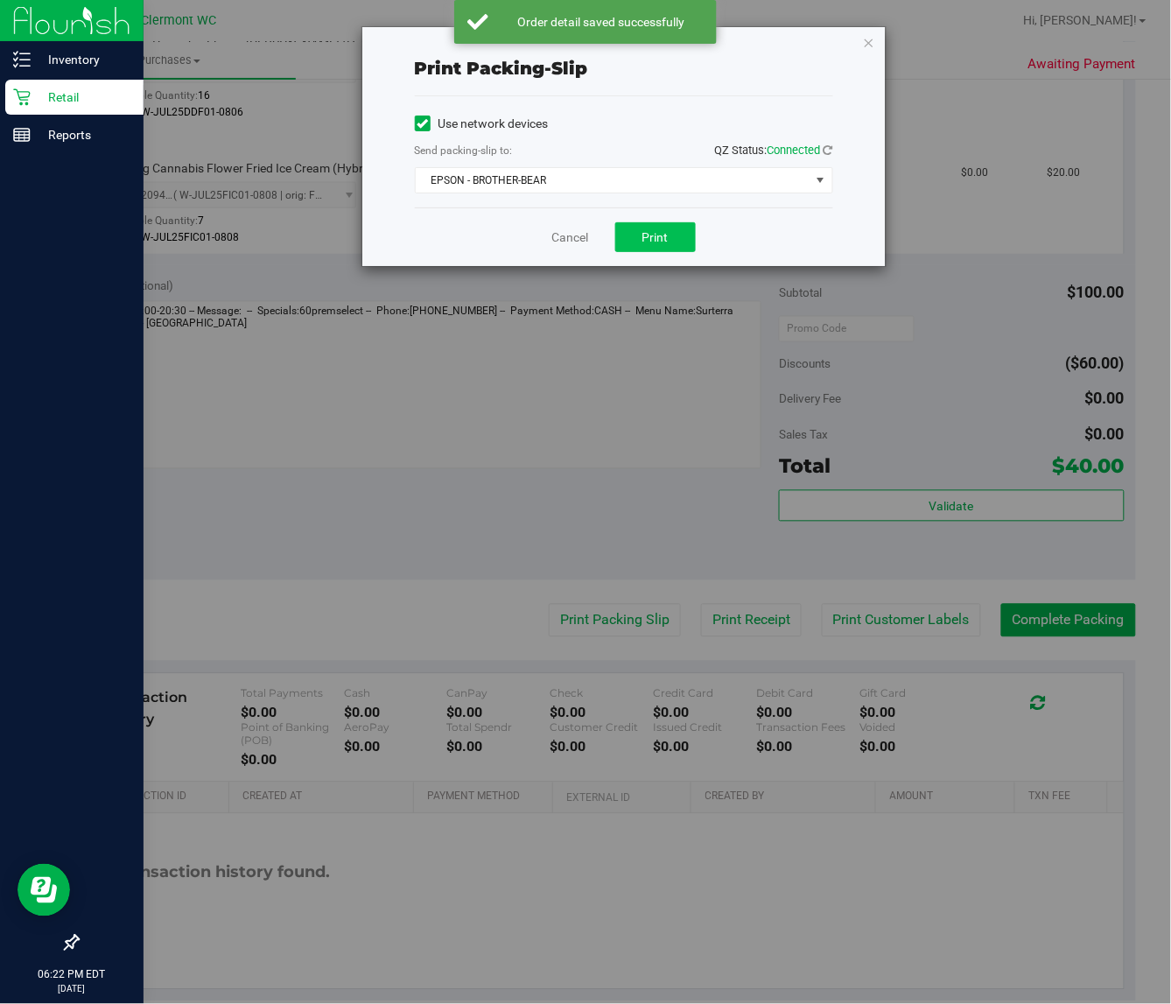
click at [667, 239] on span "Print" at bounding box center [656, 237] width 26 height 14
click at [584, 237] on link "Cancel" at bounding box center [570, 238] width 37 height 18
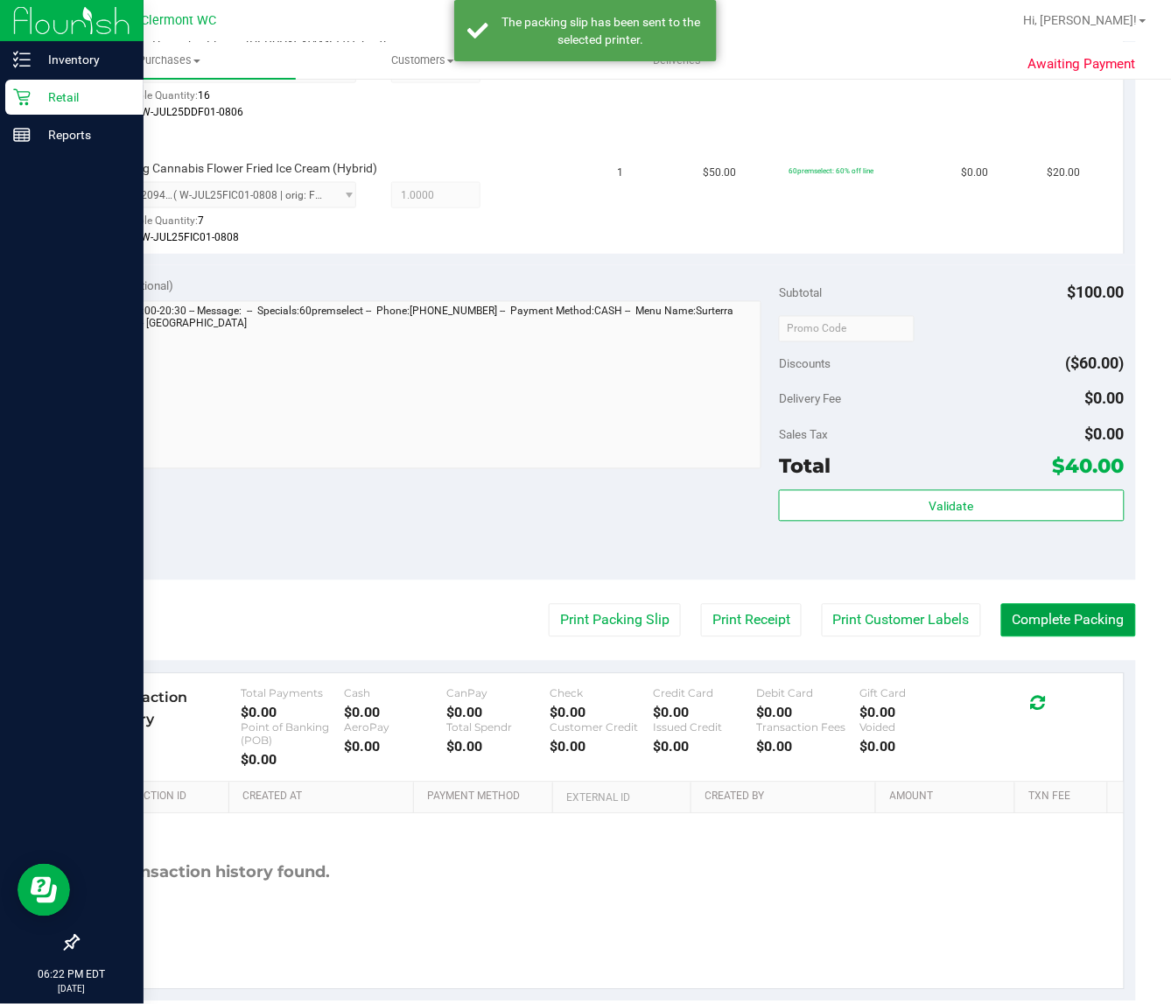
click at [1071, 613] on button "Complete Packing" at bounding box center [1069, 620] width 135 height 33
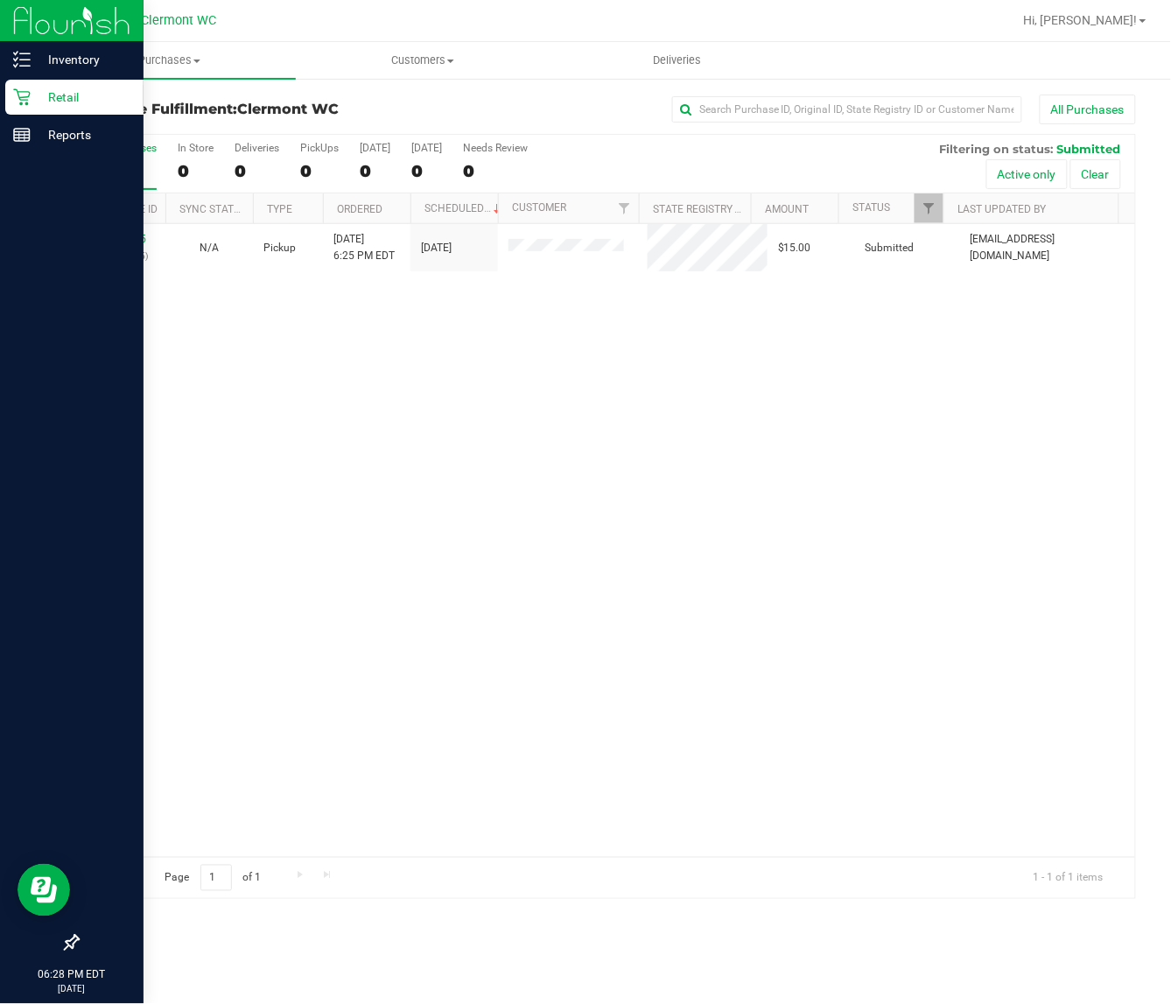
click at [863, 490] on div "11831525 (316684685) N/A Pickup [DATE] 6:25 PM EDT 8/22/2025 $15.00 Submitted […" at bounding box center [607, 540] width 1058 height 633
drag, startPoint x: 703, startPoint y: 377, endPoint x: 697, endPoint y: 387, distance: 11.4
click at [703, 377] on div "11831525 (316684685) N/A Pickup [DATE] 6:25 PM EDT 8/22/2025 $15.00 Submitted […" at bounding box center [607, 540] width 1058 height 633
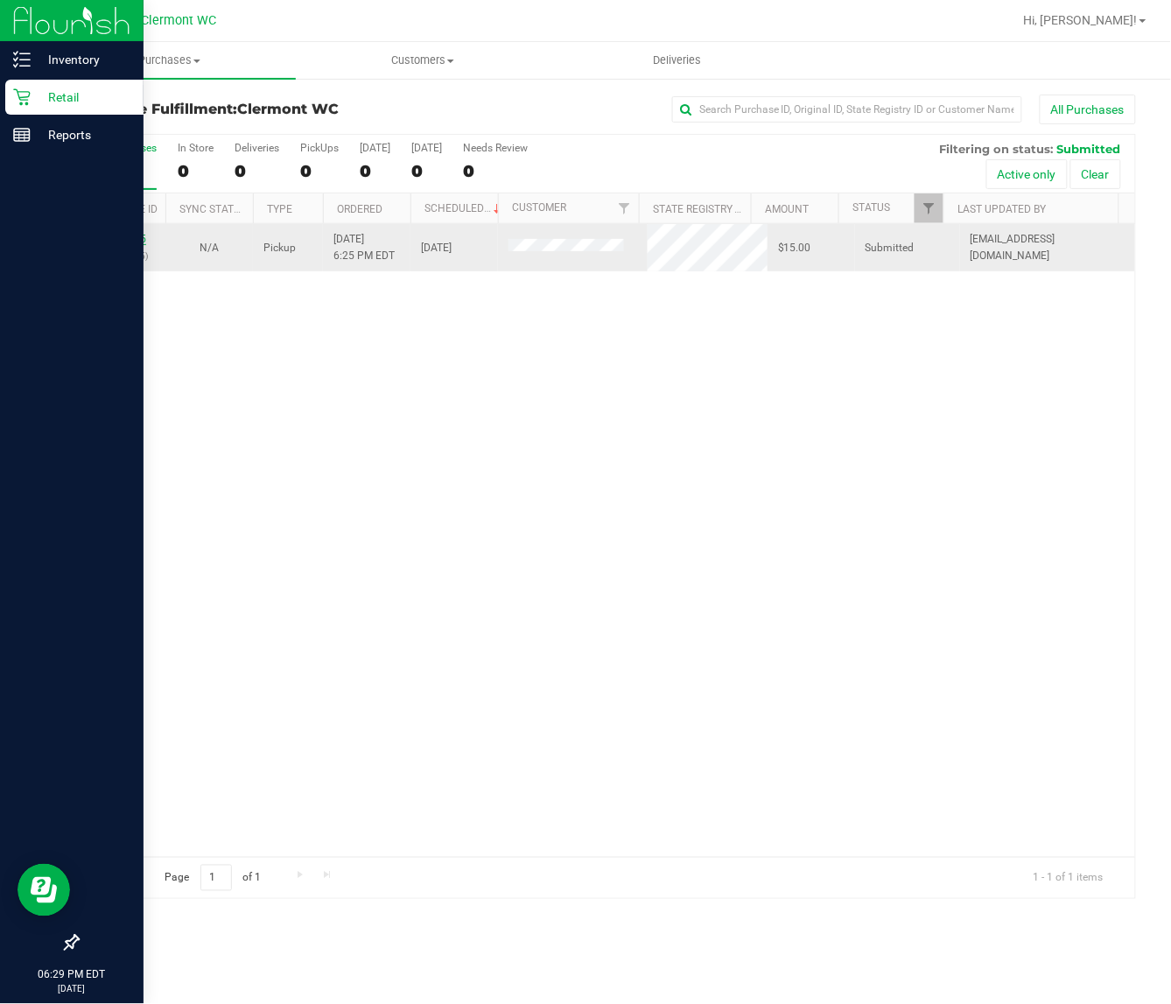
click at [124, 238] on link "11831525" at bounding box center [121, 239] width 49 height 12
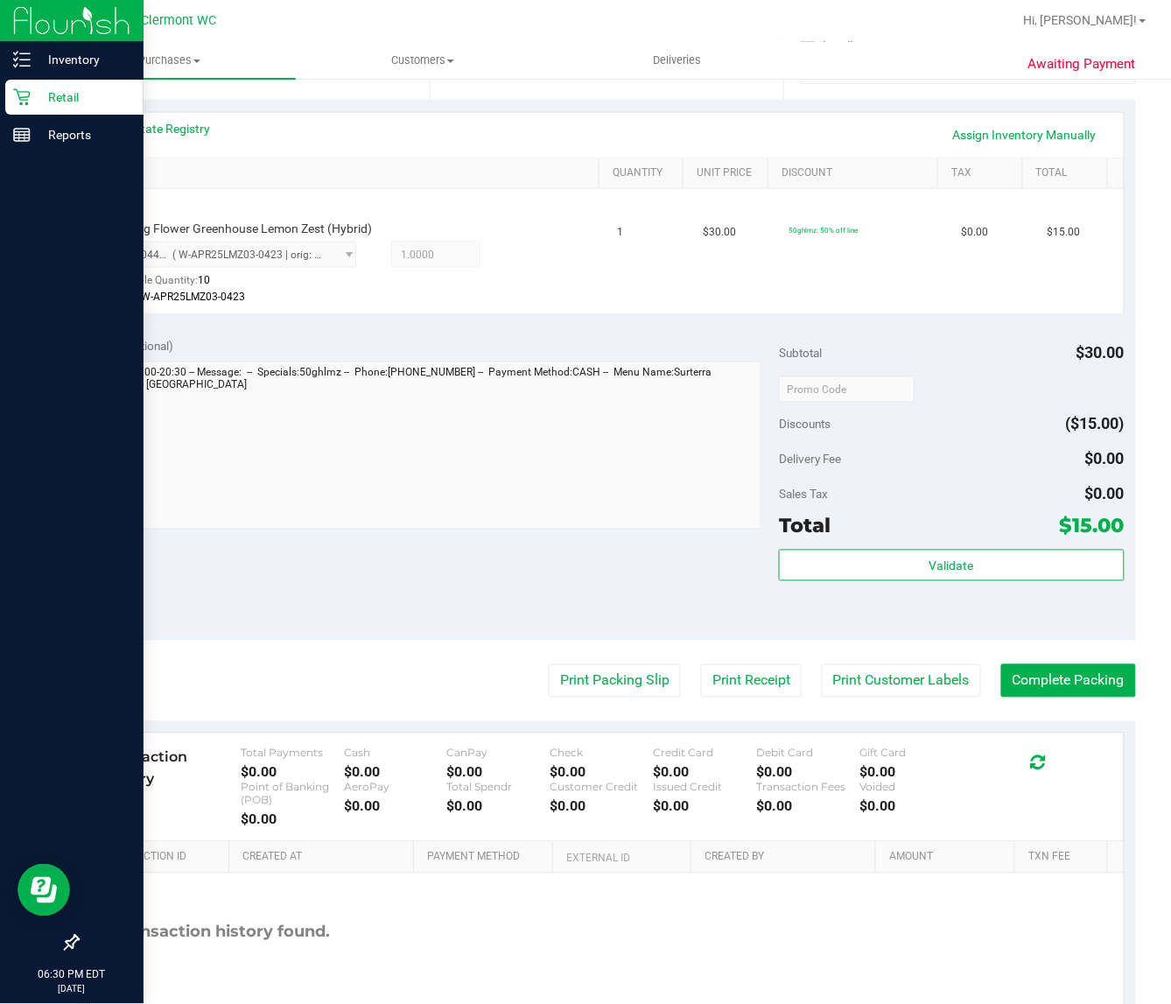
scroll to position [370, 0]
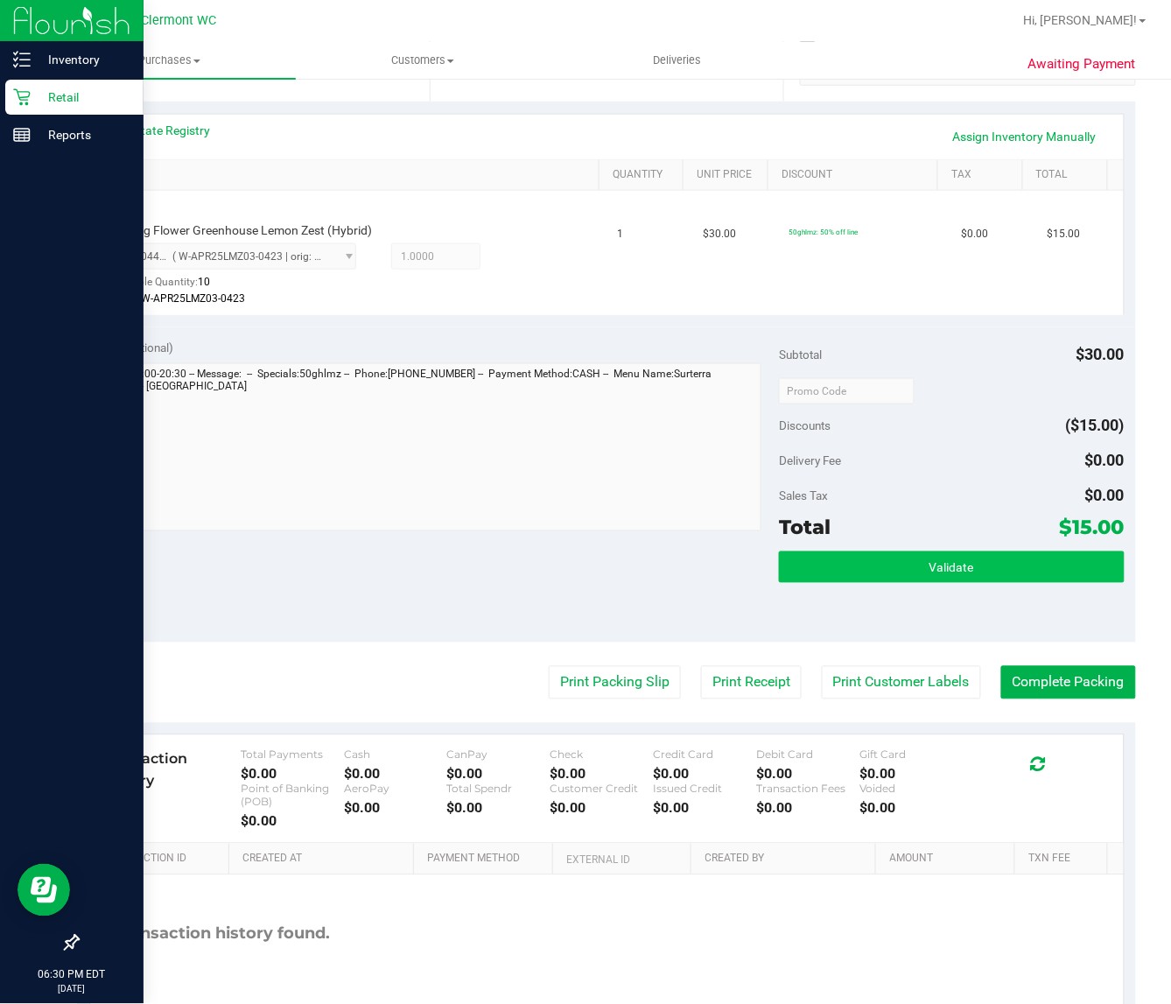
click at [1033, 571] on button "Validate" at bounding box center [951, 568] width 345 height 32
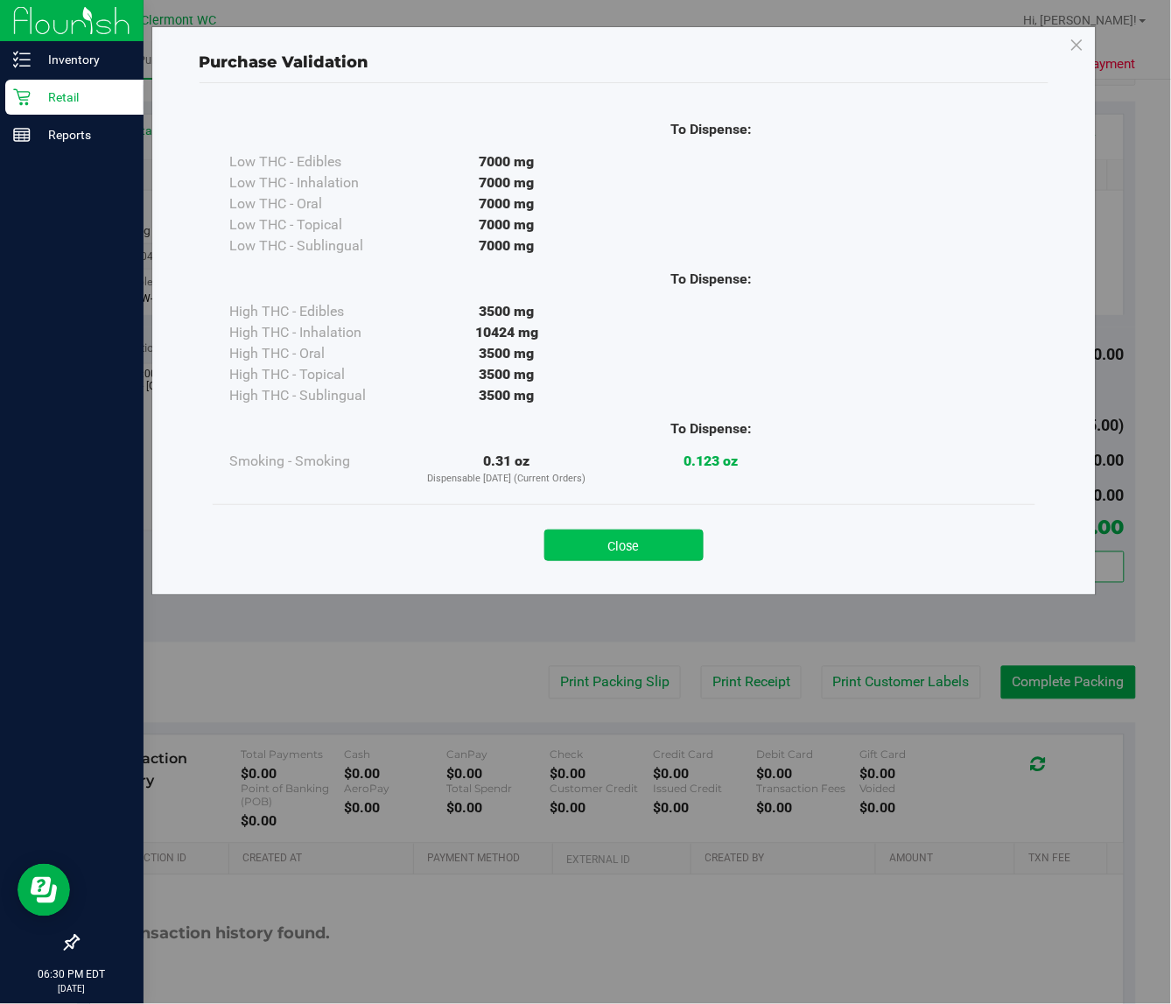
click at [665, 541] on button "Close" at bounding box center [624, 546] width 159 height 32
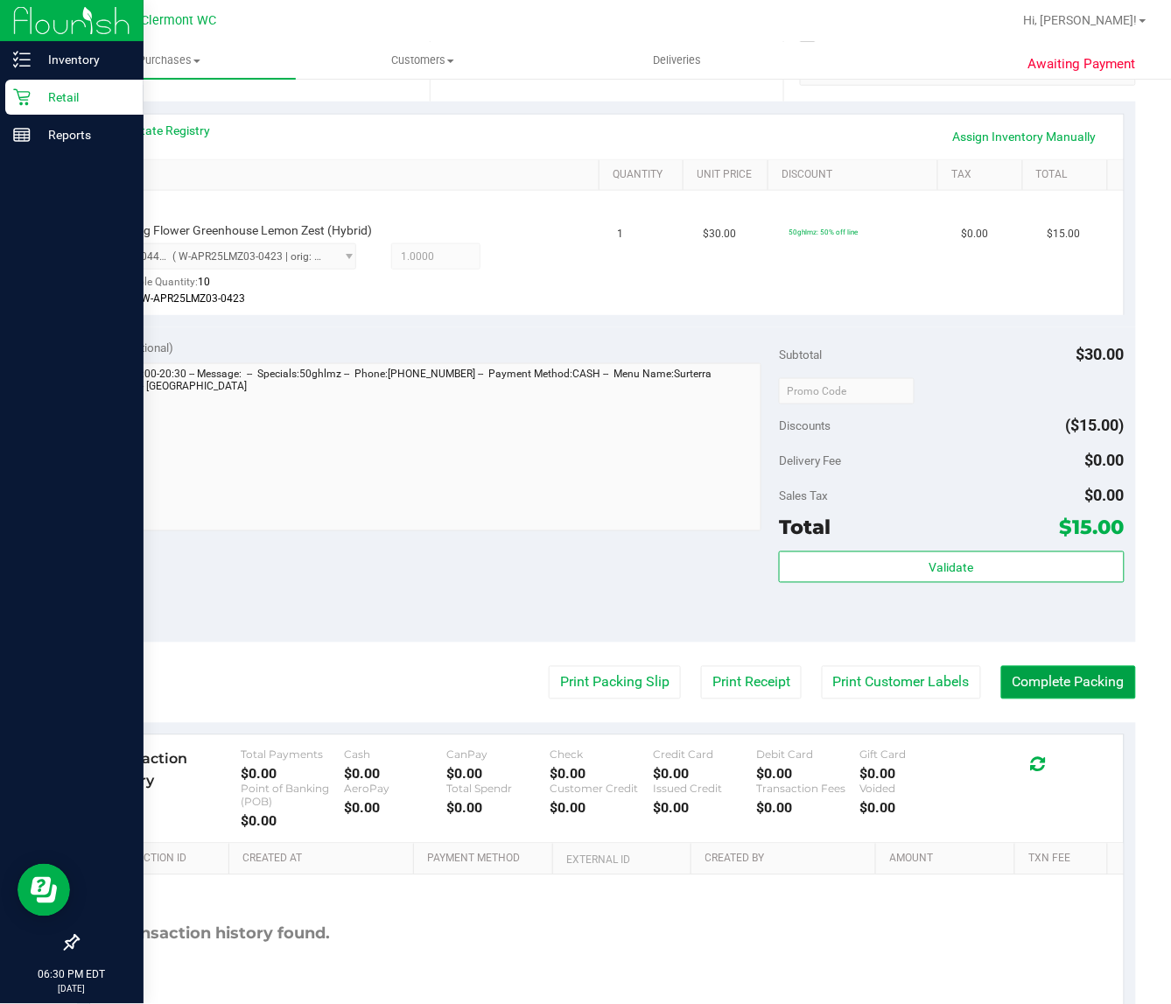
click at [1068, 686] on button "Complete Packing" at bounding box center [1069, 682] width 135 height 33
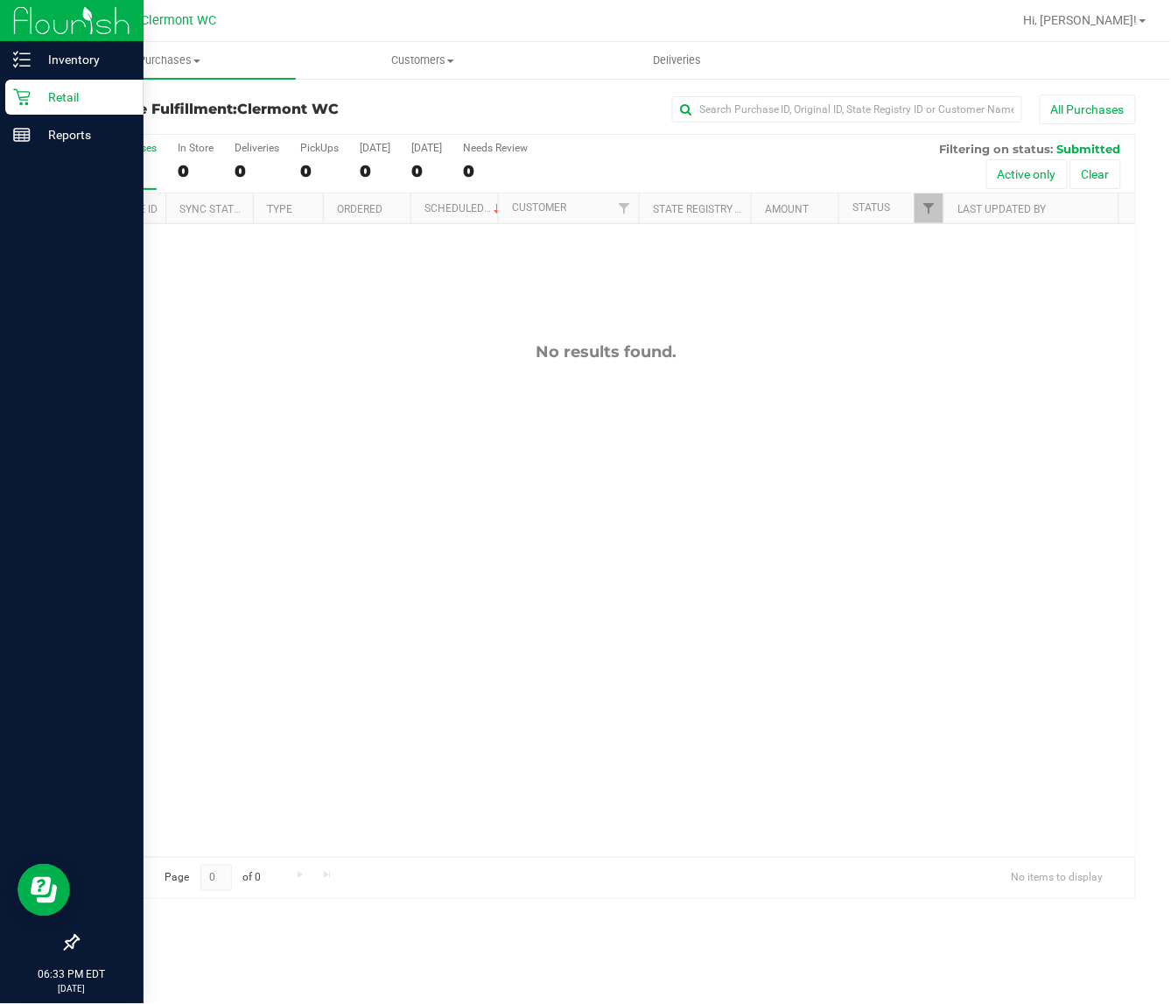
click at [967, 806] on div "No results found." at bounding box center [607, 599] width 1058 height 751
click at [760, 537] on div "No results found." at bounding box center [607, 599] width 1058 height 751
click at [151, 678] on div "No results found." at bounding box center [607, 599] width 1058 height 751
